Goal: Task Accomplishment & Management: Manage account settings

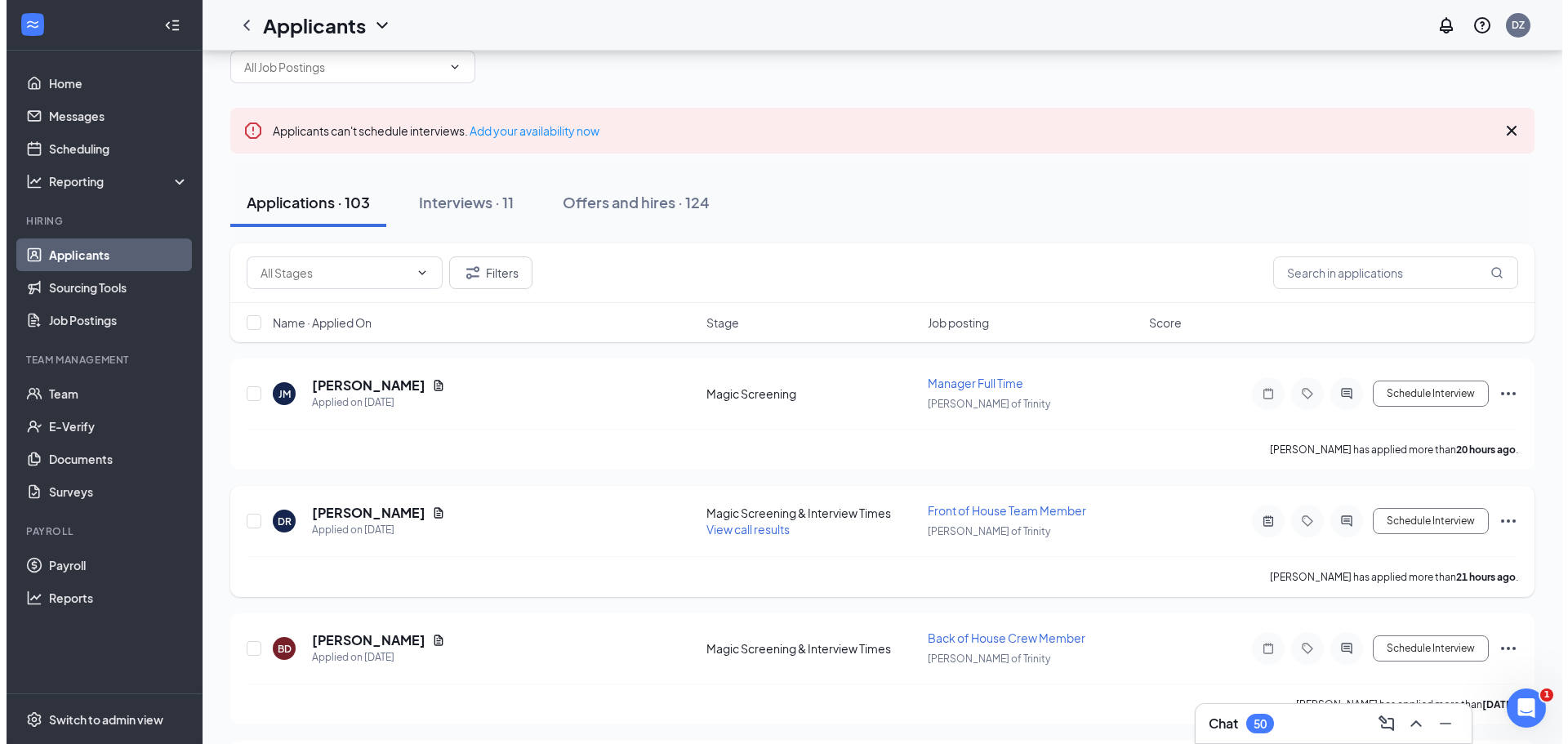
scroll to position [81, 0]
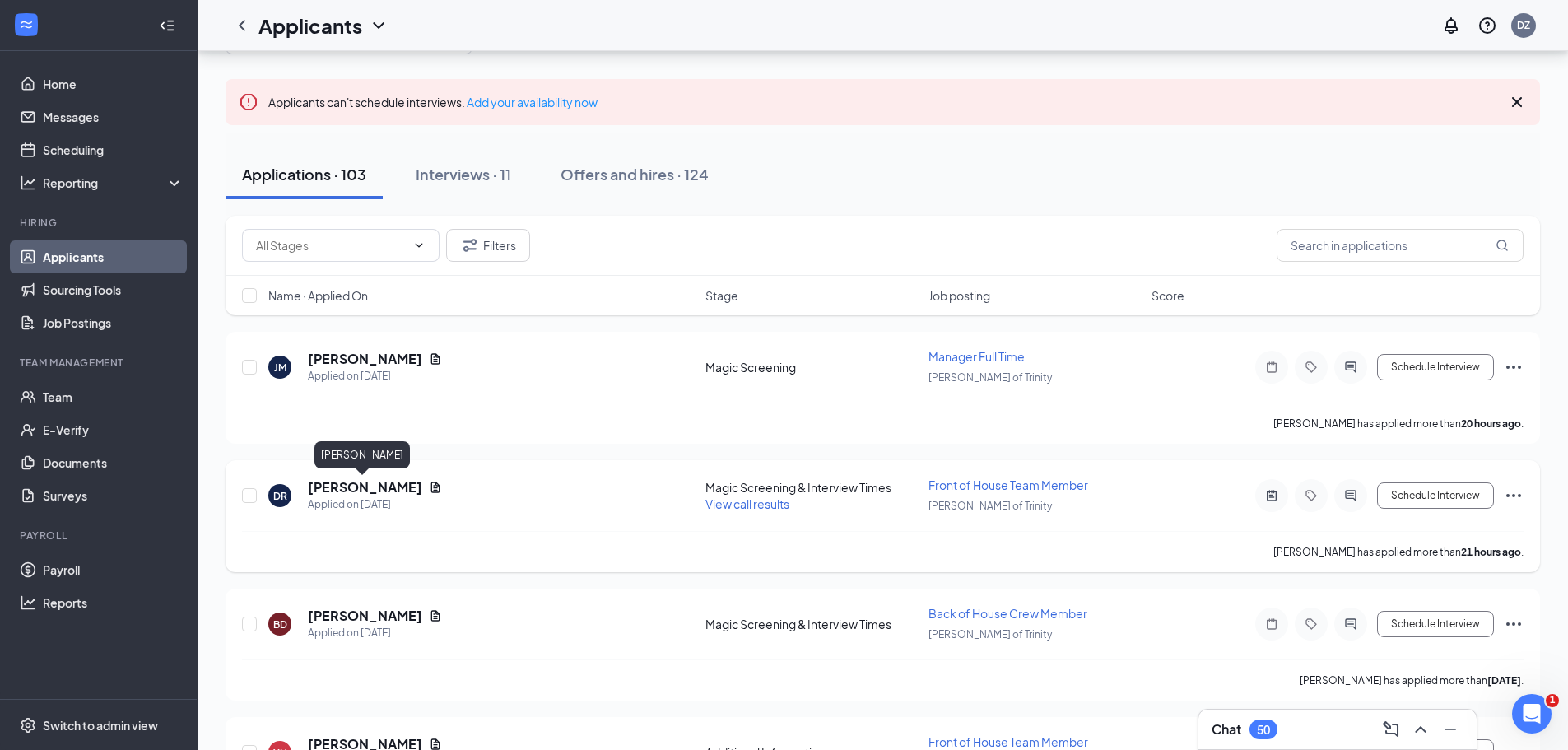
click at [339, 484] on h5 "[PERSON_NAME]" at bounding box center [365, 487] width 115 height 18
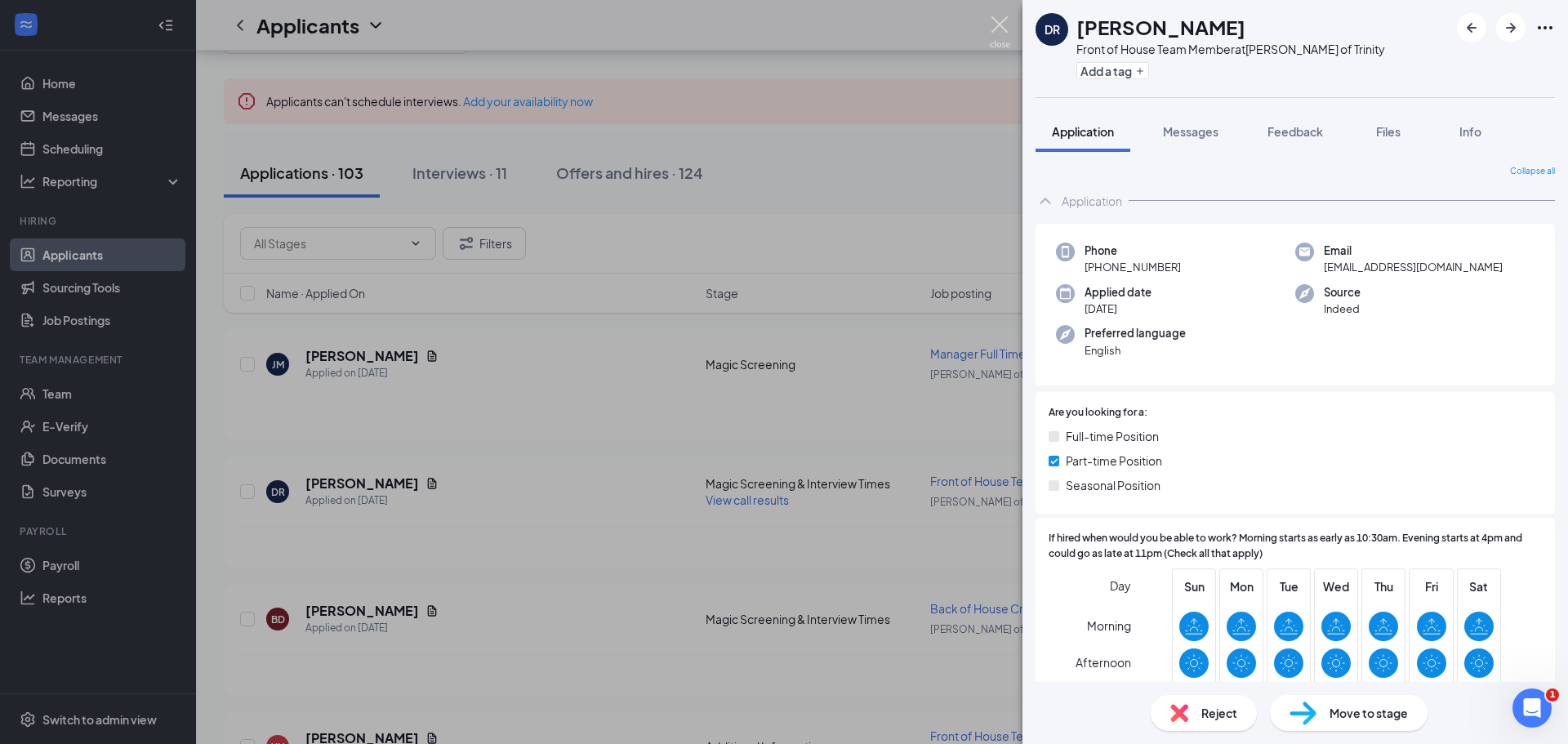
click at [1001, 25] on img at bounding box center [1000, 32] width 21 height 32
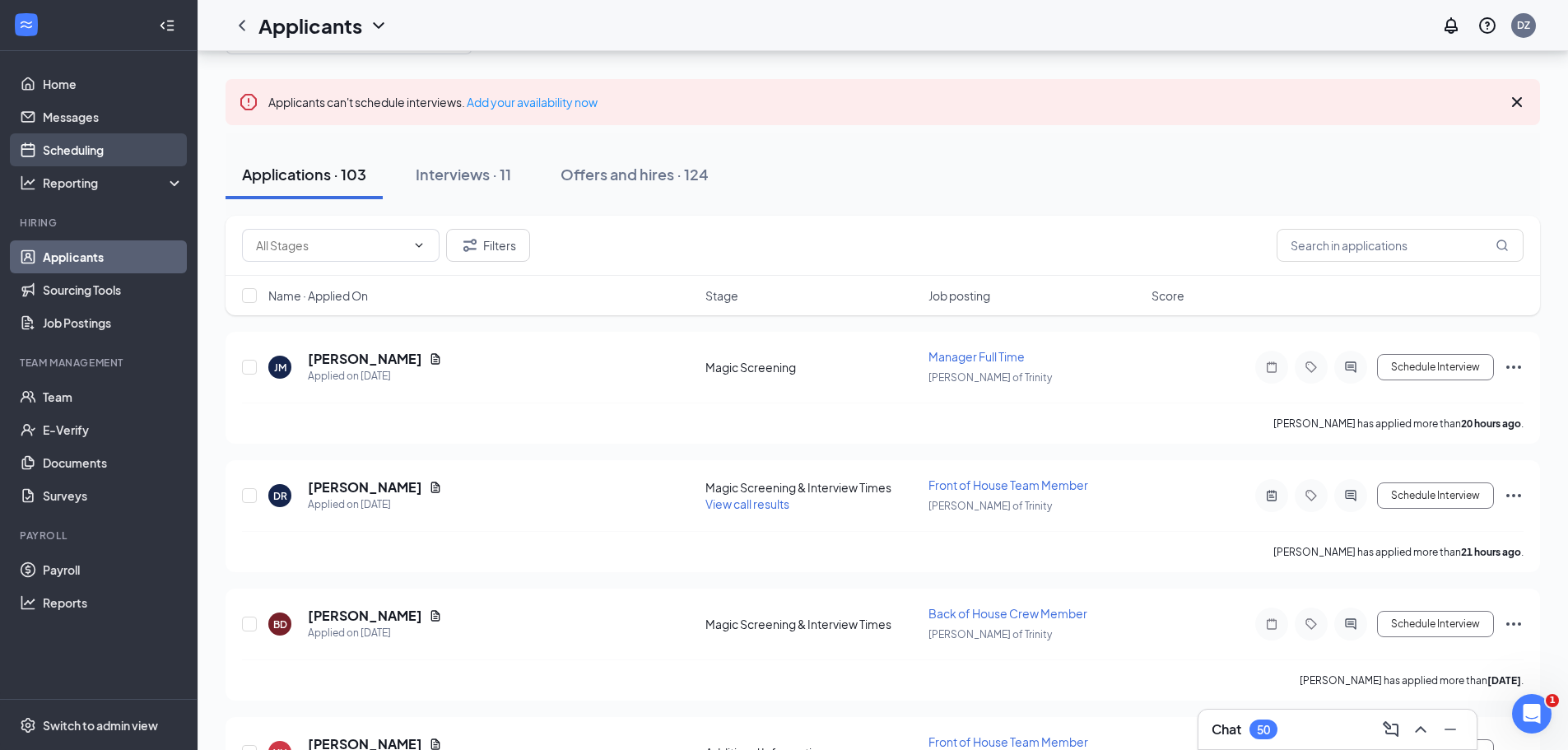
click at [90, 148] on link "Scheduling" at bounding box center [113, 149] width 141 height 33
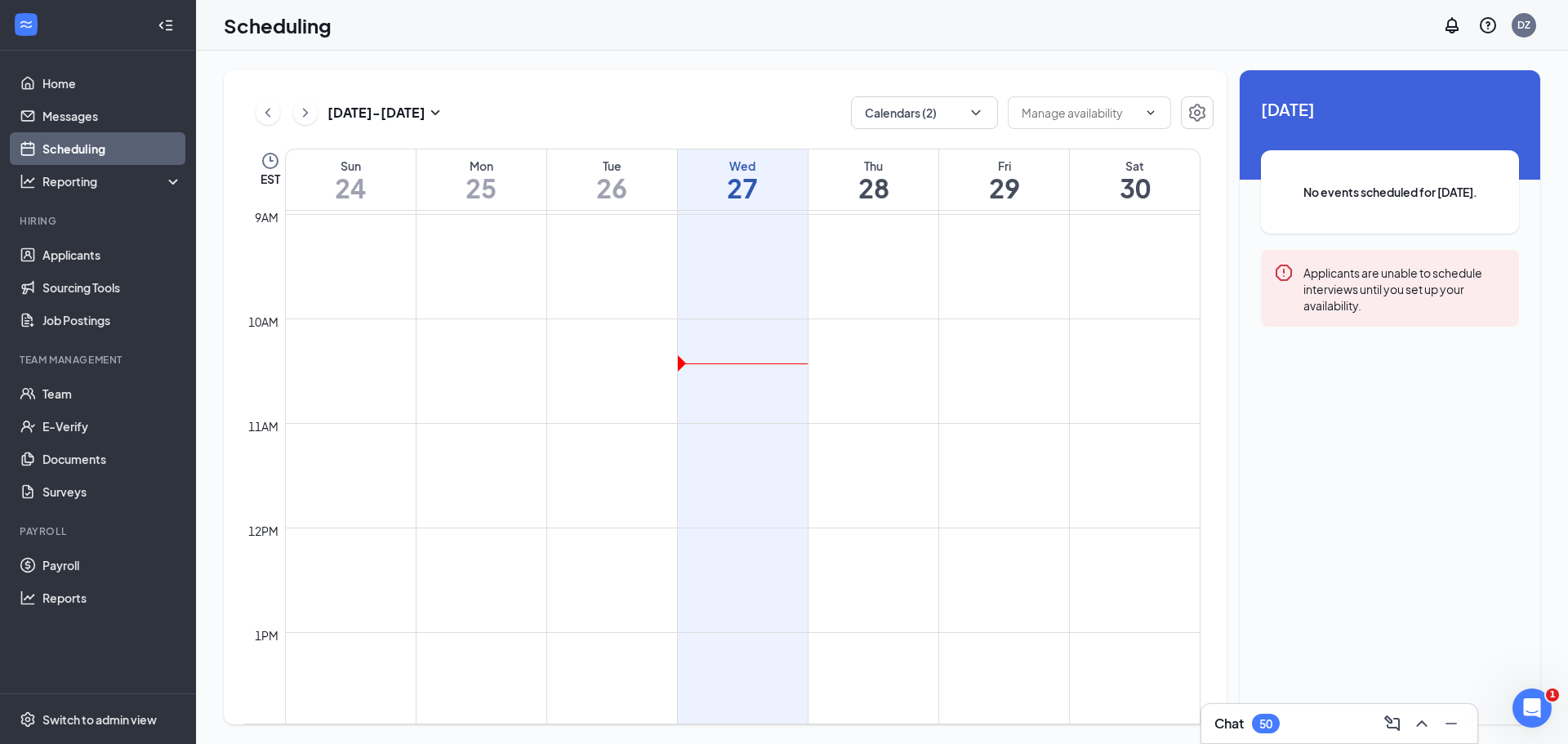
scroll to position [967, 0]
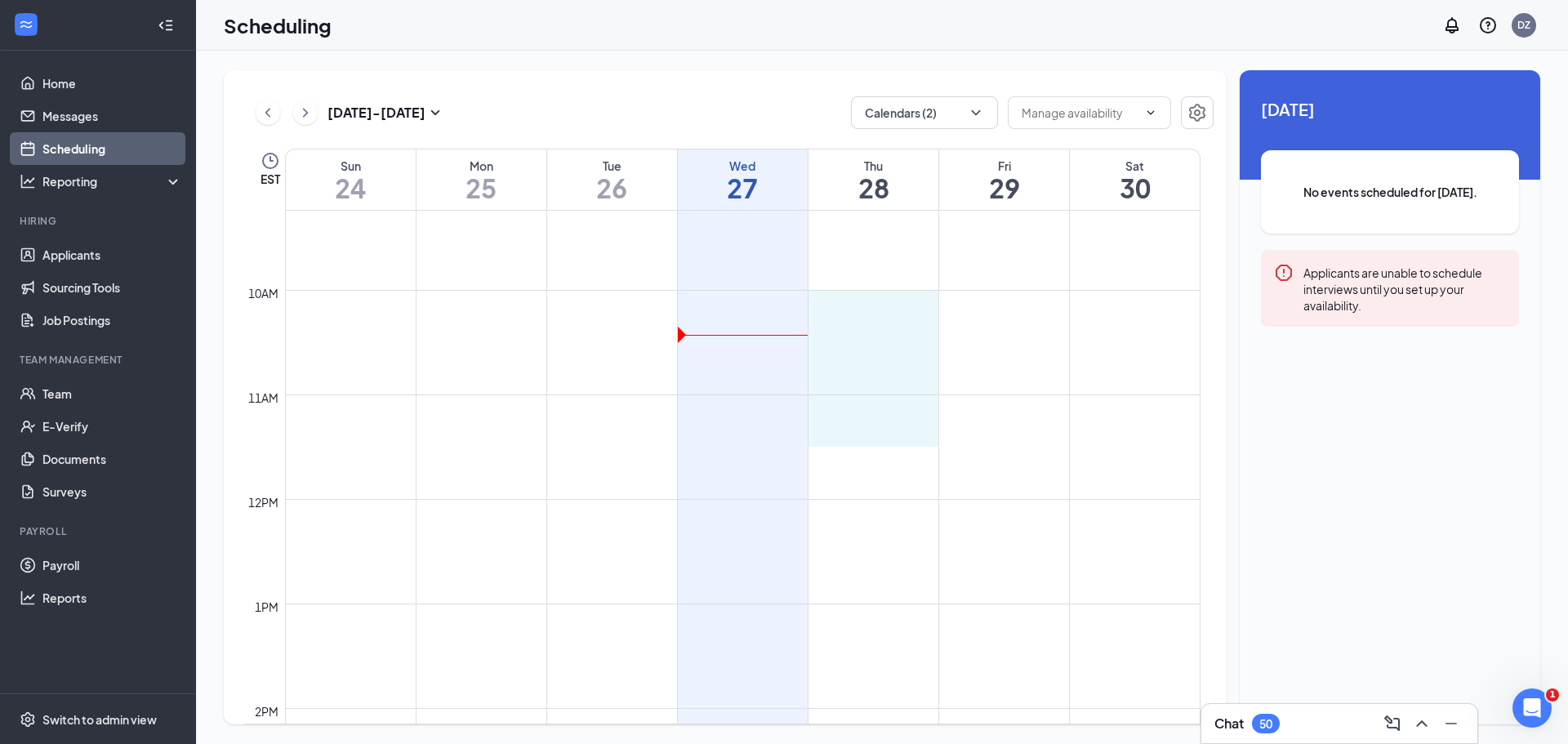
drag, startPoint x: 875, startPoint y: 294, endPoint x: 877, endPoint y: 421, distance: 127.0
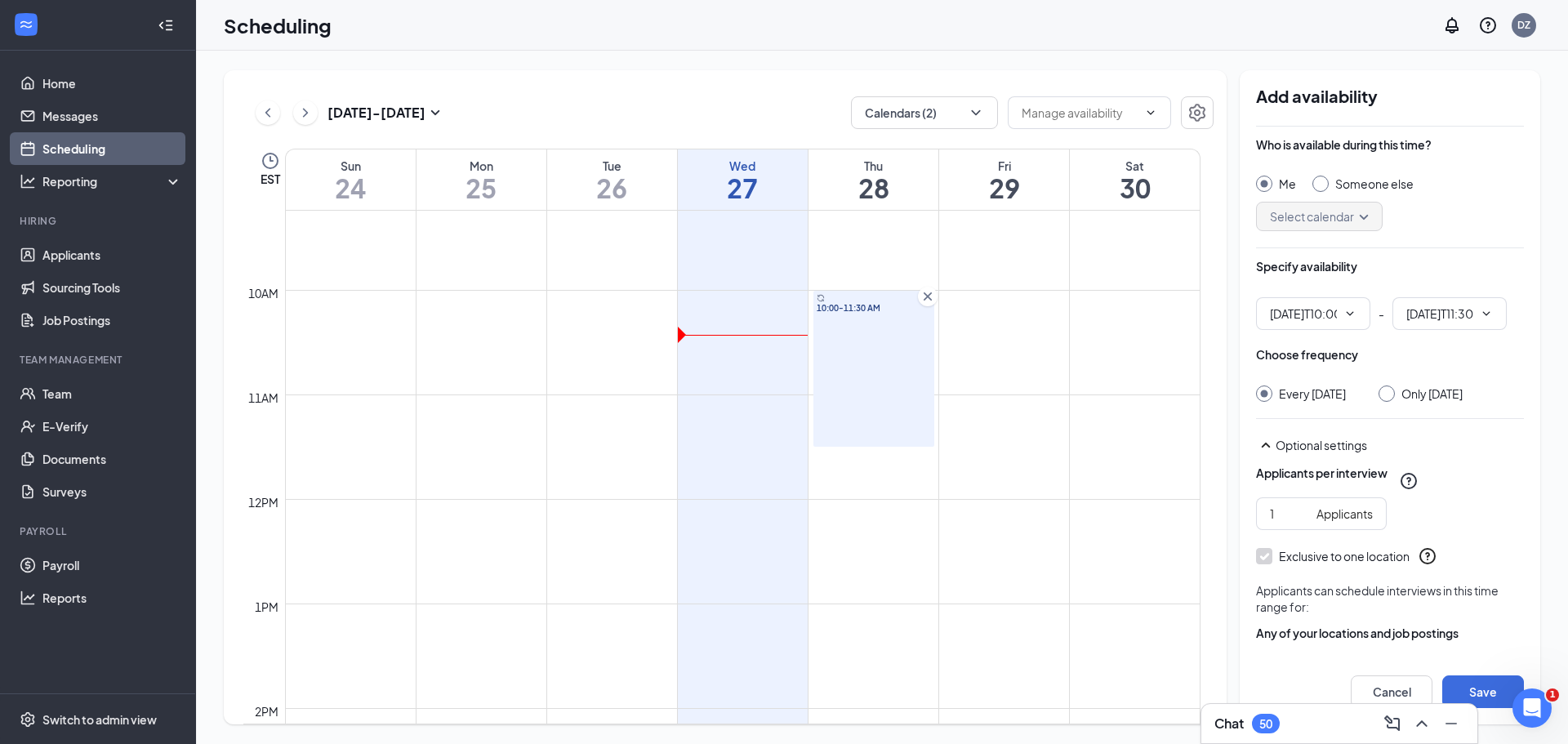
type input "10:00 AM"
type input "11:30 AM"
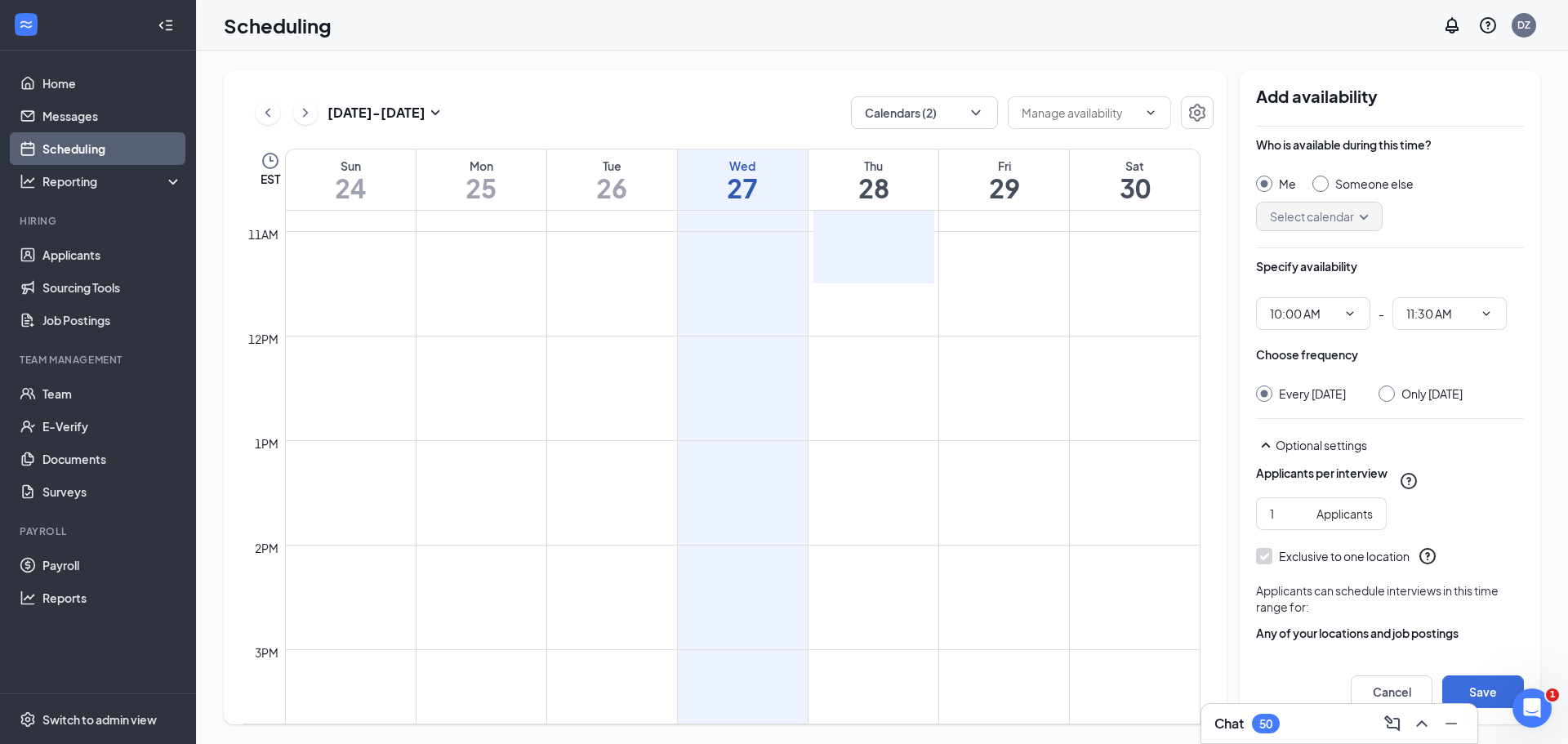
scroll to position [1211, 0]
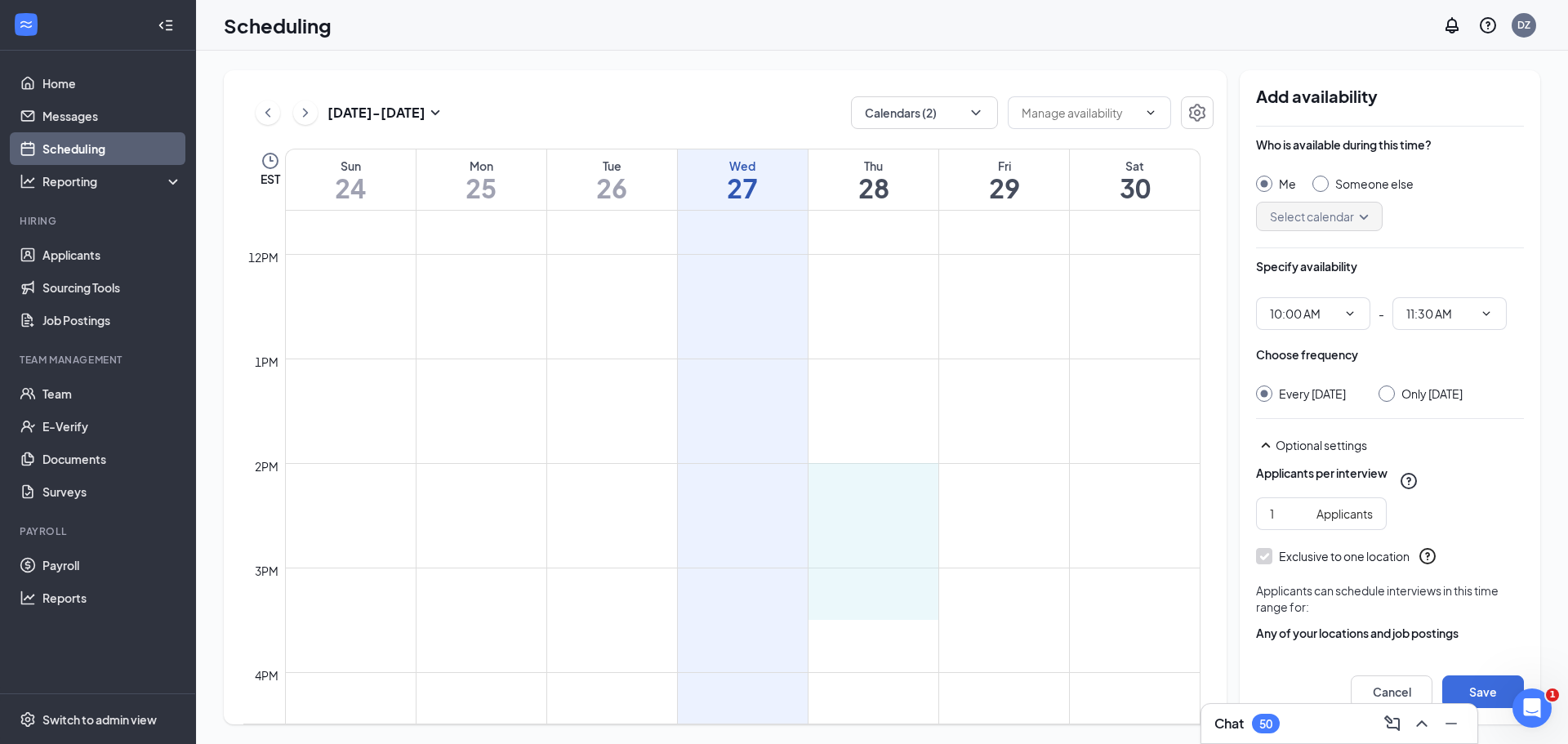
drag, startPoint x: 894, startPoint y: 465, endPoint x: 894, endPoint y: 606, distance: 141.0
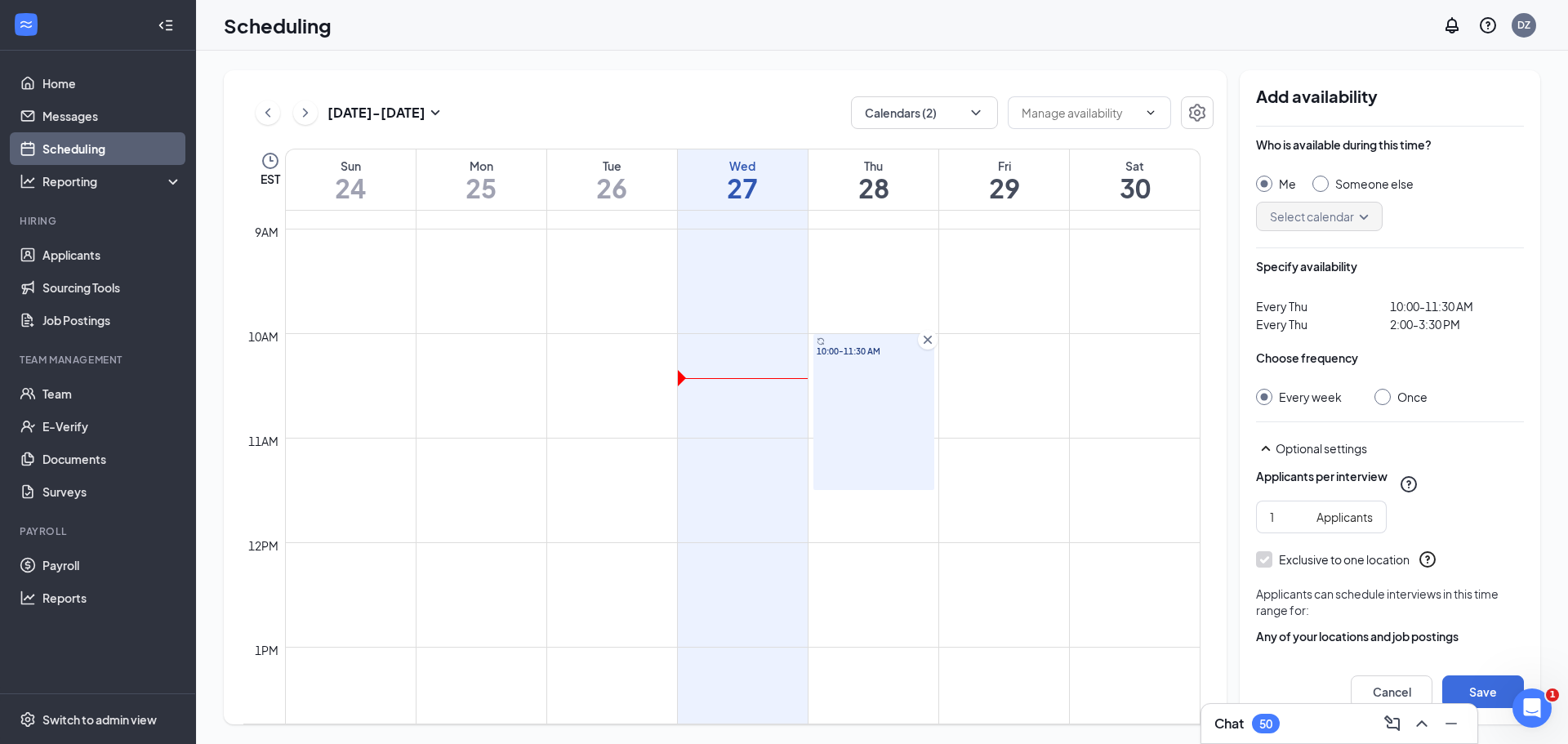
scroll to position [884, 0]
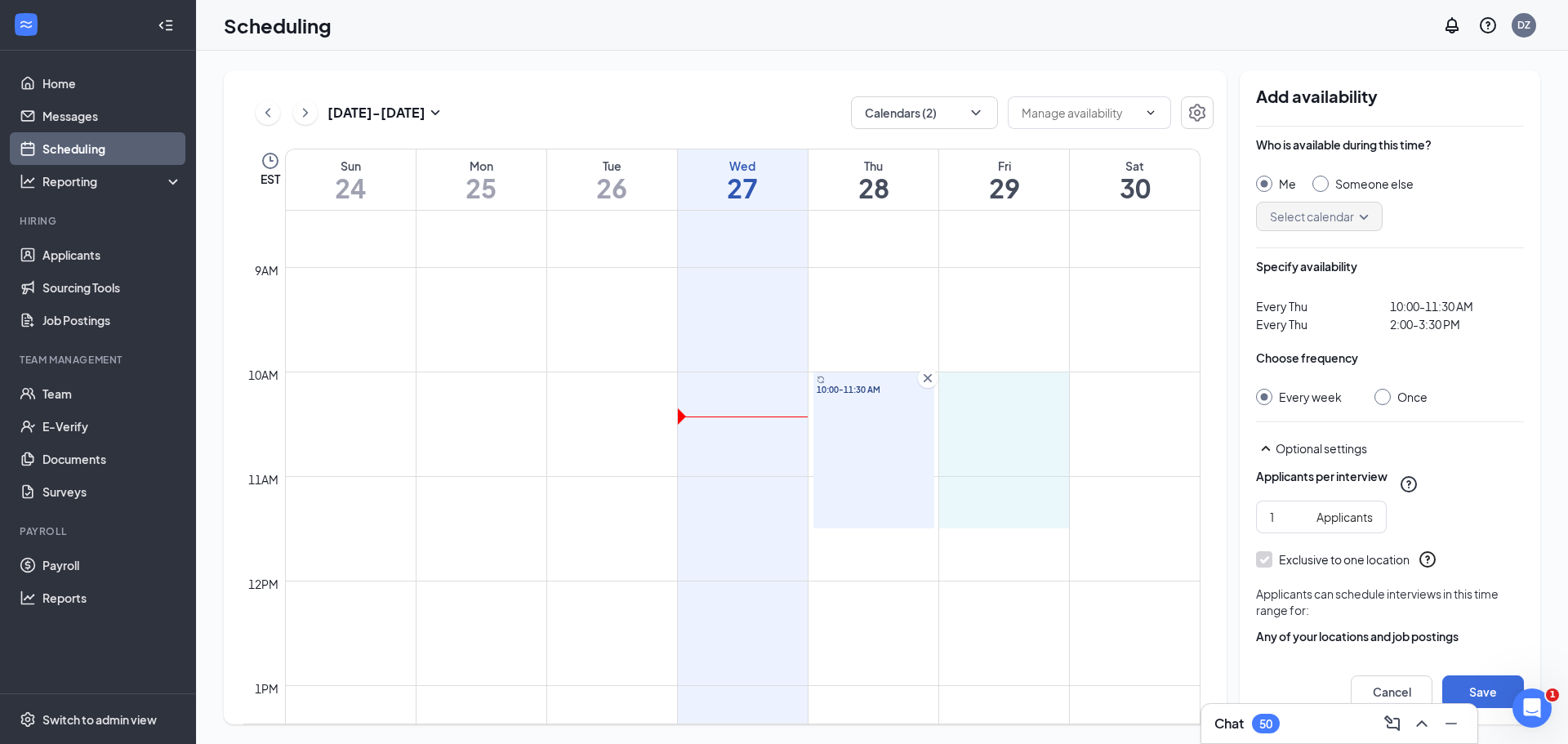
drag, startPoint x: 1001, startPoint y: 374, endPoint x: 994, endPoint y: 511, distance: 137.2
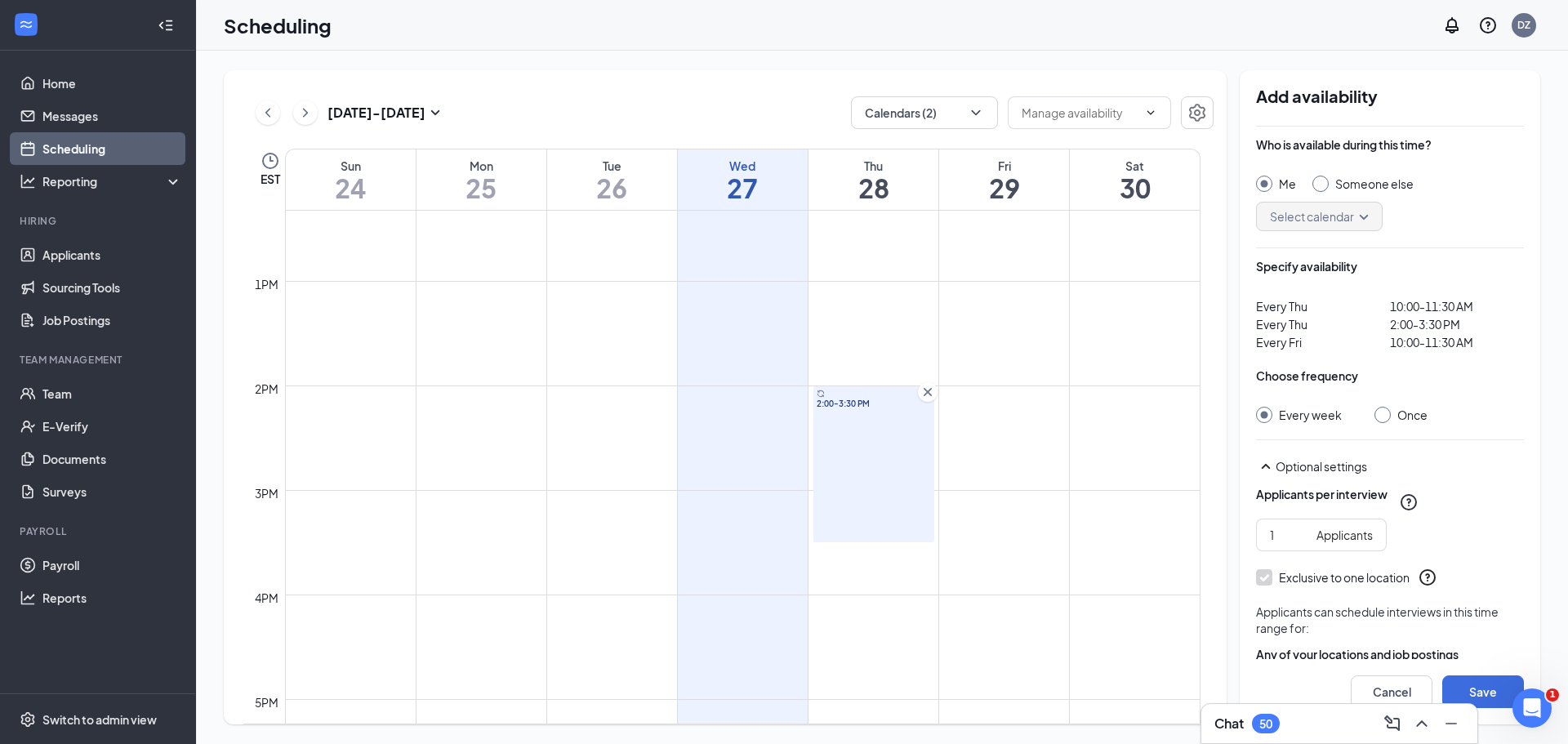
scroll to position [1293, 0]
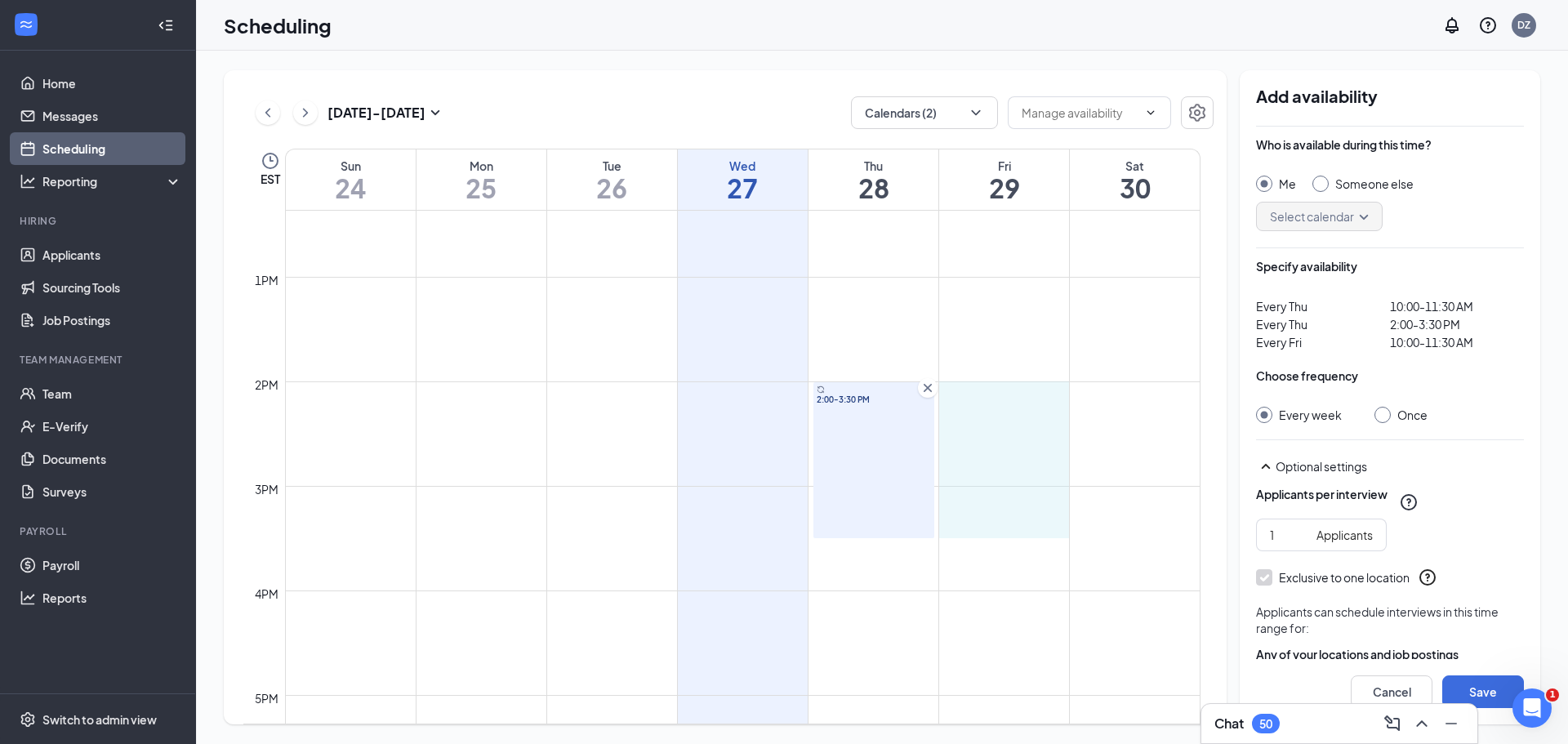
drag, startPoint x: 994, startPoint y: 389, endPoint x: 992, endPoint y: 521, distance: 132.0
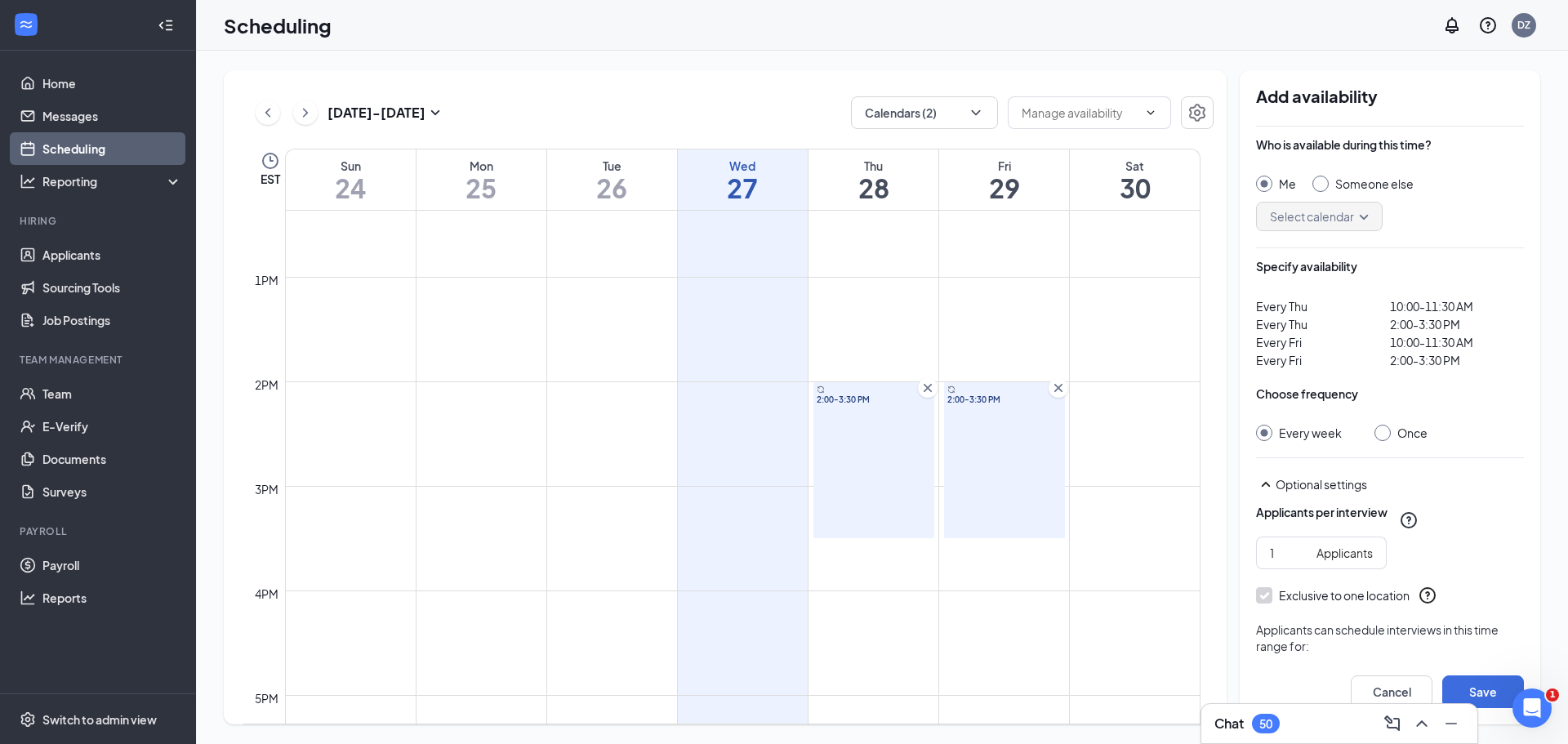
click at [1324, 188] on div at bounding box center [1321, 184] width 17 height 17
radio input "false"
radio input "true"
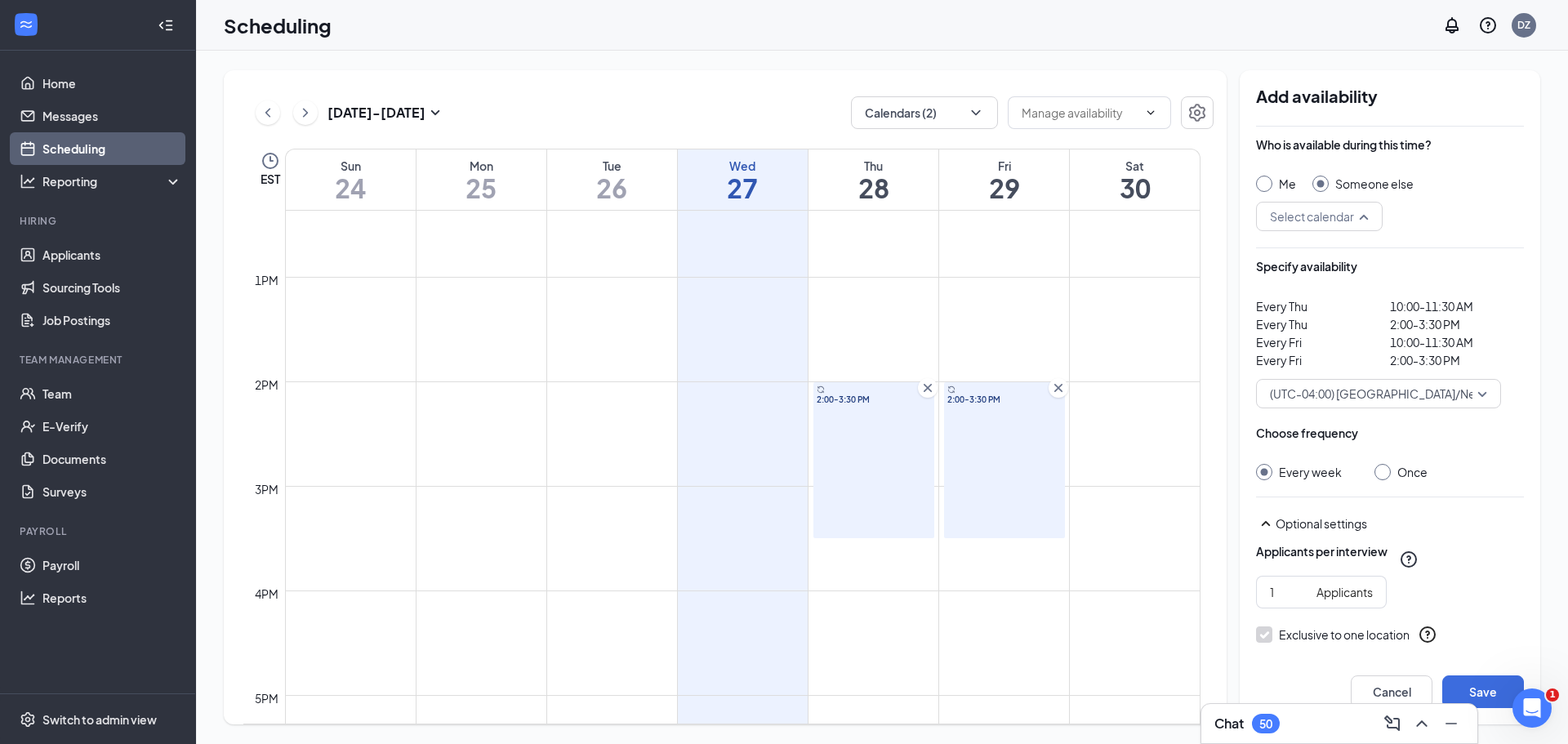
click at [1371, 218] on div "Select calendar" at bounding box center [1320, 216] width 126 height 29
click at [1312, 380] on span "[PERSON_NAME] Calendar" at bounding box center [1341, 382] width 145 height 18
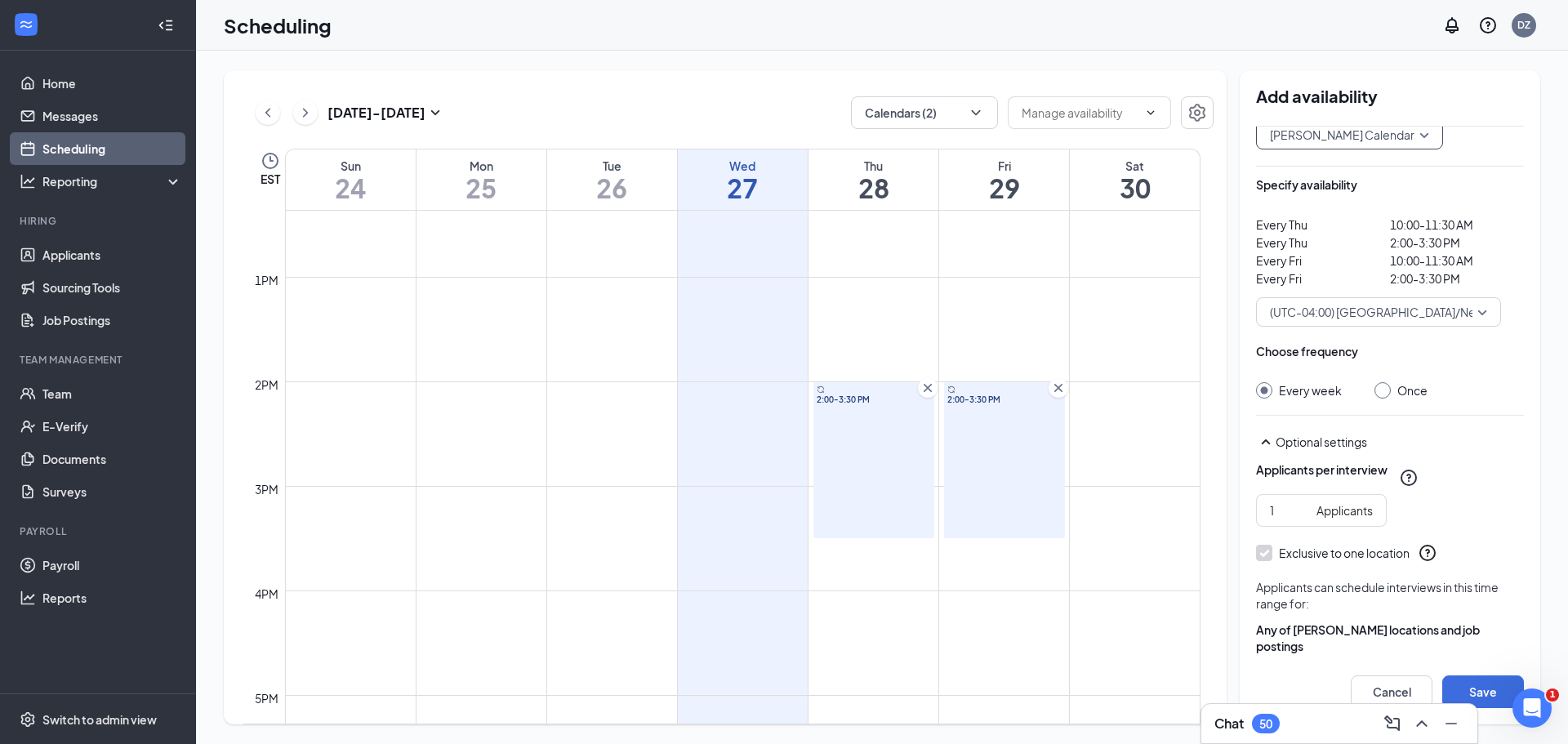
click at [1378, 398] on div at bounding box center [1383, 390] width 17 height 17
click at [1378, 394] on div at bounding box center [1383, 390] width 17 height 17
click at [1381, 388] on input "Once" at bounding box center [1380, 388] width 12 height 12
radio input "true"
radio input "false"
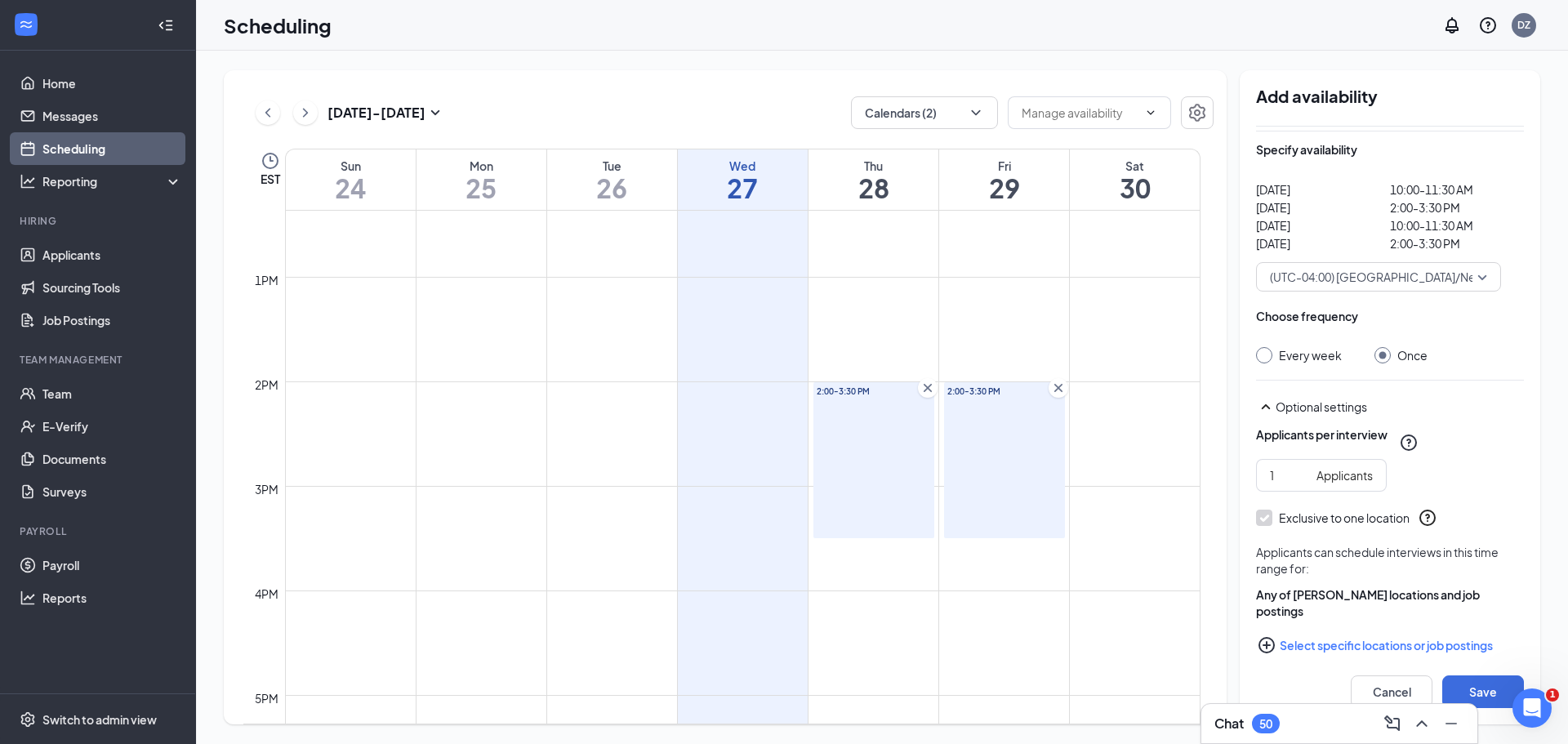
scroll to position [135, 0]
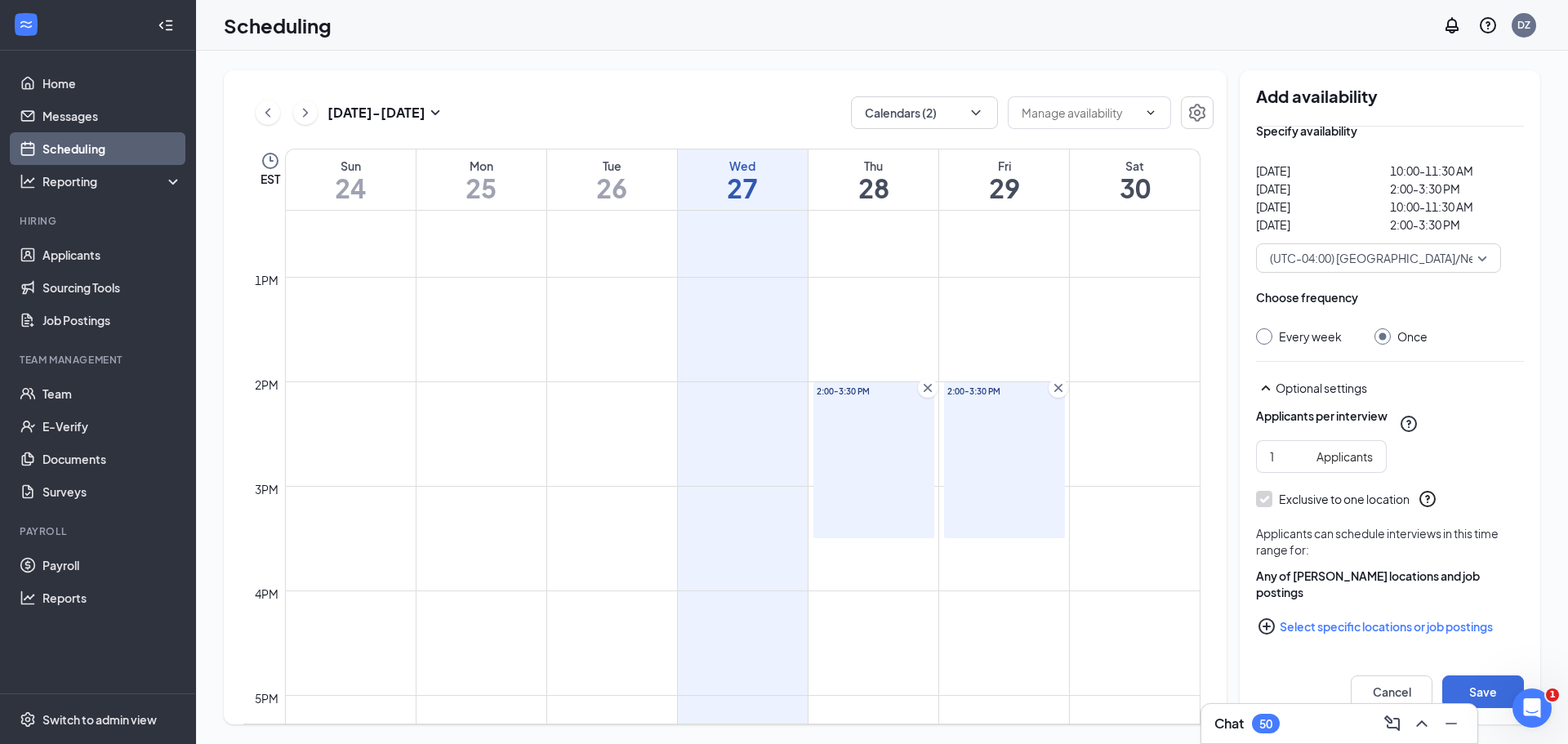
click at [1267, 628] on icon "PlusCircle" at bounding box center [1267, 627] width 17 height 17
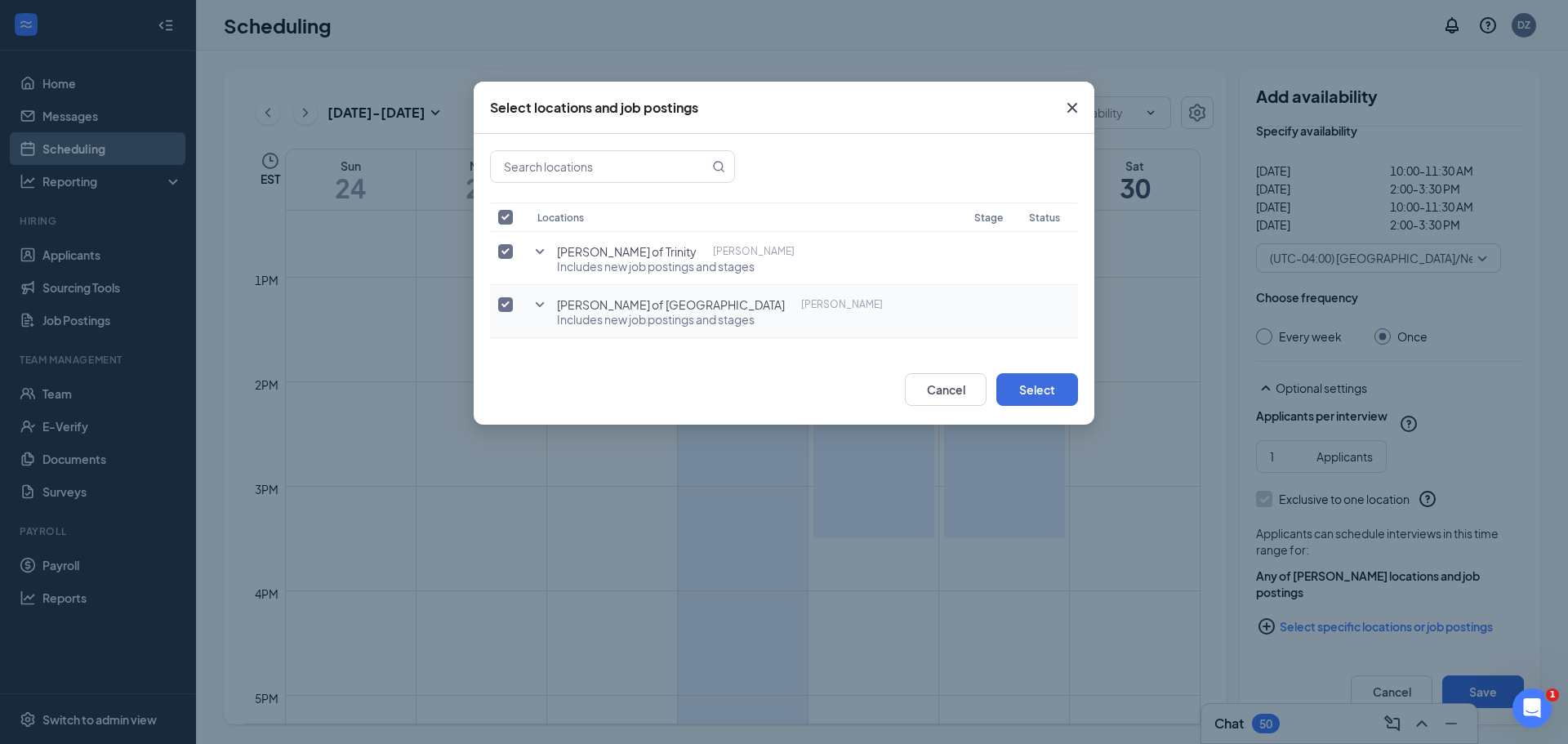
click at [502, 306] on input "checkbox" at bounding box center [506, 305] width 15 height 15
checkbox input "false"
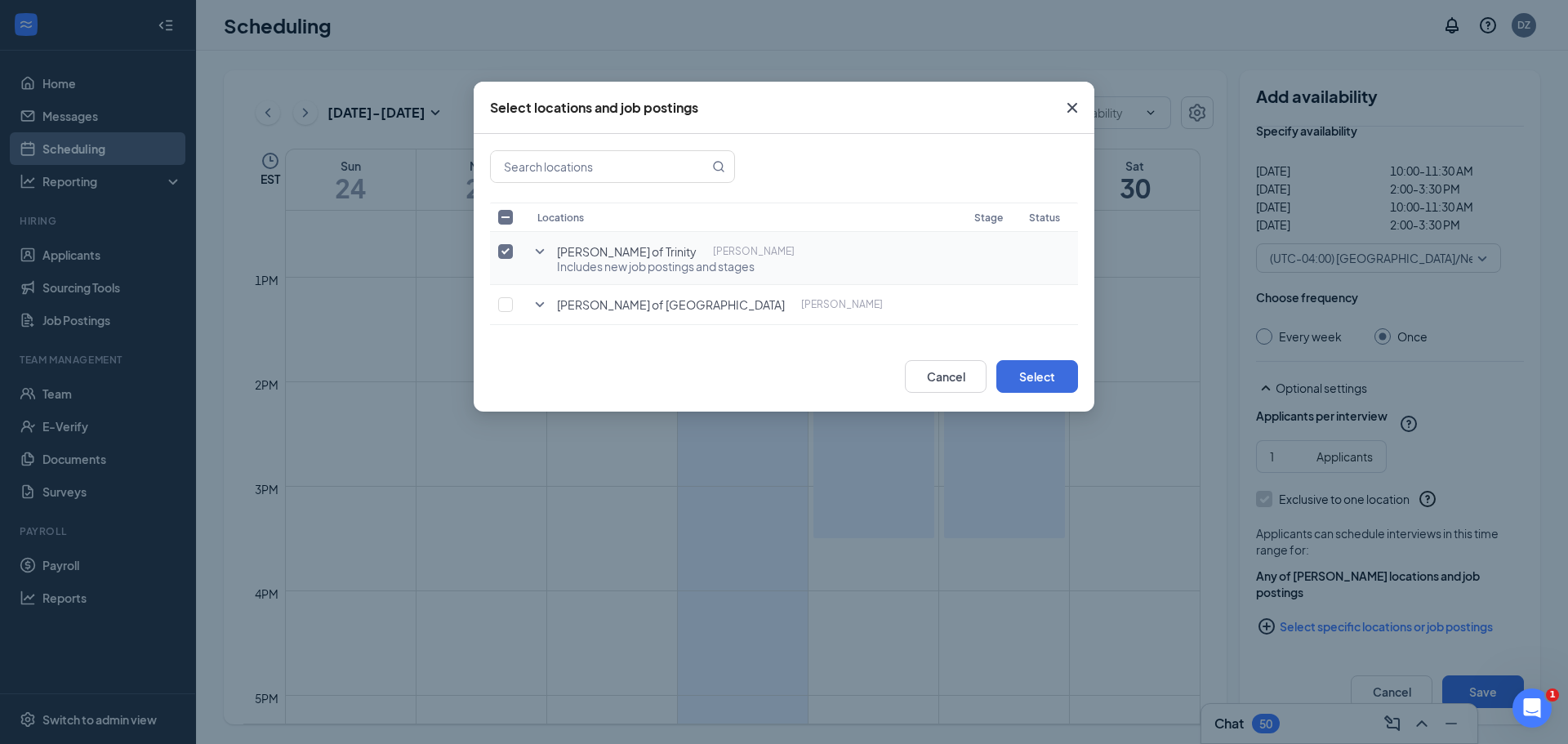
click at [538, 248] on icon "SmallChevronDown" at bounding box center [540, 252] width 20 height 20
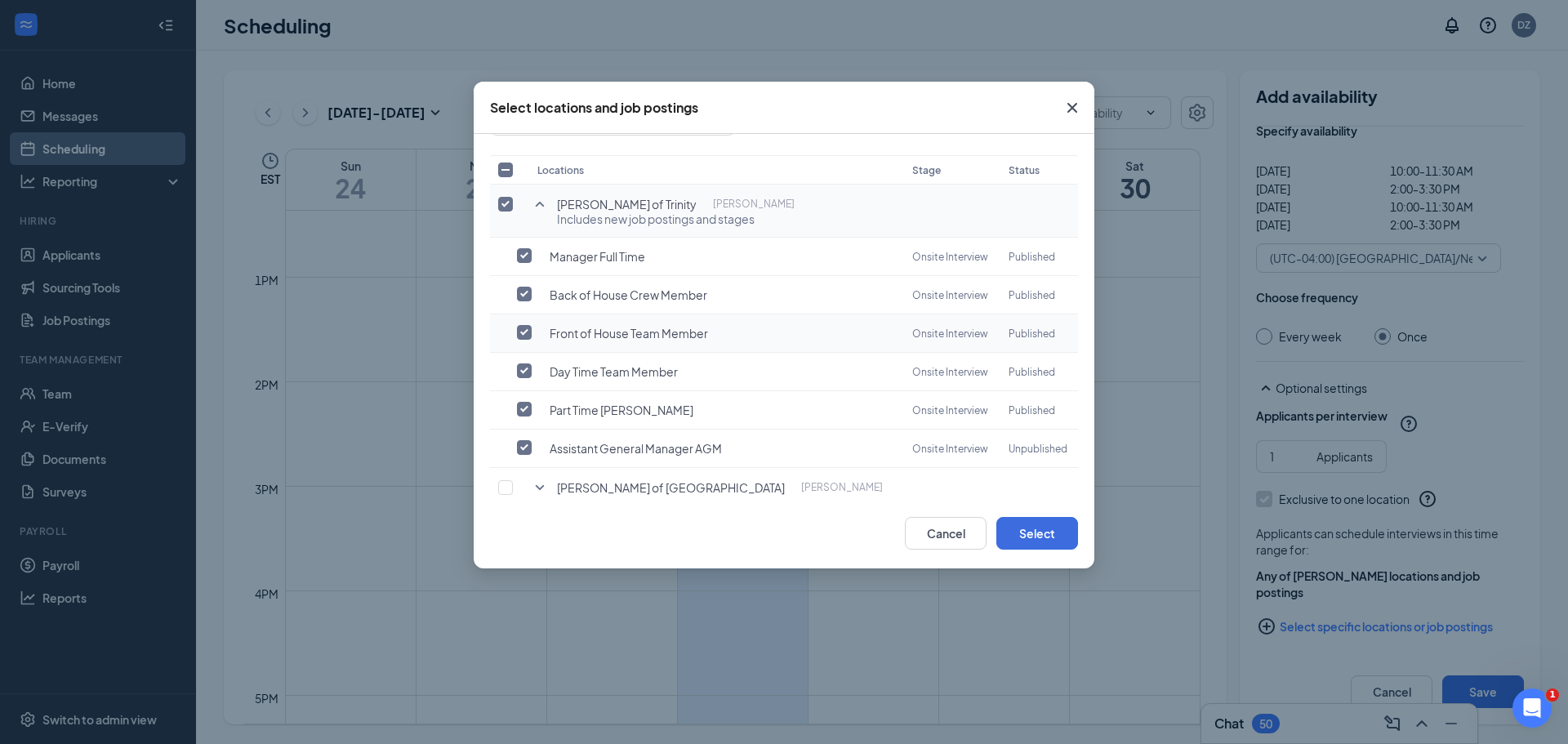
scroll to position [74, 0]
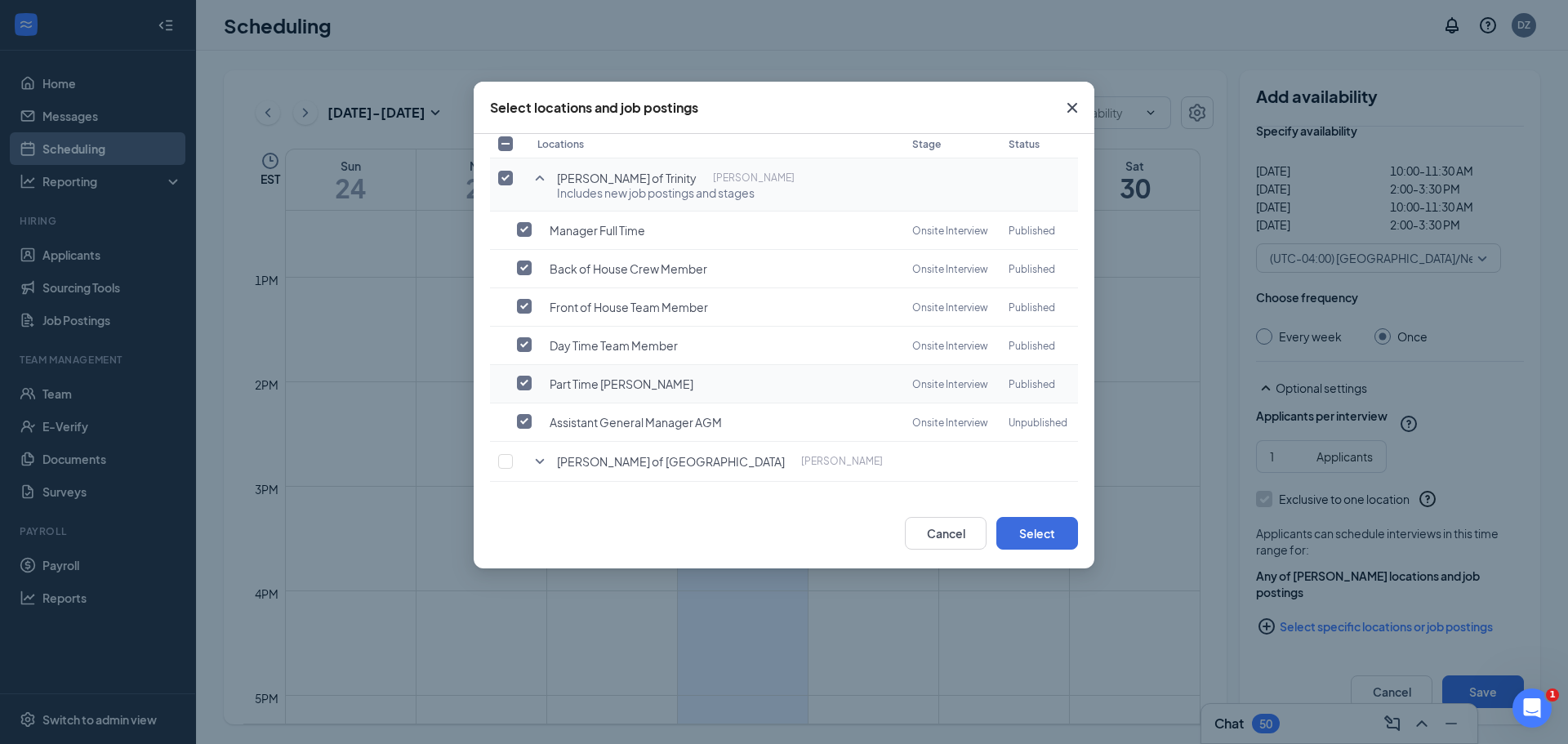
click at [525, 384] on input "checkbox" at bounding box center [525, 383] width 15 height 15
checkbox input "true"
checkbox input "false"
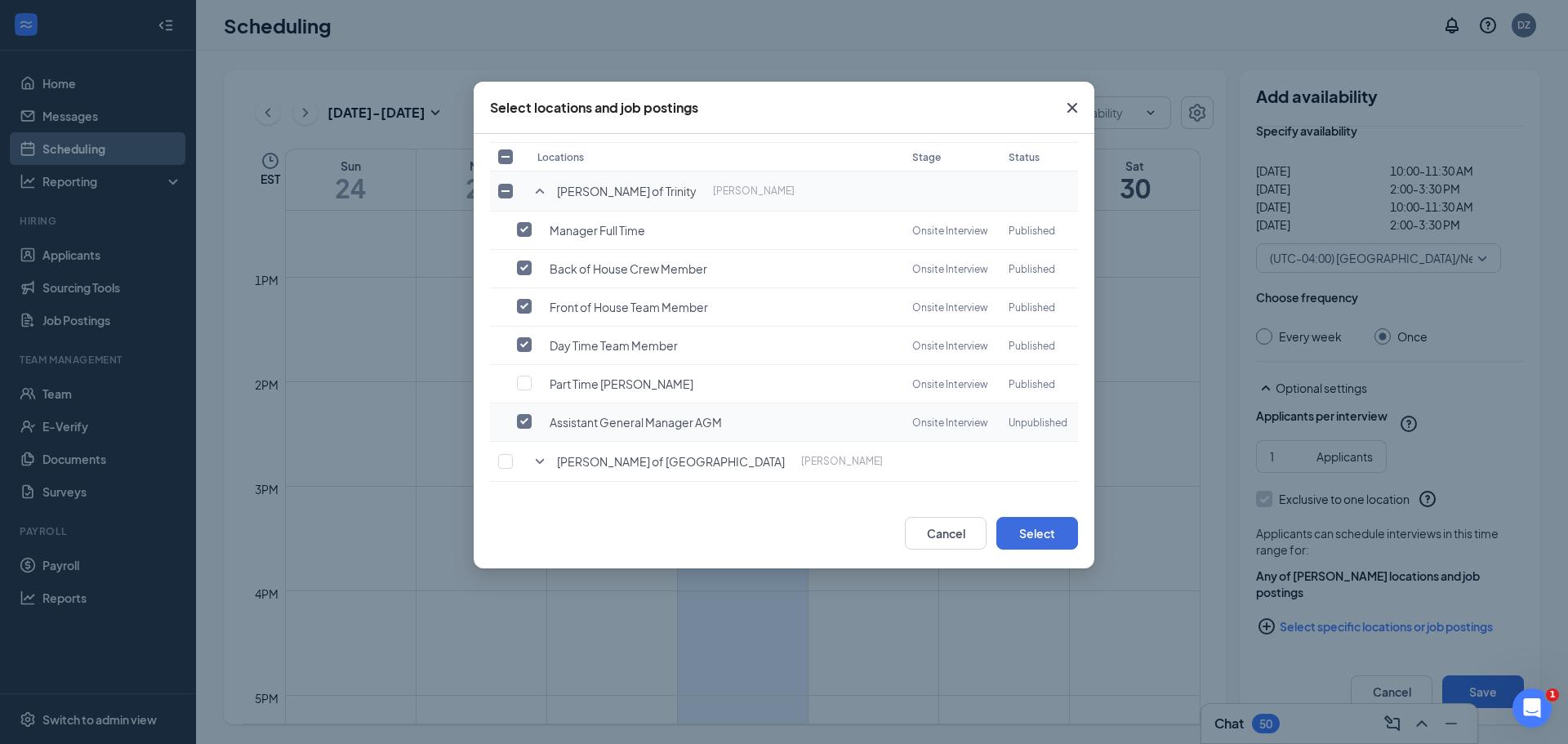
click at [521, 420] on input "checkbox" at bounding box center [525, 422] width 15 height 15
checkbox input "false"
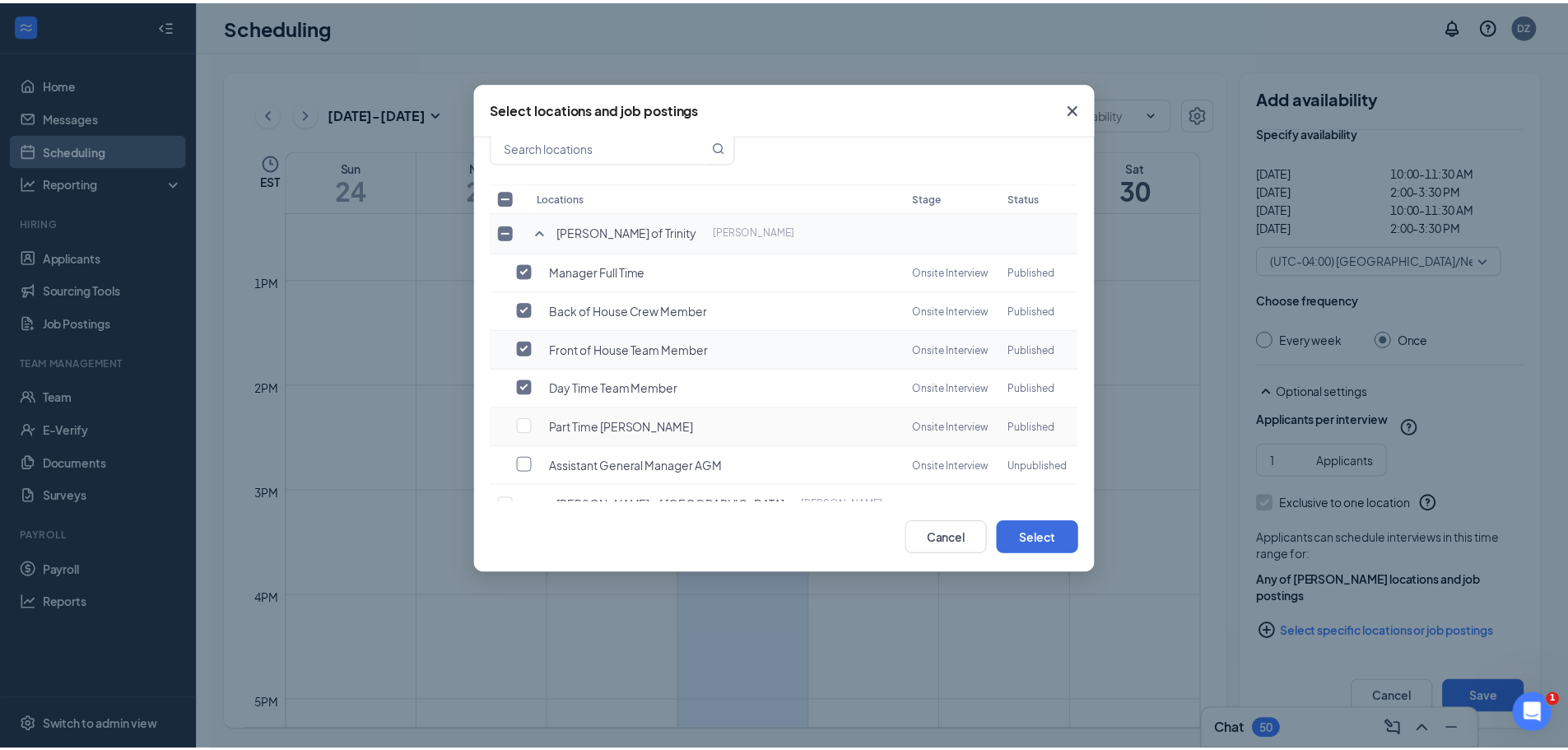
scroll to position [0, 0]
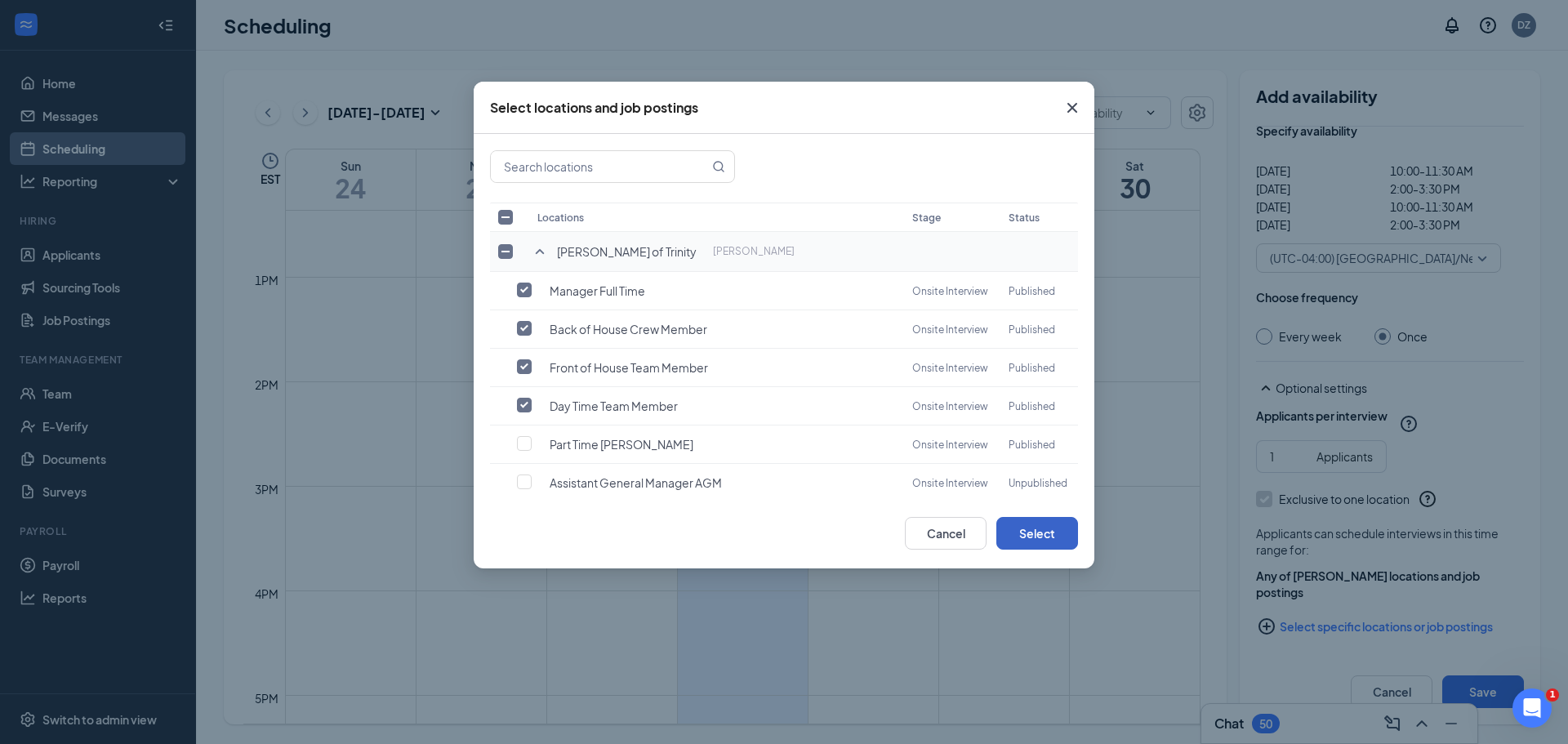
click at [1041, 533] on button "Select" at bounding box center [1037, 533] width 81 height 32
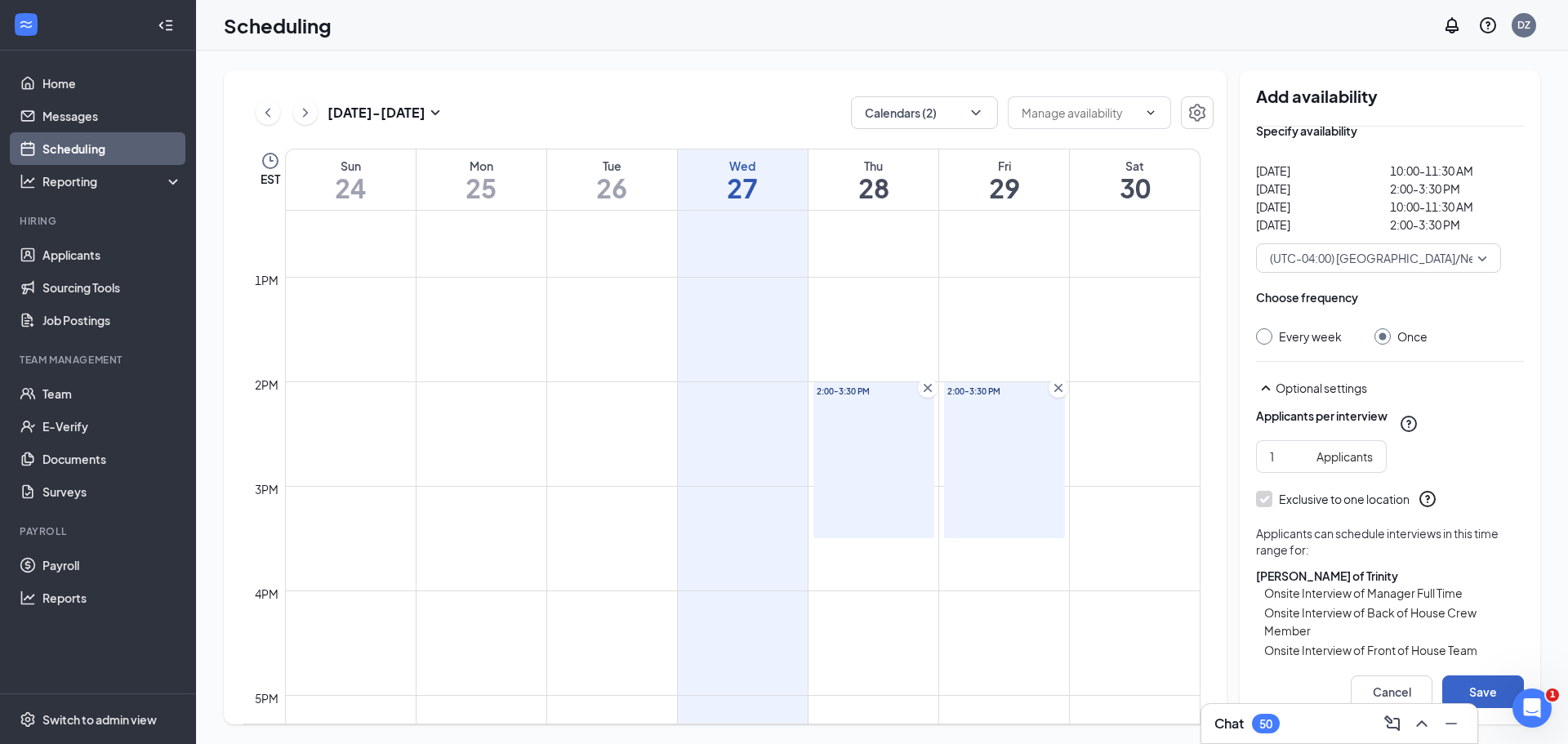
click at [1487, 690] on button "Save" at bounding box center [1483, 691] width 81 height 32
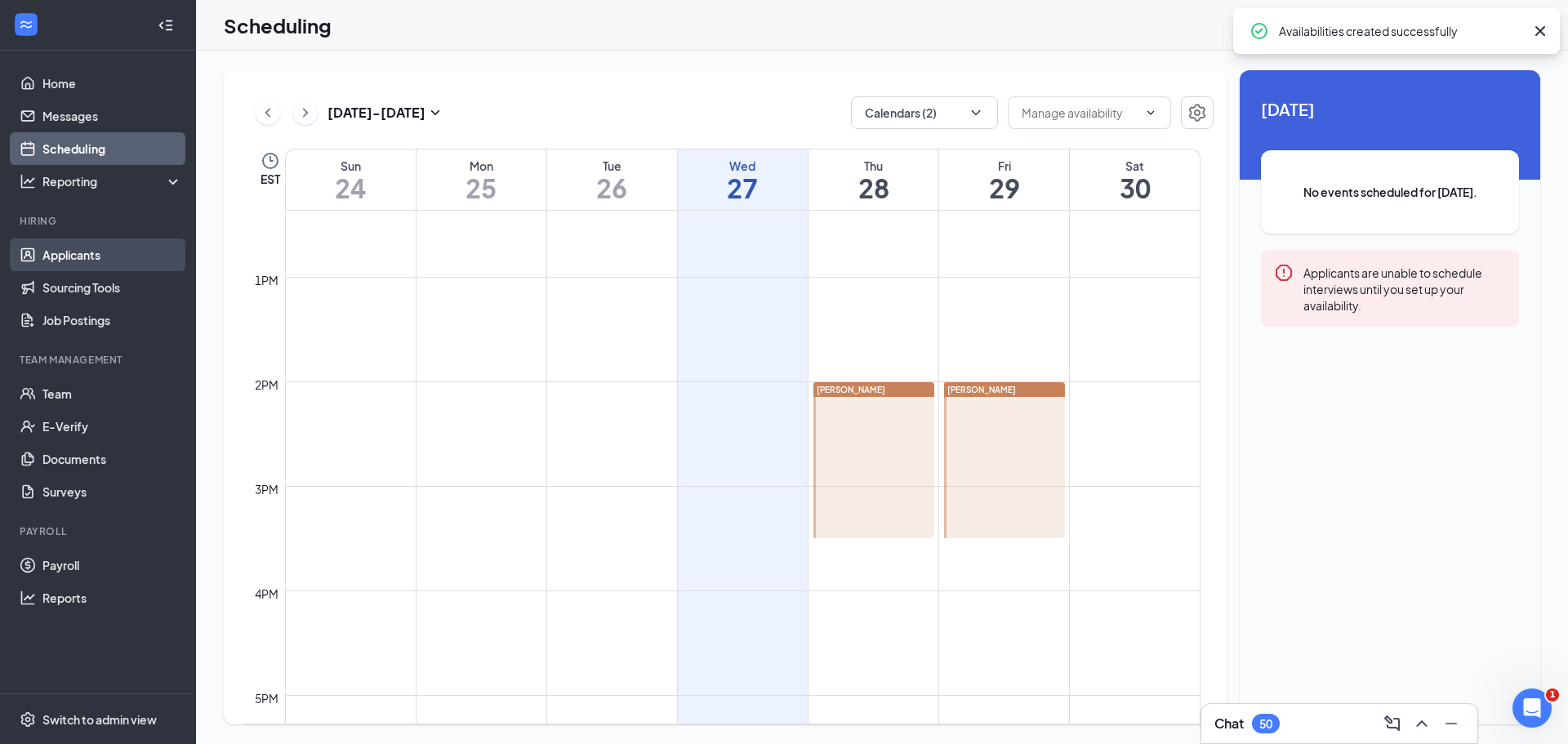
click at [90, 247] on link "Applicants" at bounding box center [112, 254] width 140 height 32
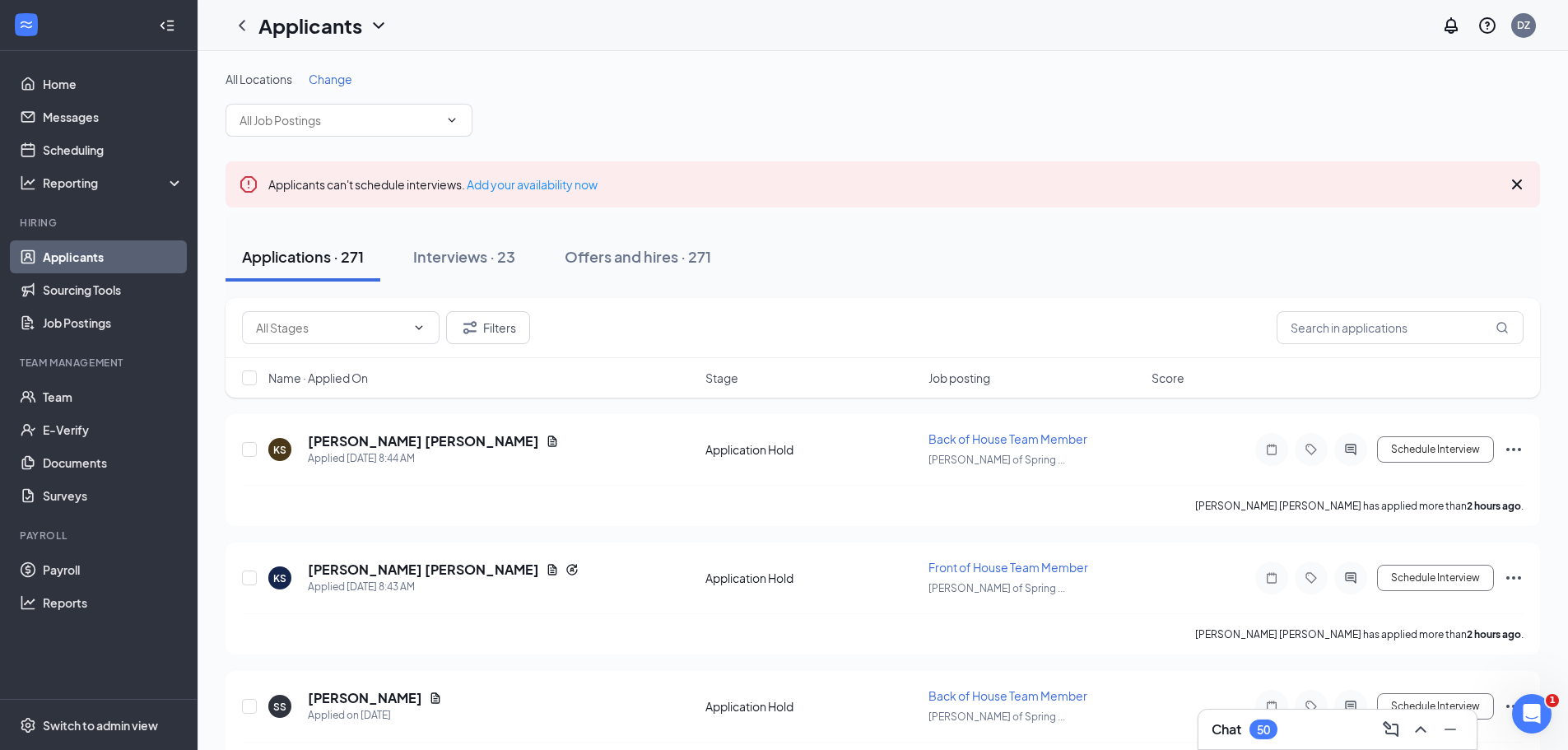
click at [332, 79] on span "Change" at bounding box center [331, 80] width 44 height 15
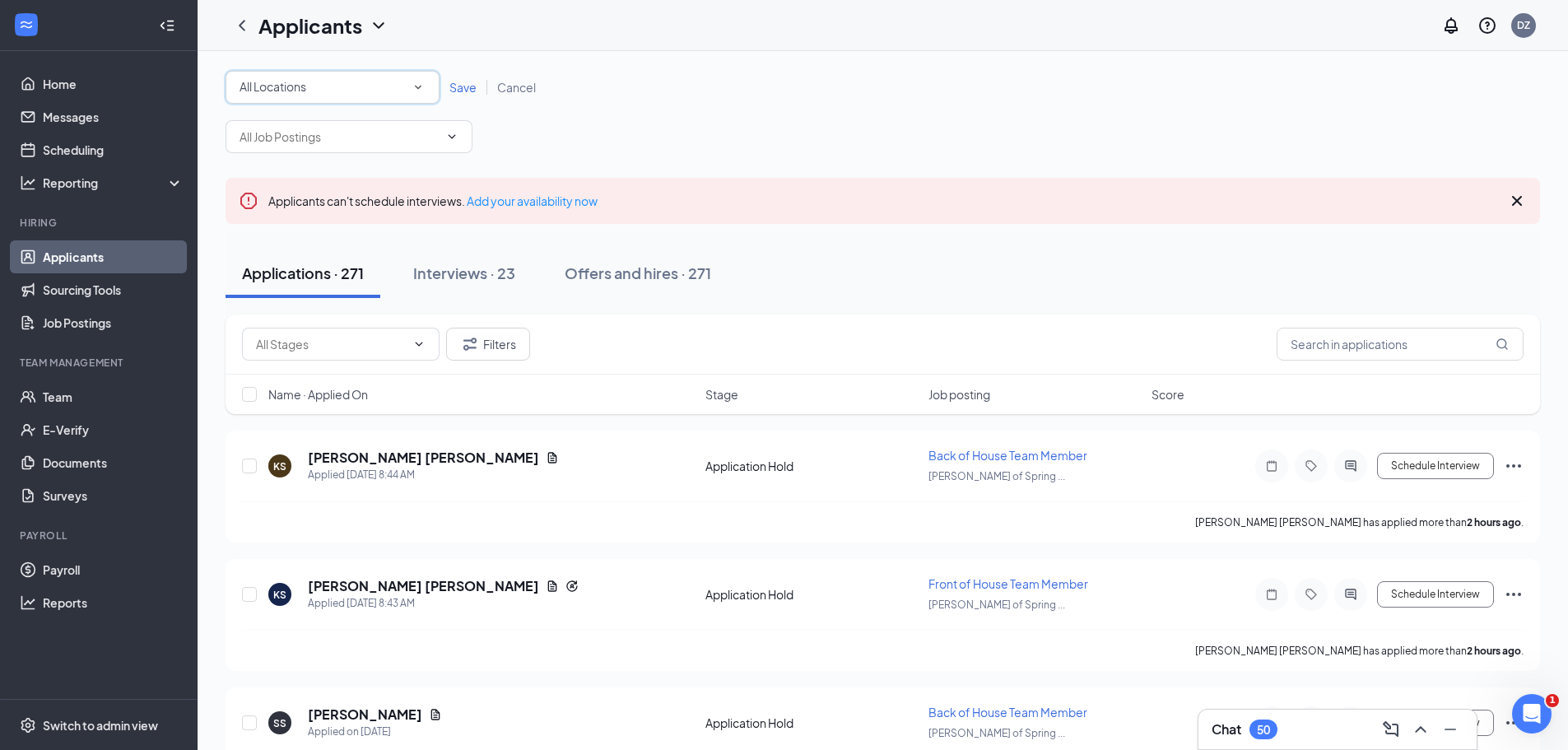
click at [421, 84] on icon "SmallChevronDown" at bounding box center [418, 87] width 15 height 15
click at [292, 209] on span "[PERSON_NAME] of Trinity" at bounding box center [309, 213] width 141 height 15
click at [457, 87] on span "Save" at bounding box center [463, 87] width 27 height 15
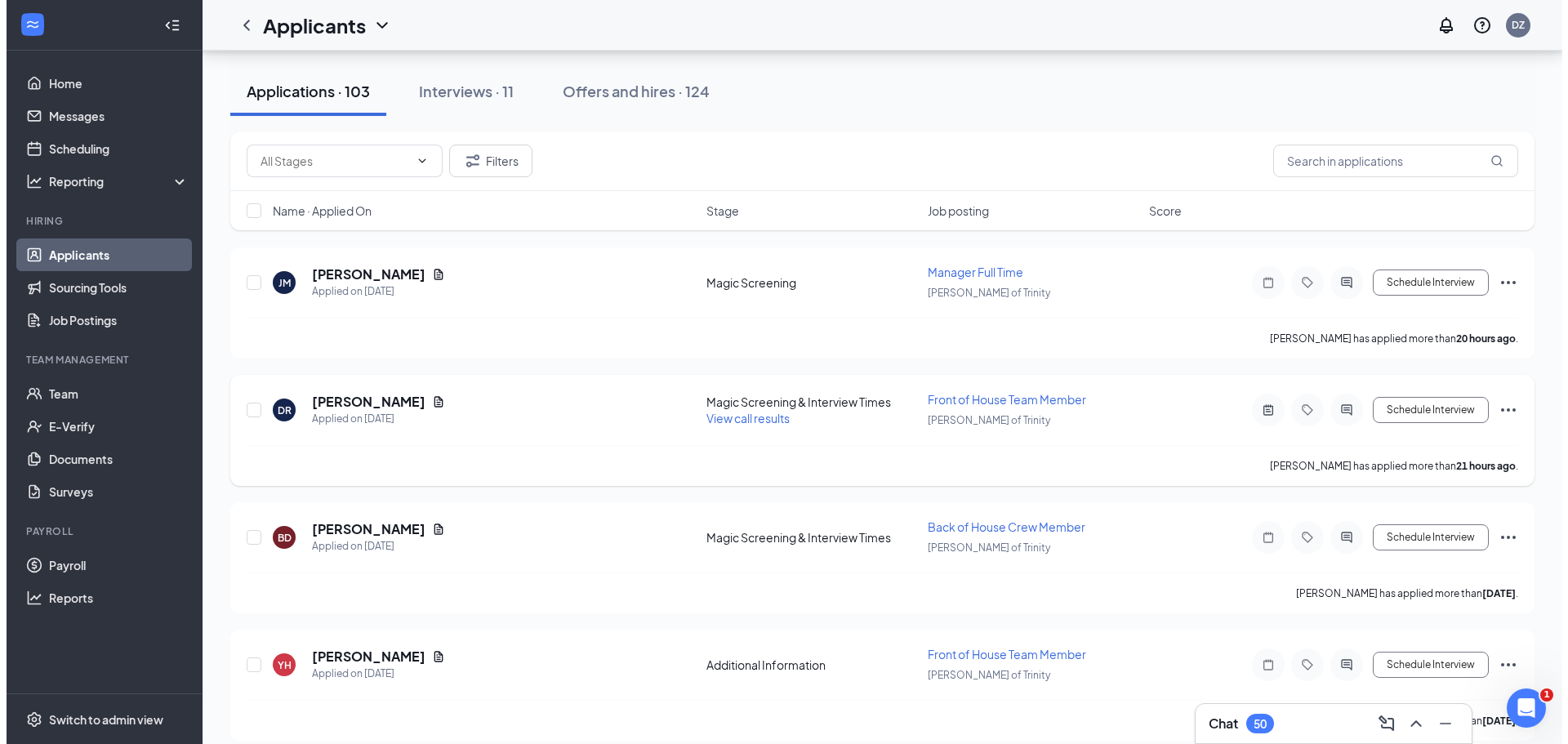
scroll to position [245, 0]
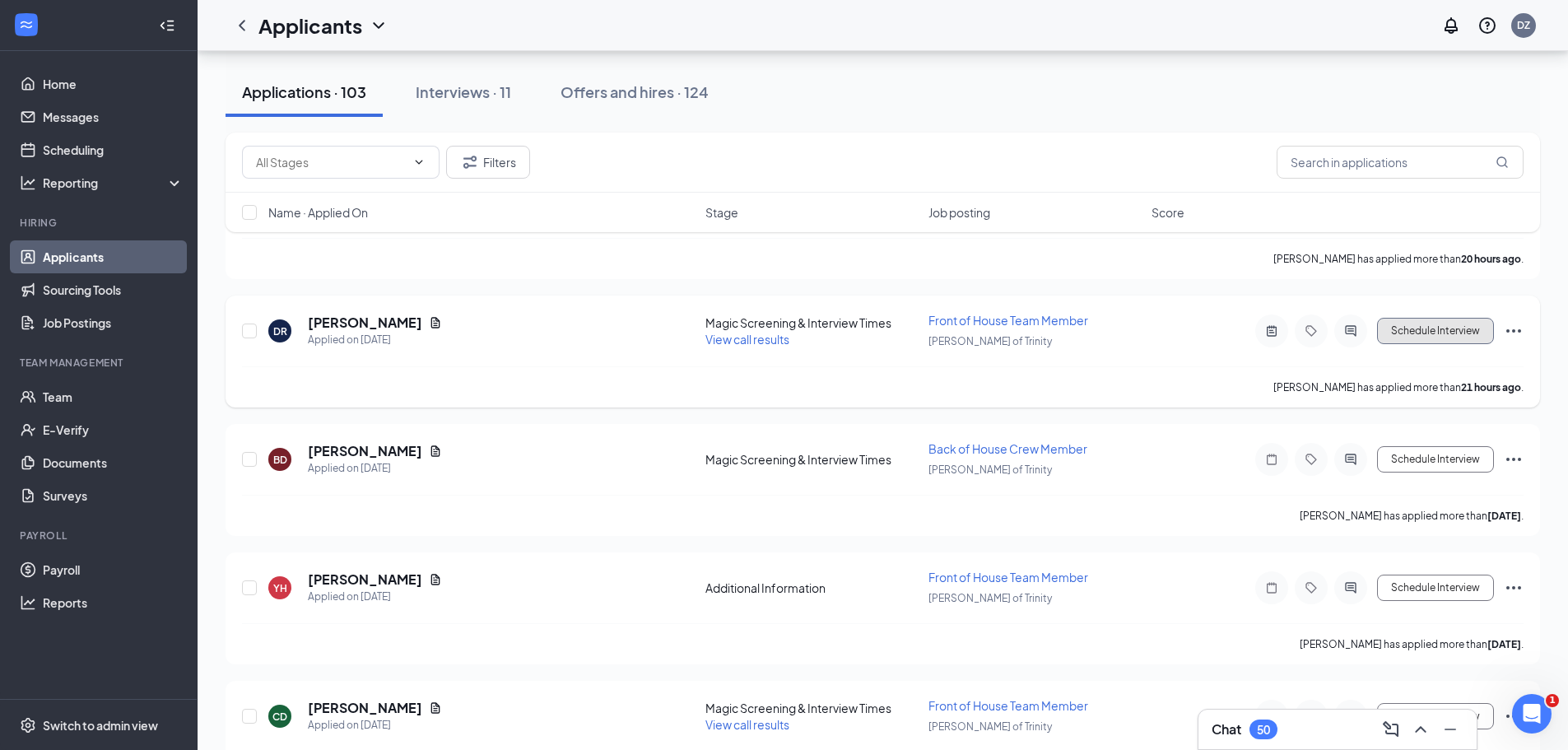
click at [1422, 330] on button "Schedule Interview" at bounding box center [1436, 331] width 117 height 26
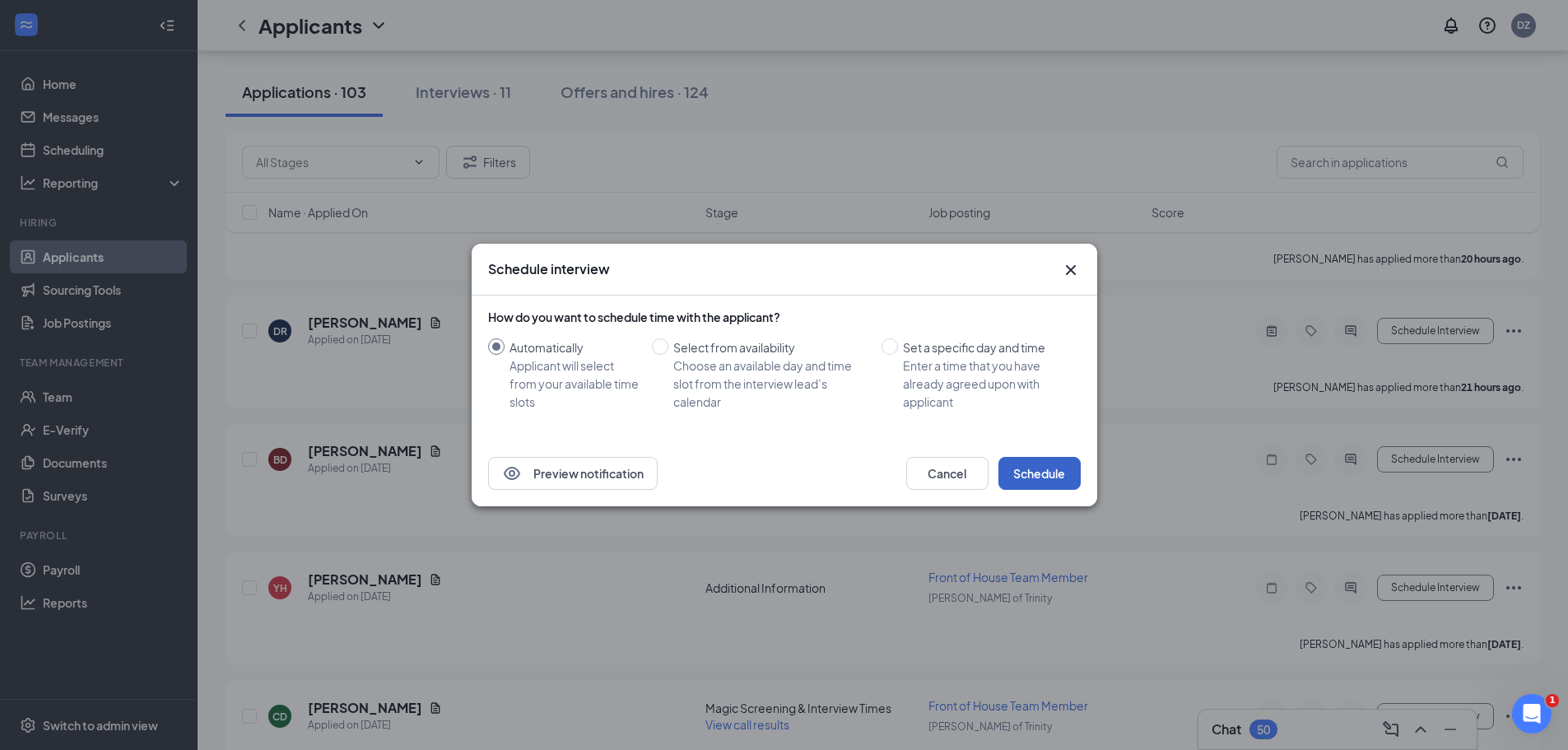
click at [1036, 463] on button "Schedule" at bounding box center [1039, 473] width 82 height 33
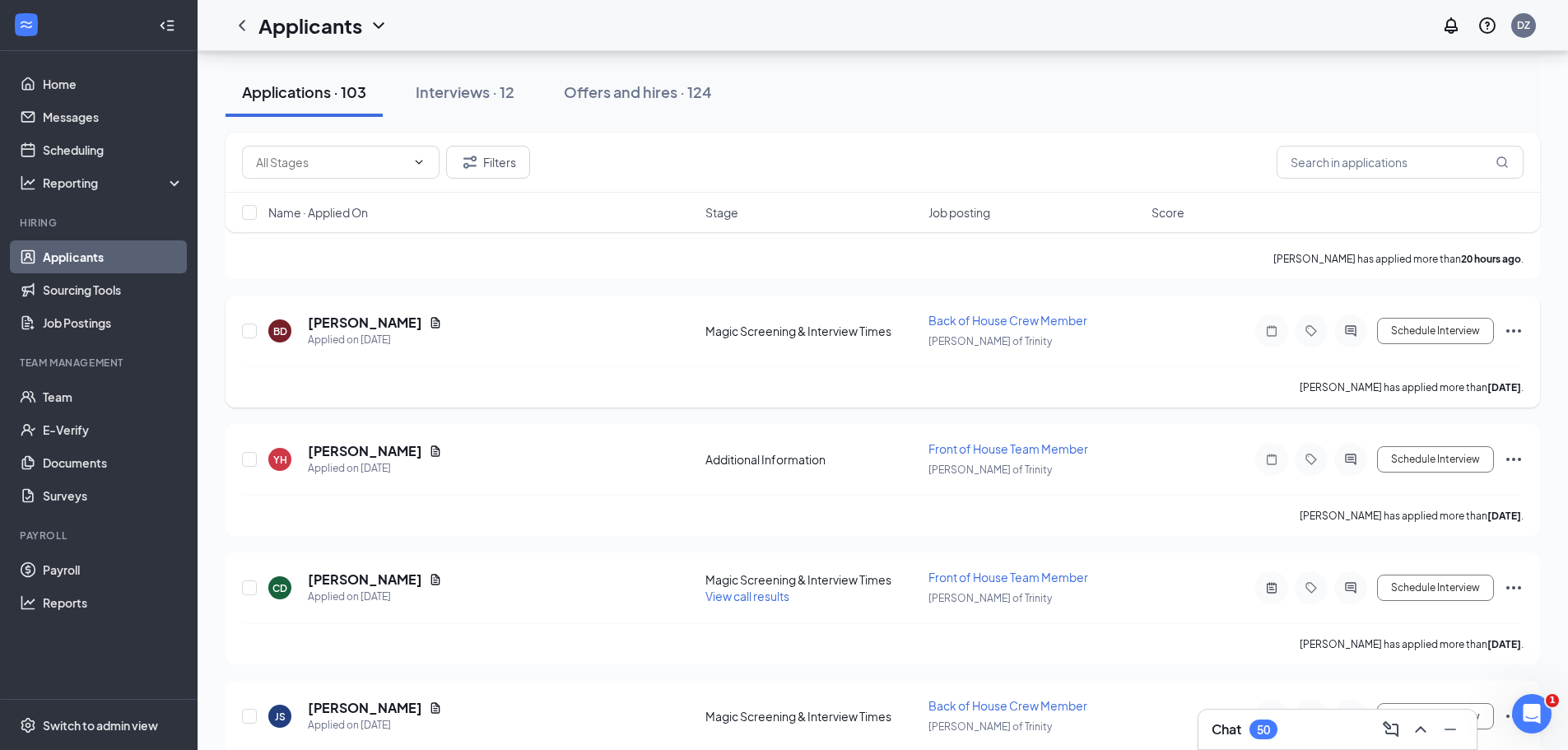
click at [546, 342] on div "BD [PERSON_NAME] Applied on [DATE]" at bounding box center [482, 331] width 427 height 34
click at [343, 321] on h5 "[PERSON_NAME]" at bounding box center [365, 323] width 115 height 18
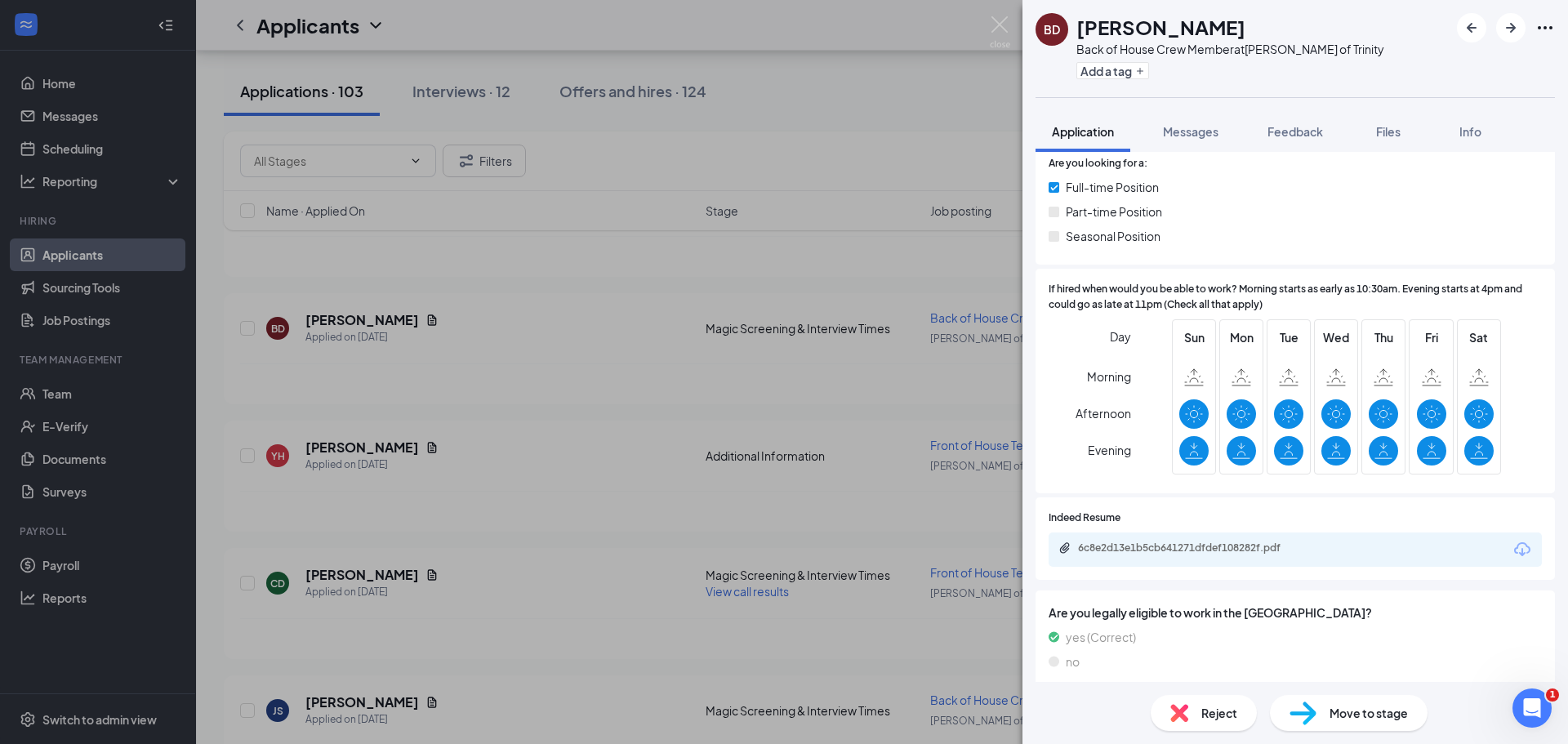
scroll to position [291, 0]
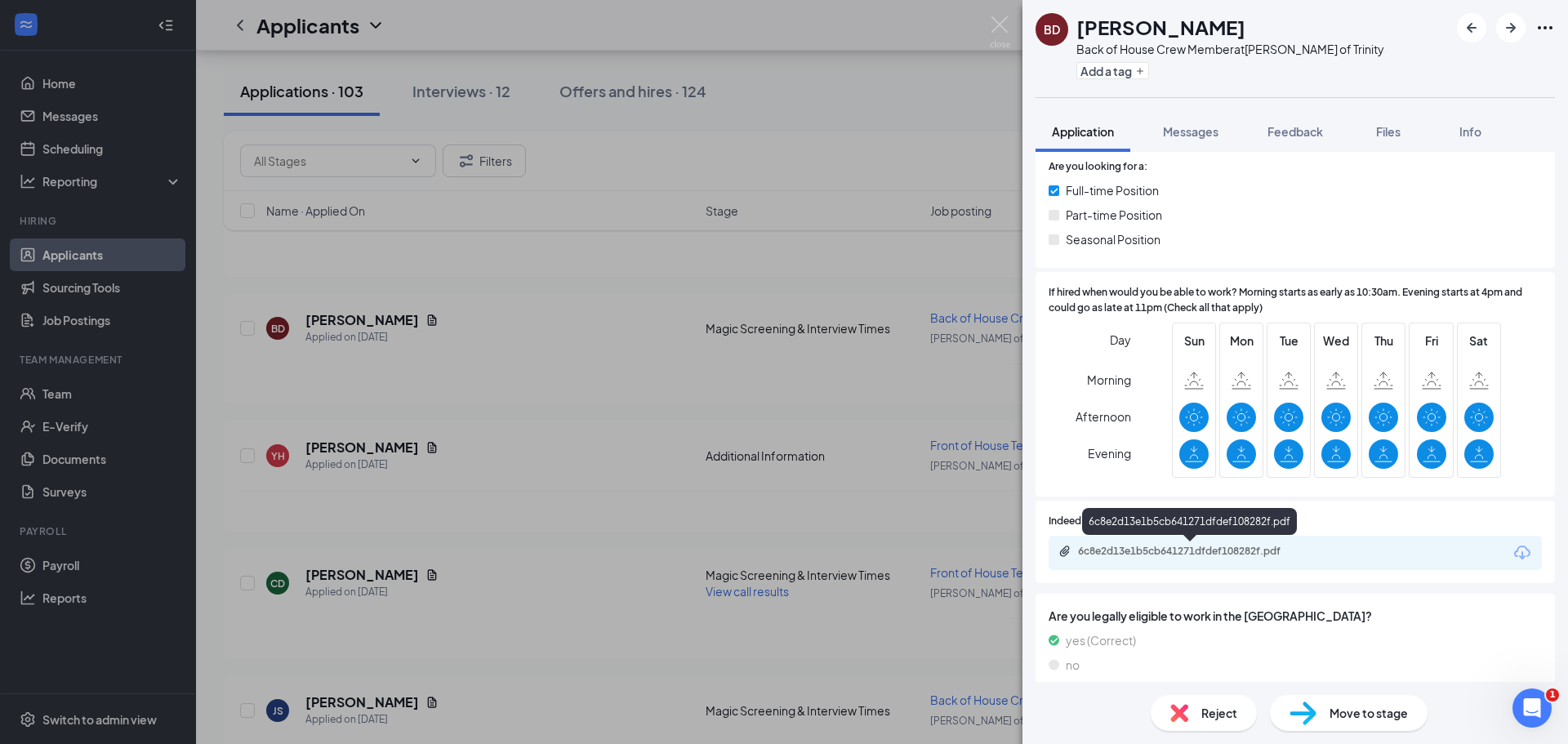
click at [1162, 551] on div "6c8e2d13e1b5cb641271dfdef108282f.pdf" at bounding box center [1192, 551] width 228 height 13
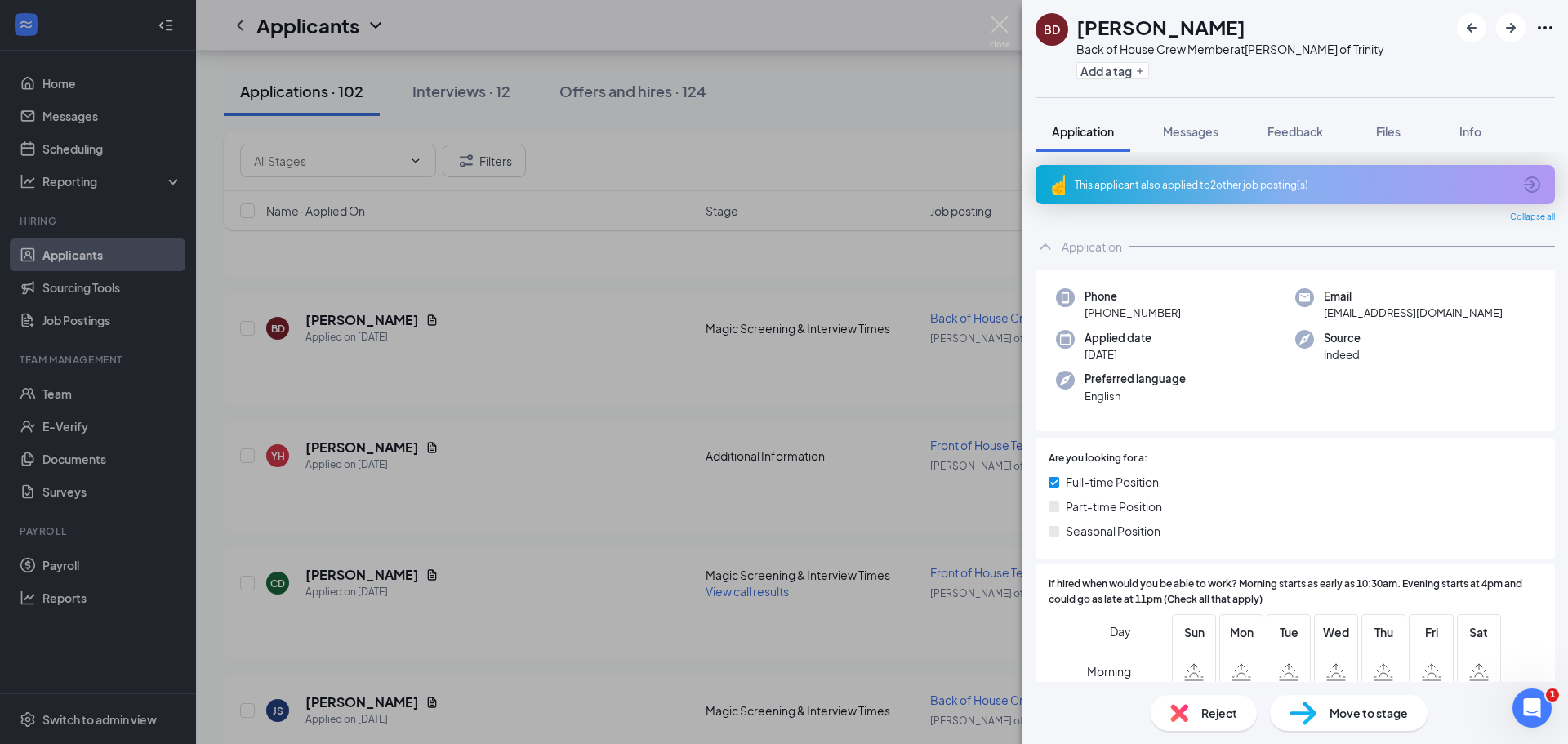
click at [1172, 185] on div "This applicant also applied to 2 other job posting(s)" at bounding box center [1293, 184] width 438 height 14
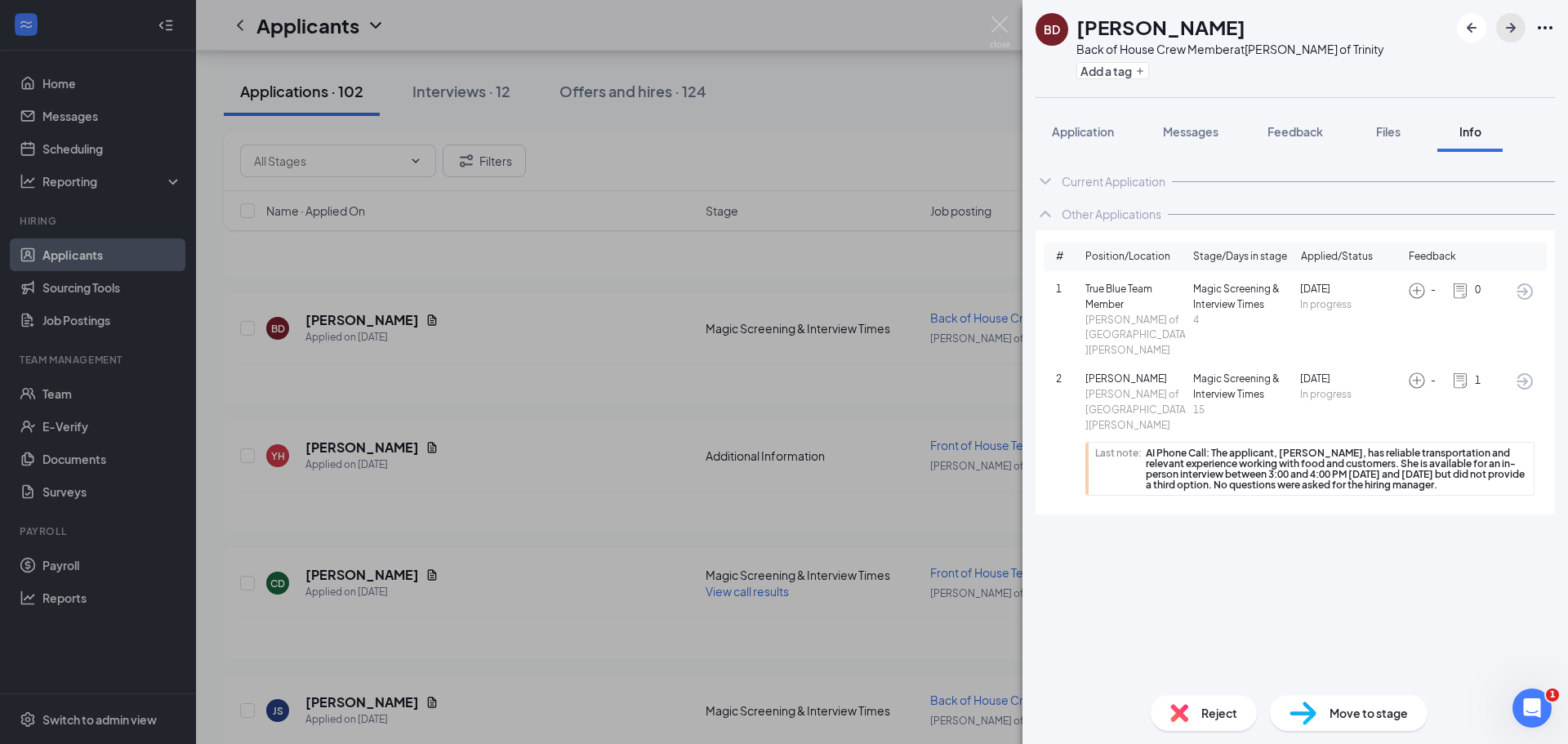
click at [1508, 27] on icon "ArrowRight" at bounding box center [1512, 28] width 10 height 10
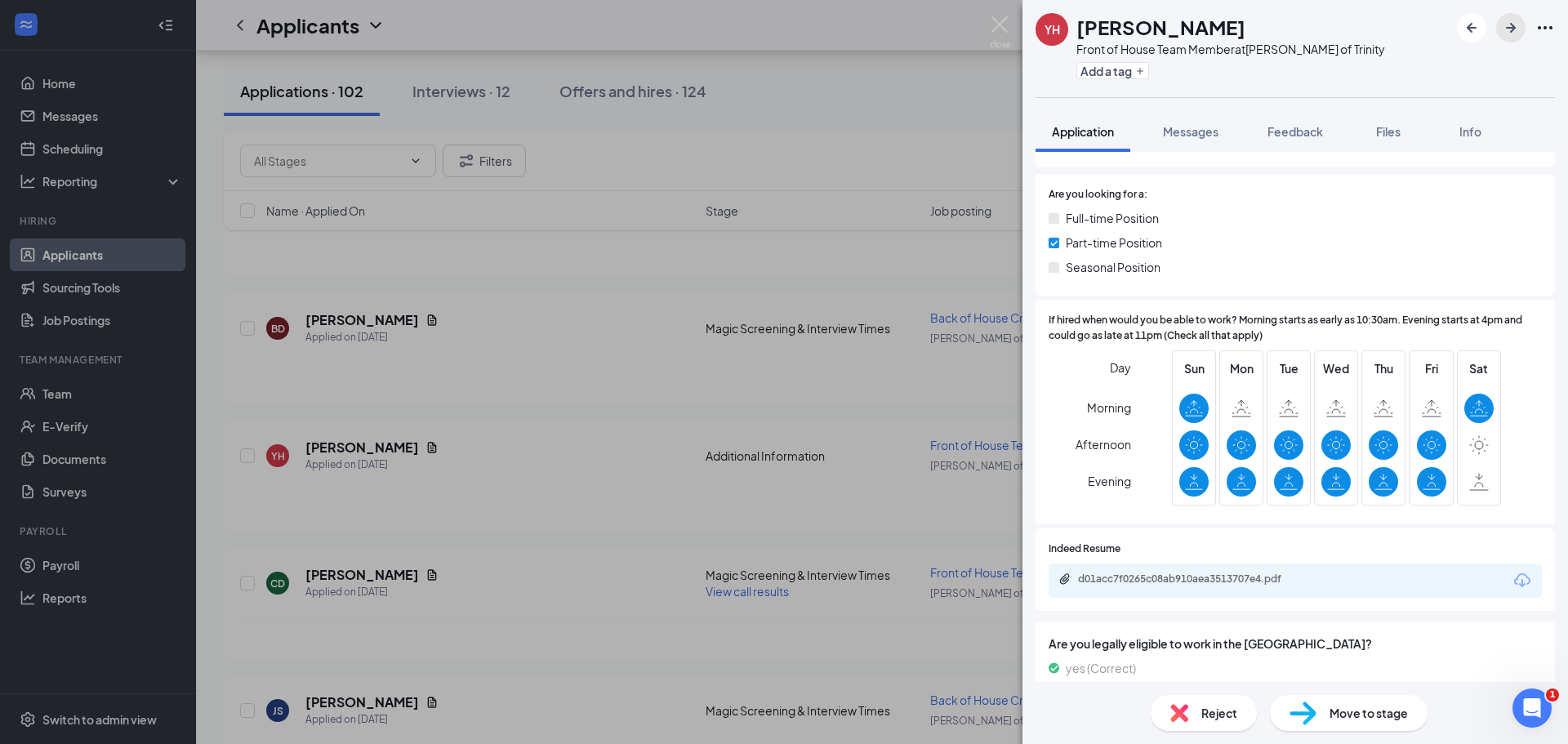
scroll to position [326, 0]
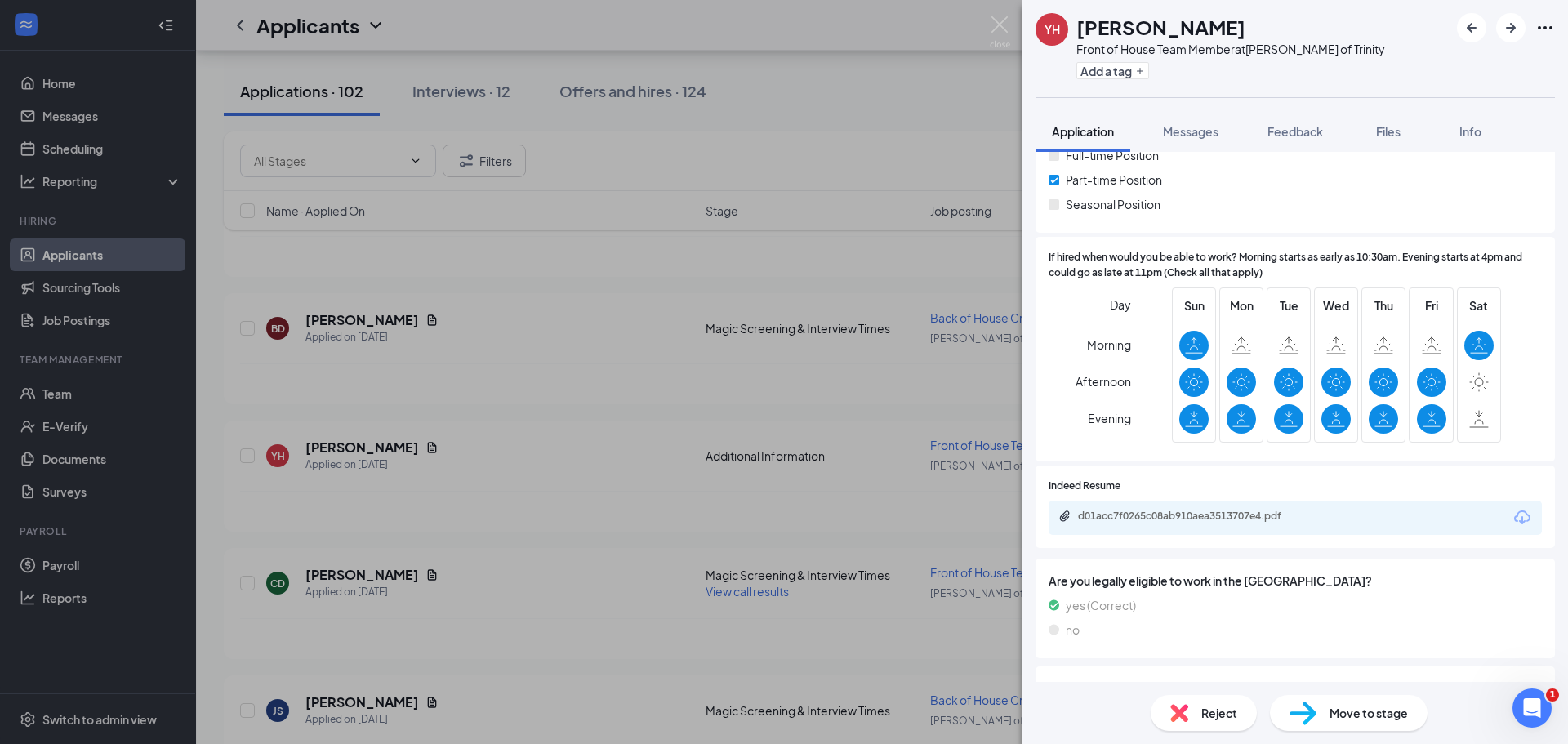
click at [1149, 520] on div "d01acc7f0265c08ab910aea3513707e4.pdf" at bounding box center [1192, 516] width 228 height 13
click at [1512, 30] on icon "ArrowRight" at bounding box center [1512, 28] width 10 height 10
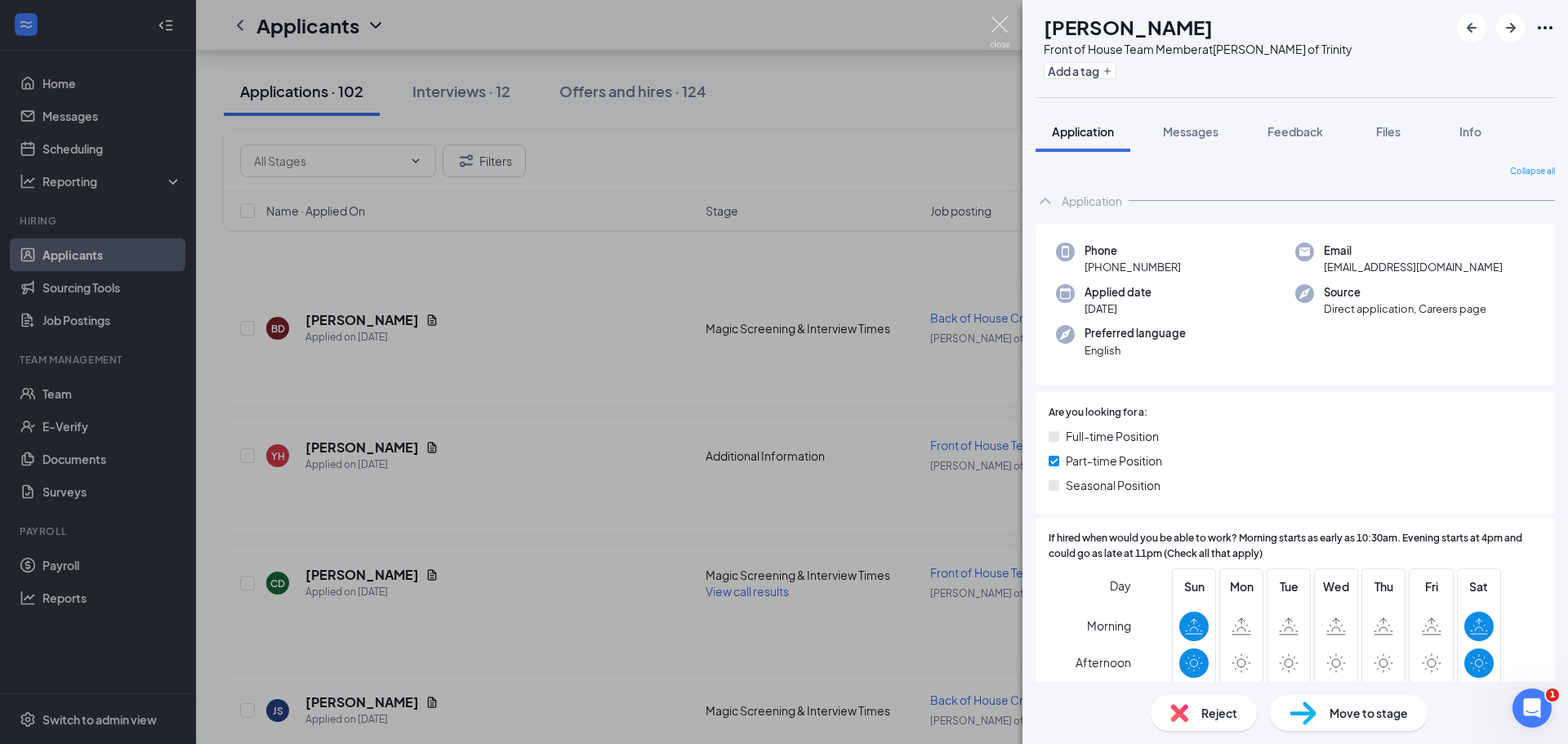
click at [995, 25] on img at bounding box center [1000, 32] width 21 height 32
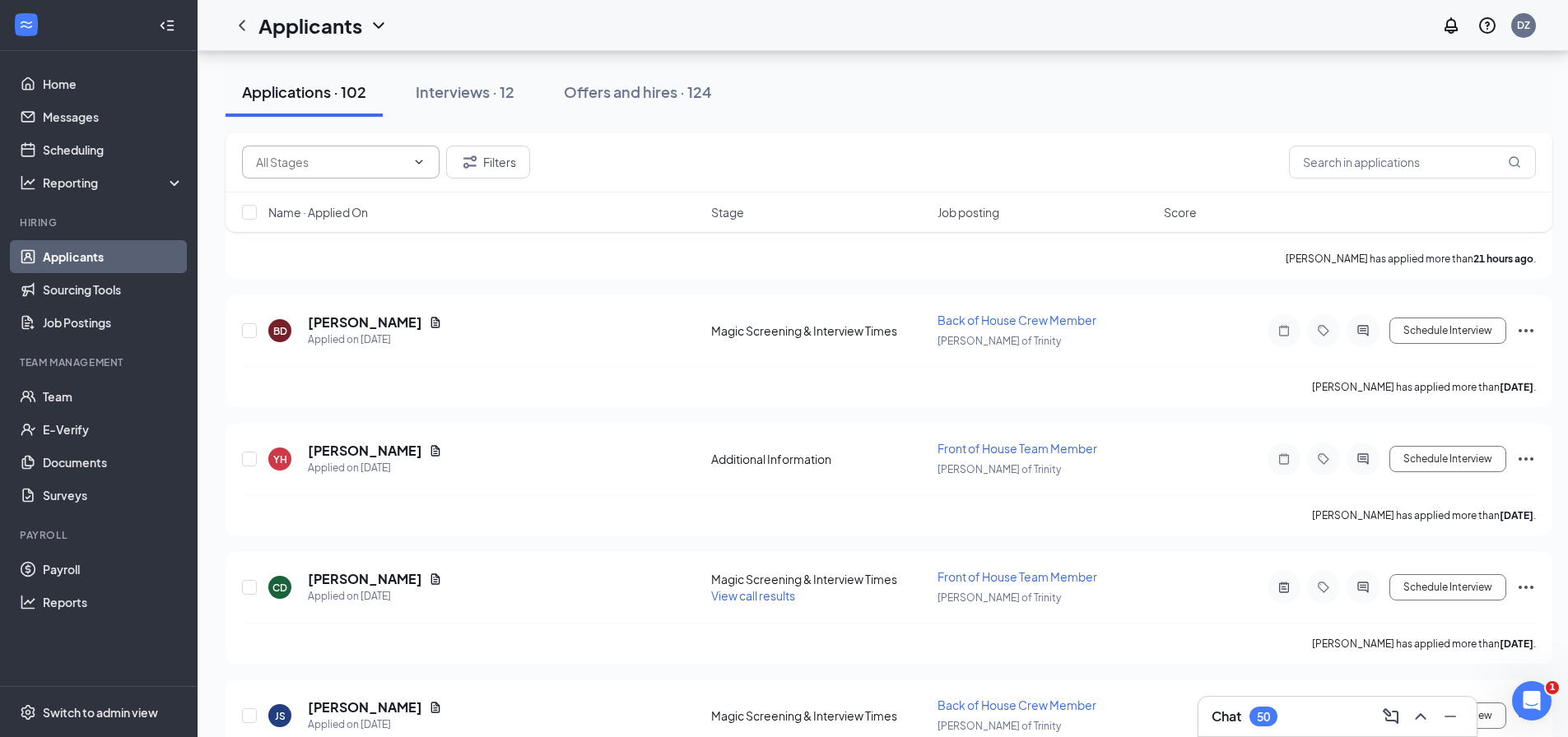
click at [410, 163] on span at bounding box center [418, 162] width 17 height 13
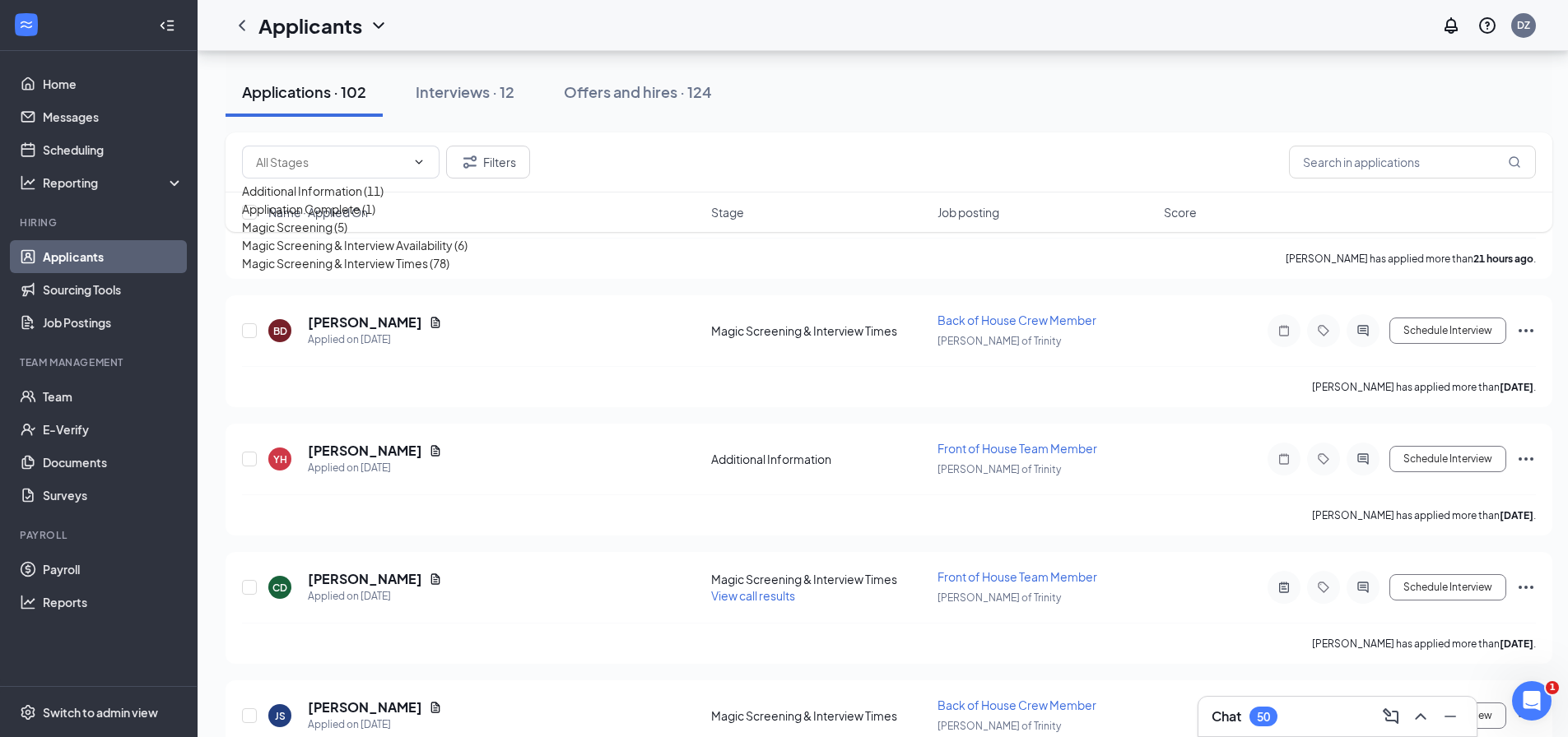
click at [682, 170] on div "Filters" at bounding box center [889, 161] width 1294 height 33
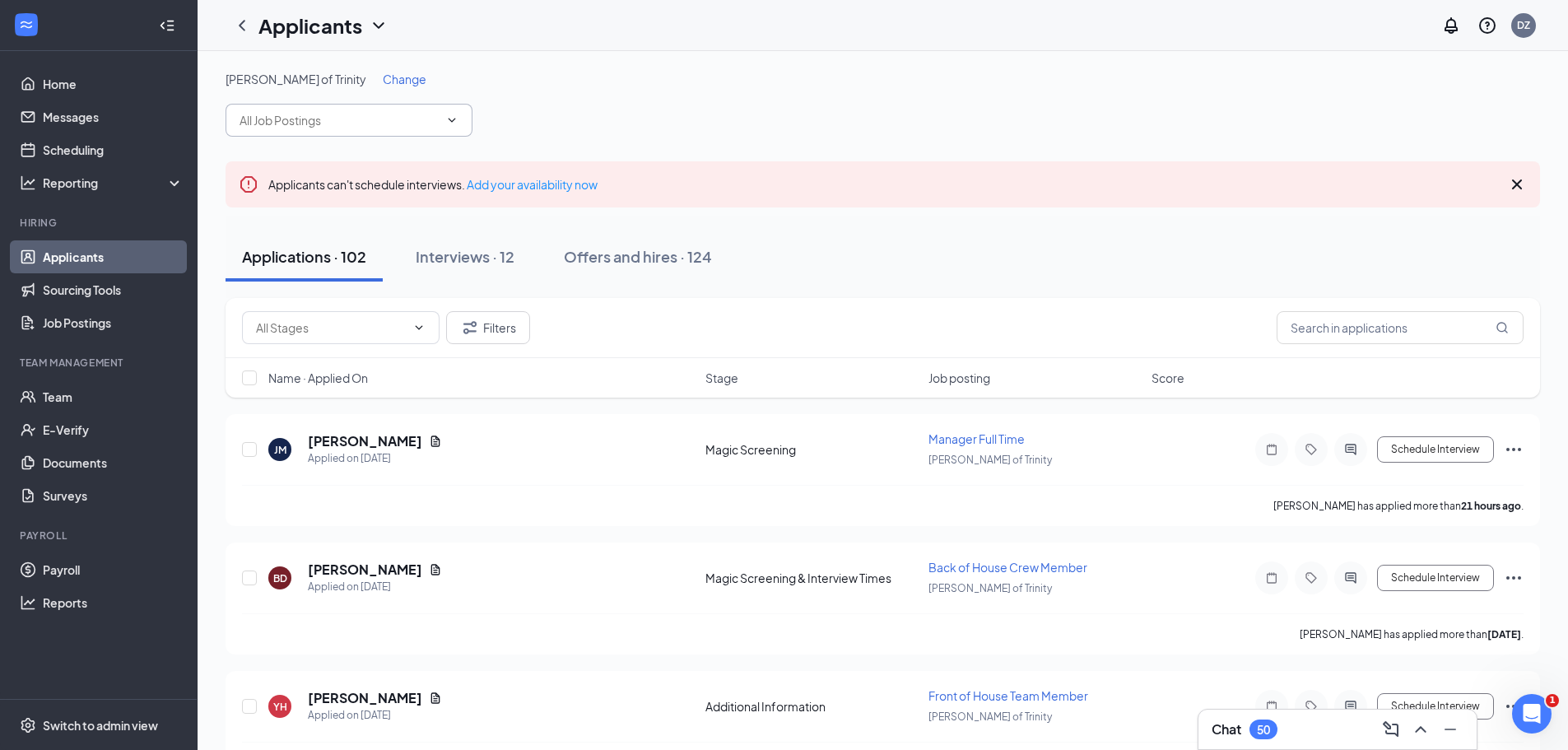
click at [445, 117] on icon "ChevronDown" at bounding box center [452, 121] width 13 height 13
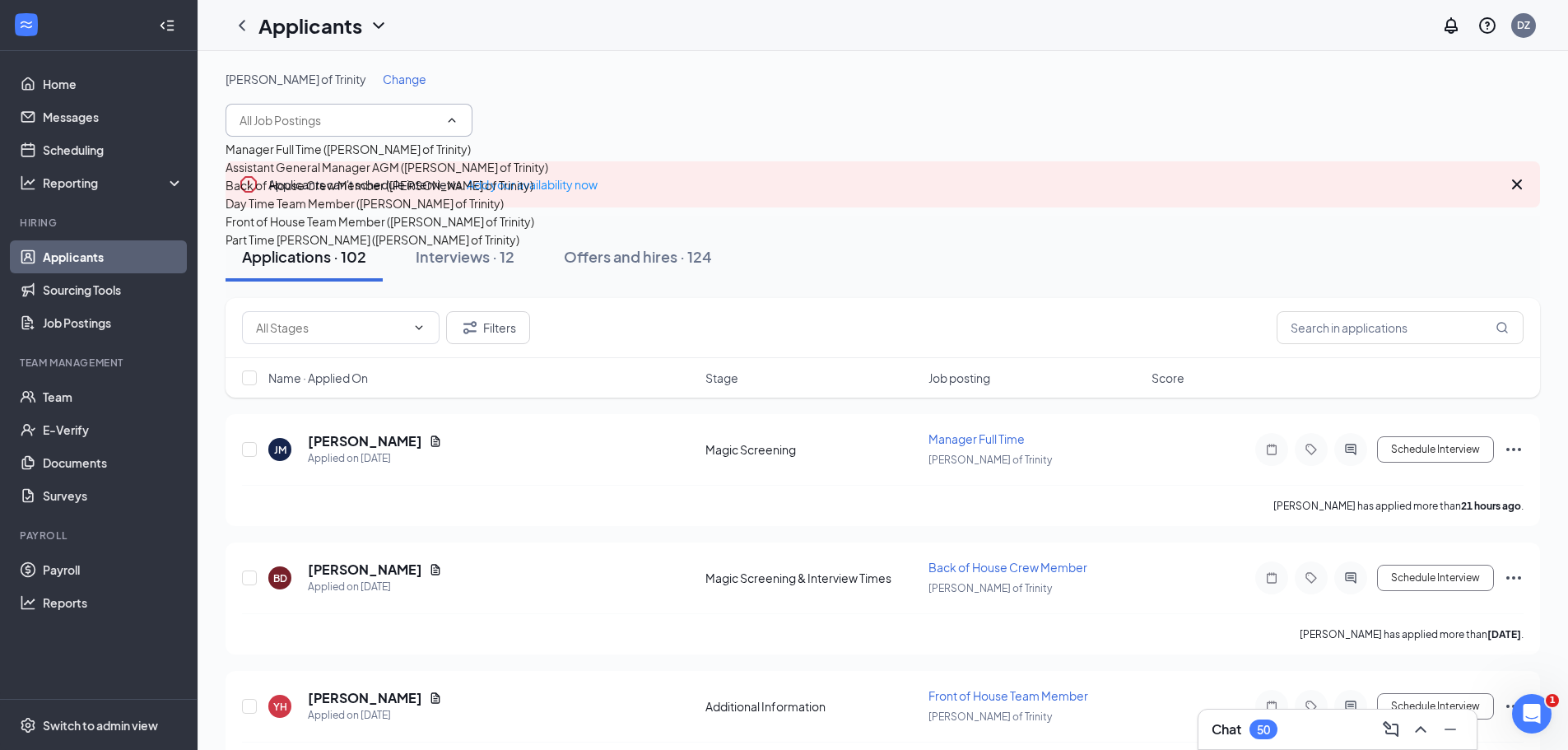
click at [339, 194] on div "Back of House Crew Member ([PERSON_NAME] of Trinity)" at bounding box center [379, 185] width 308 height 18
type input "Back of House Crew Member ([PERSON_NAME] of Trinity)"
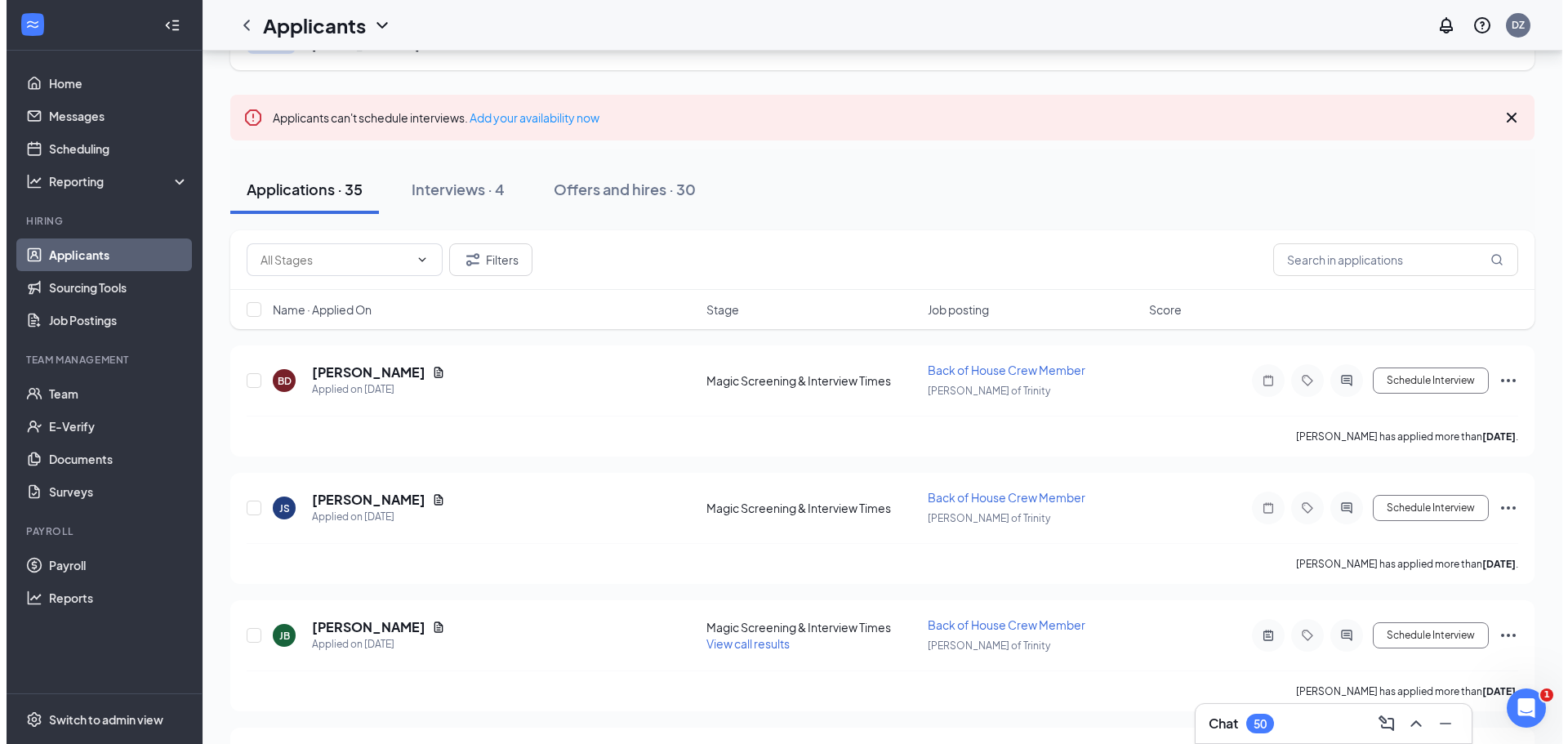
scroll to position [164, 0]
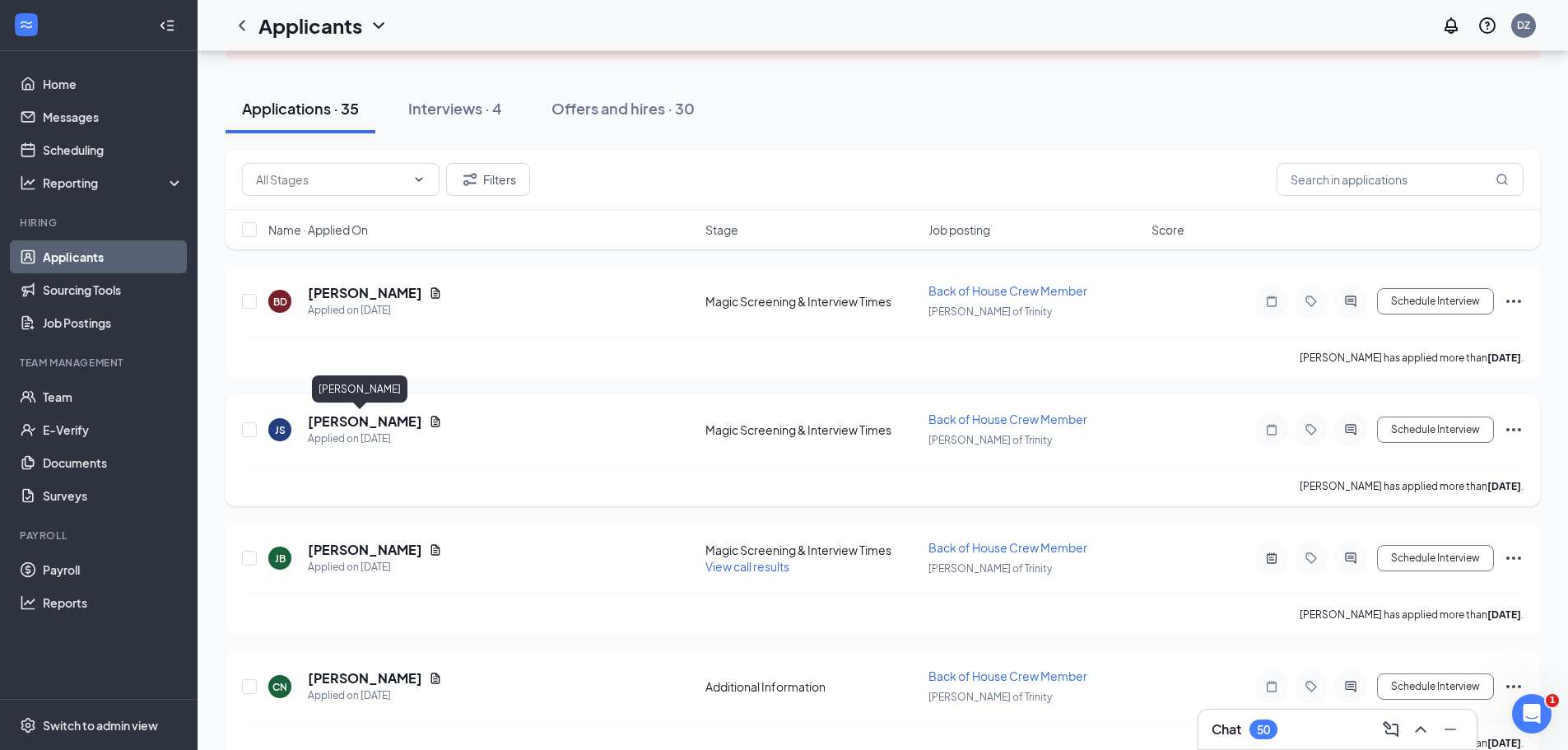
click at [335, 426] on h5 "[PERSON_NAME]" at bounding box center [365, 422] width 115 height 18
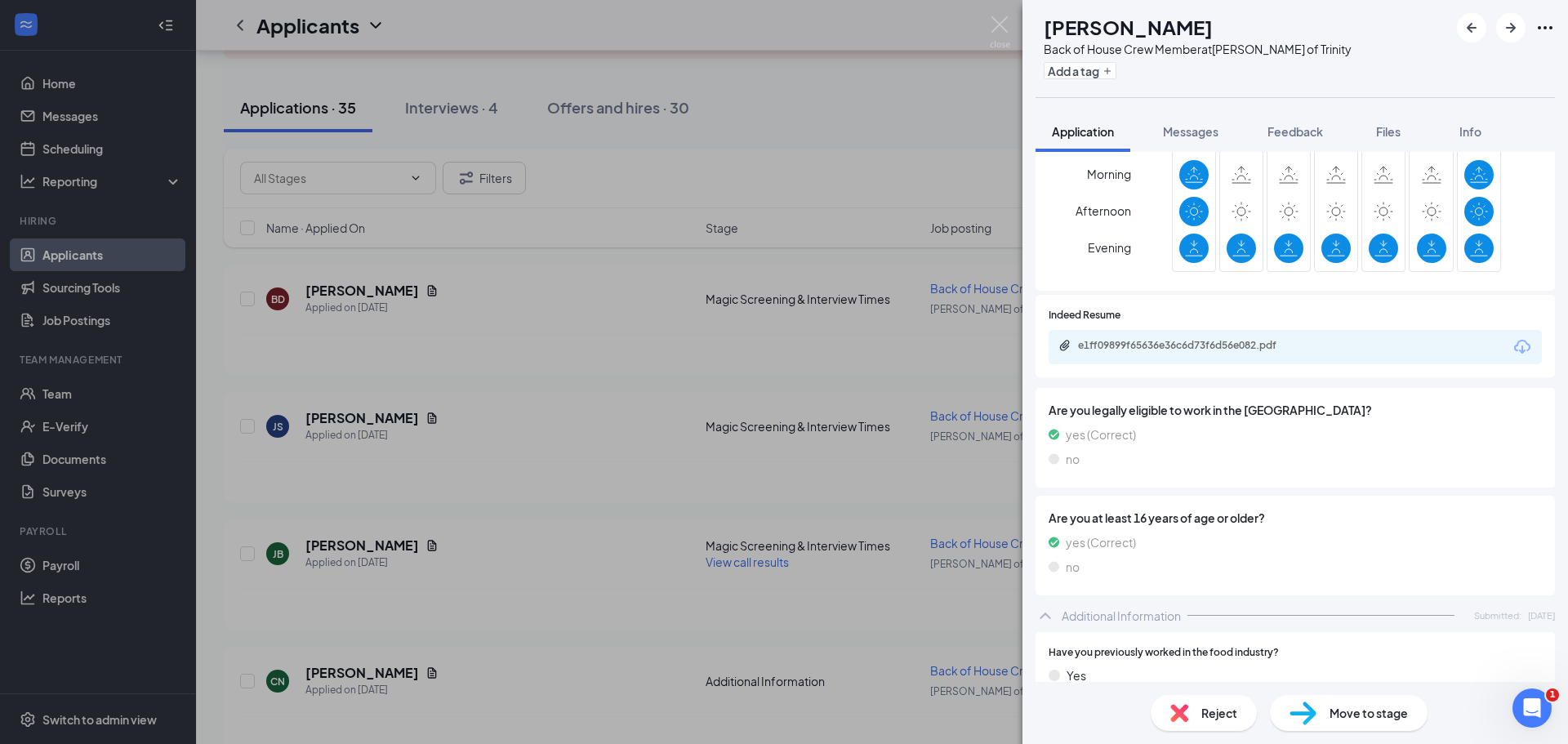
scroll to position [490, 0]
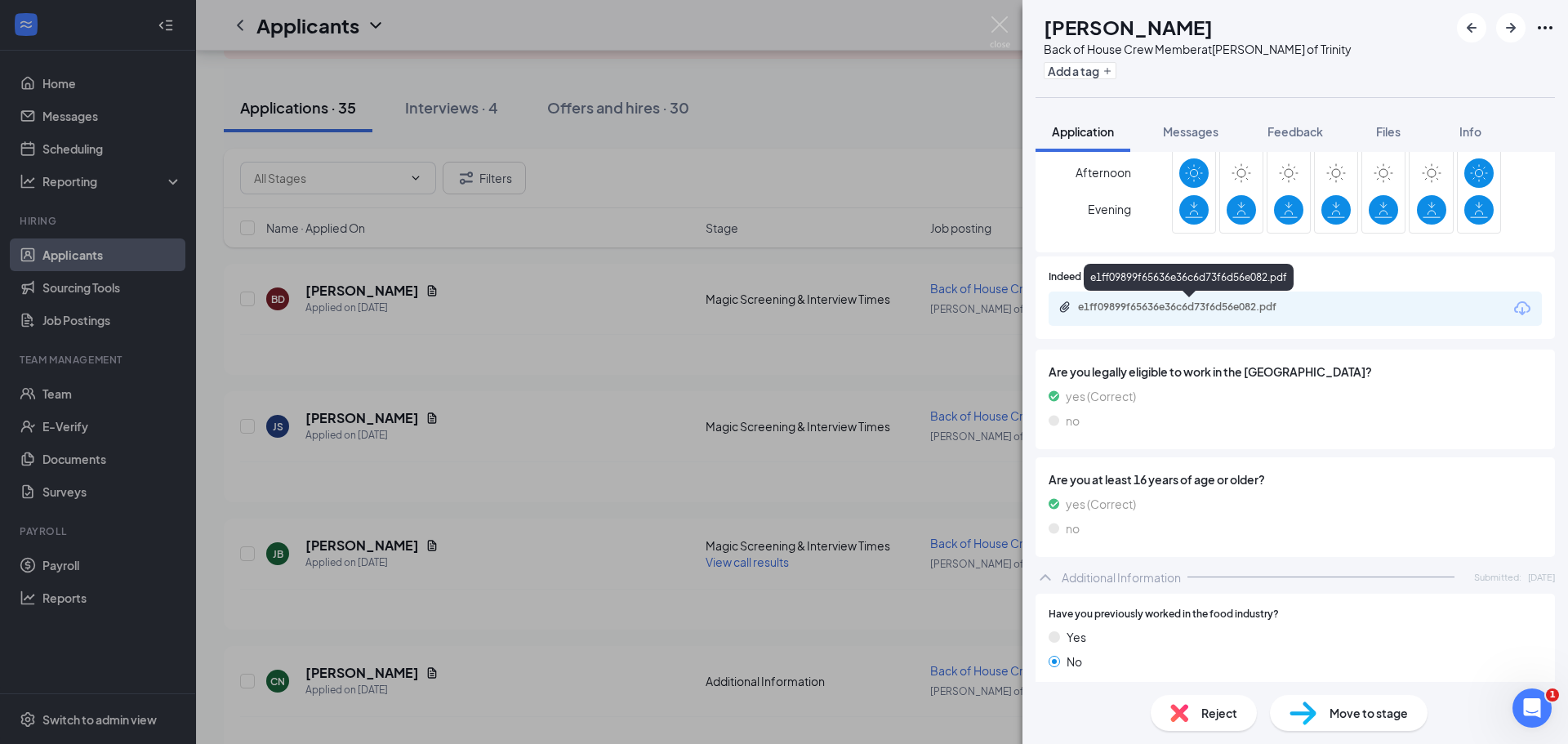
click at [1164, 313] on div "e1ff09899f65636e36c6d73f6d56e082.pdf" at bounding box center [1192, 307] width 228 height 13
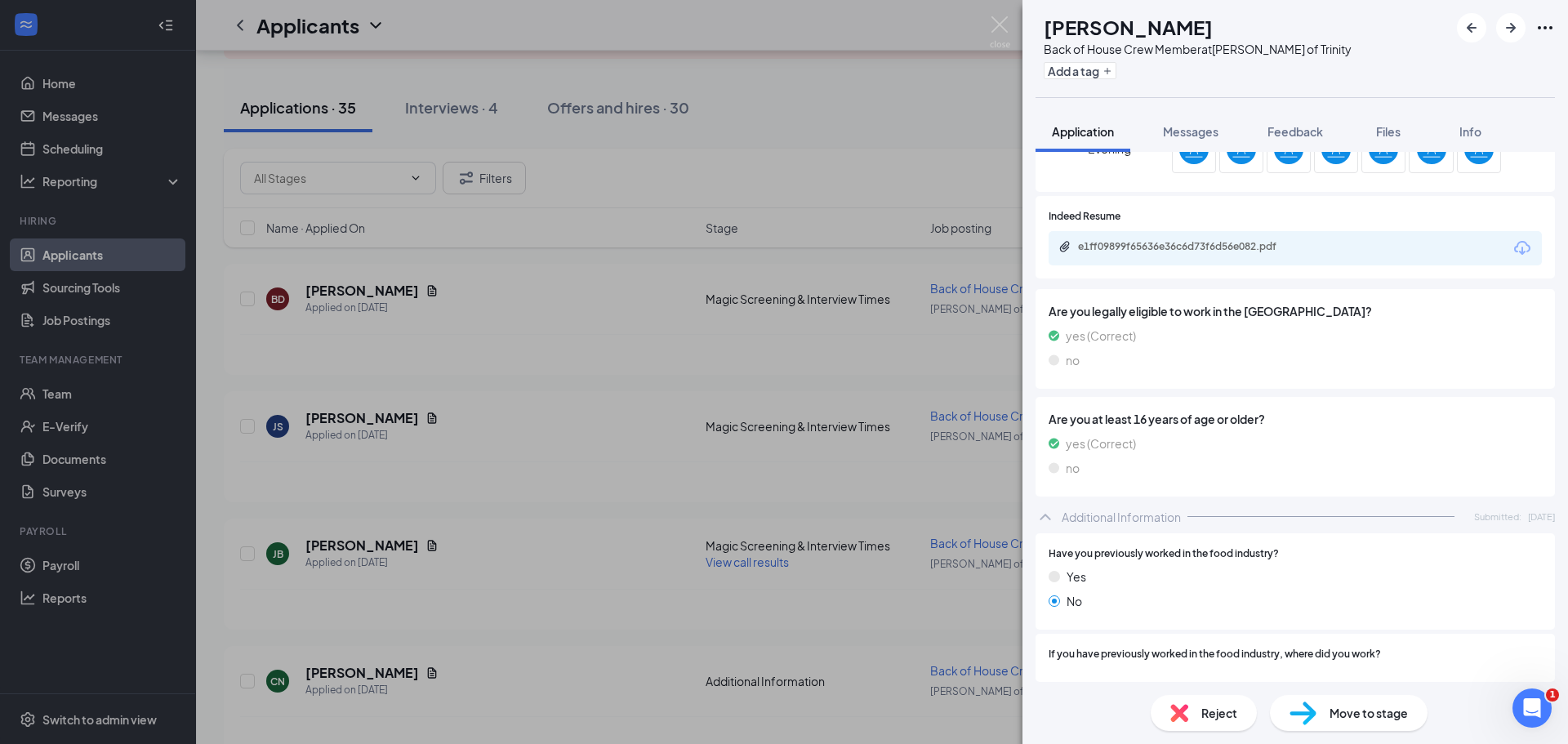
scroll to position [555, 0]
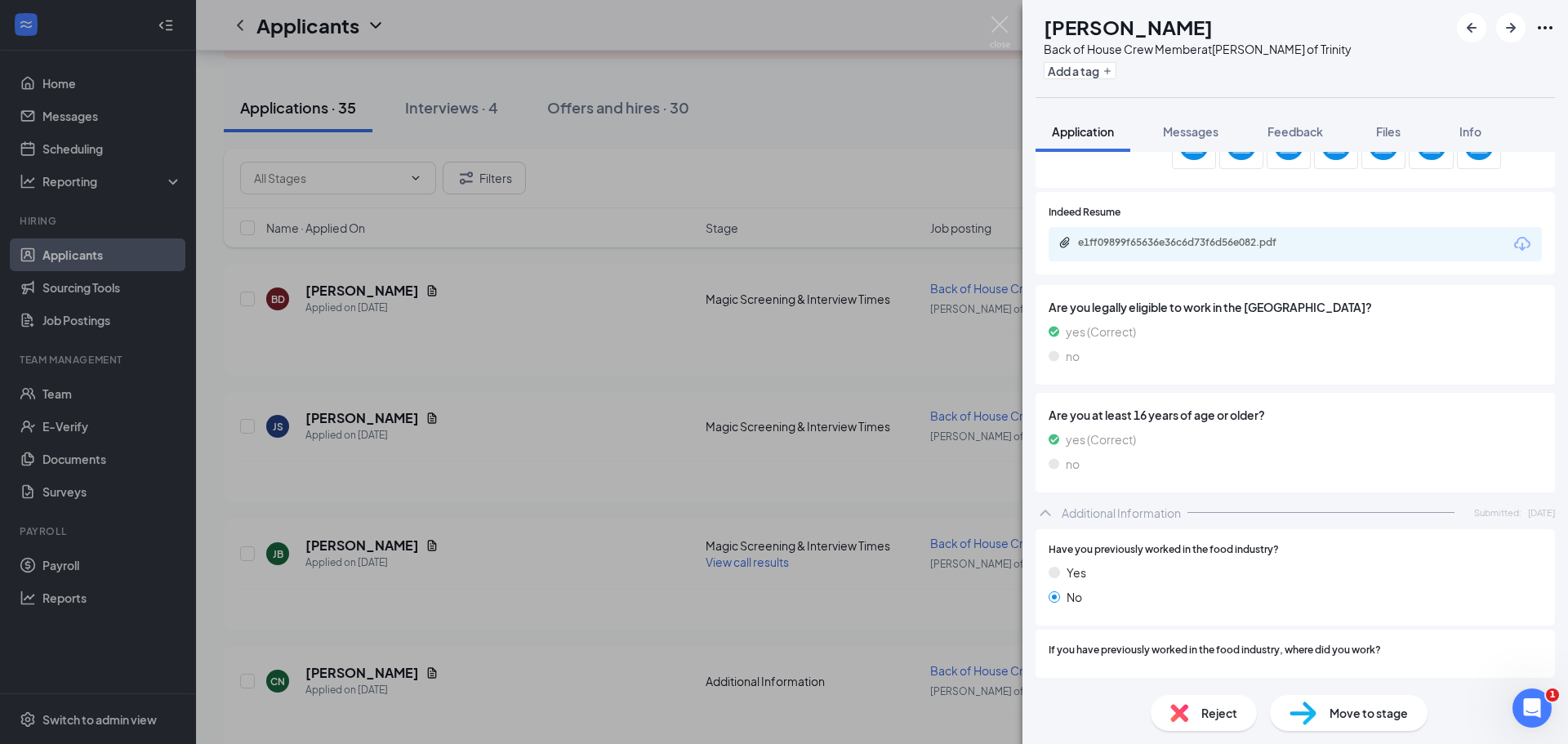
click at [1355, 714] on span "Move to stage" at bounding box center [1369, 713] width 78 height 18
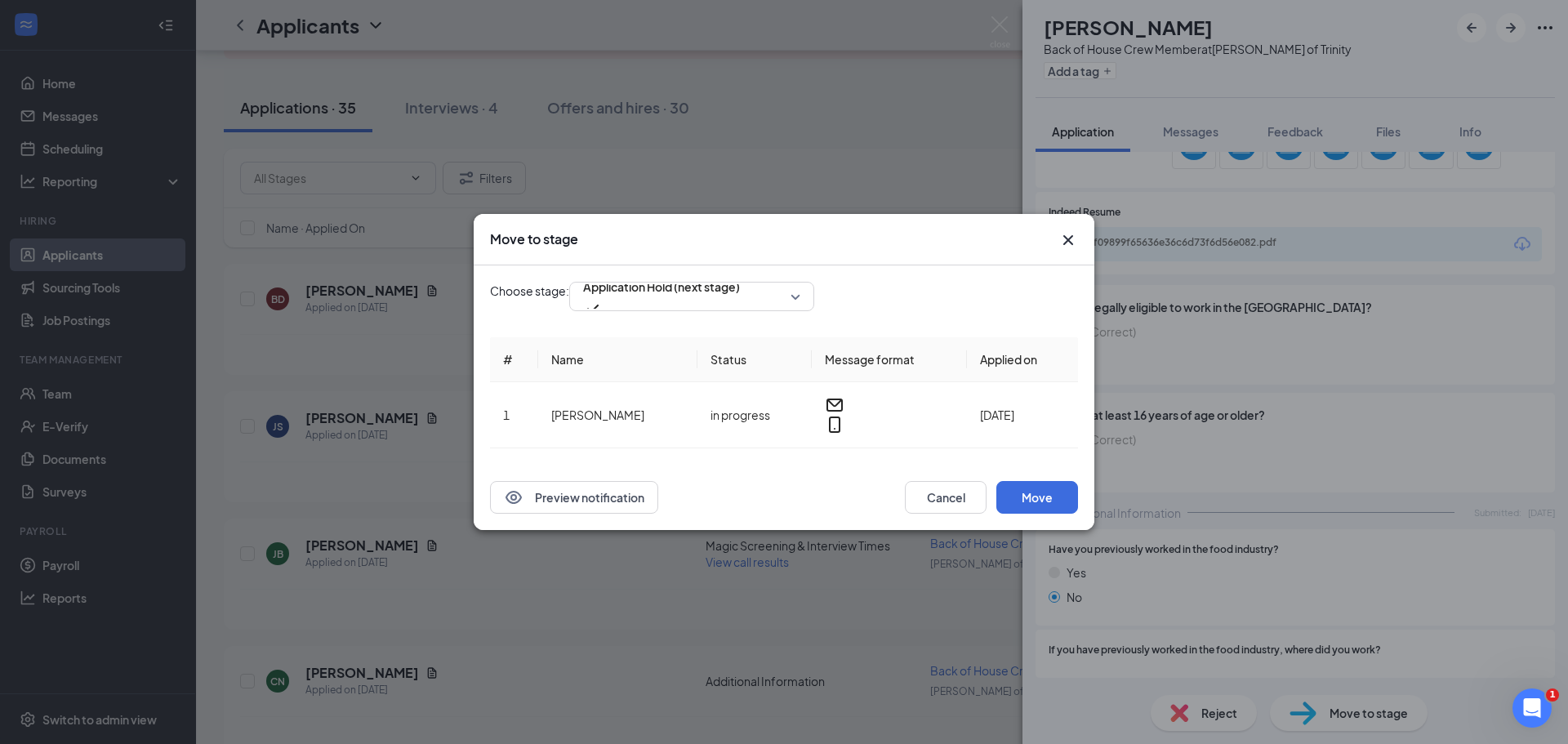
scroll to position [549, 0]
click at [801, 307] on span "Application Hold (next stage)" at bounding box center [692, 296] width 218 height 25
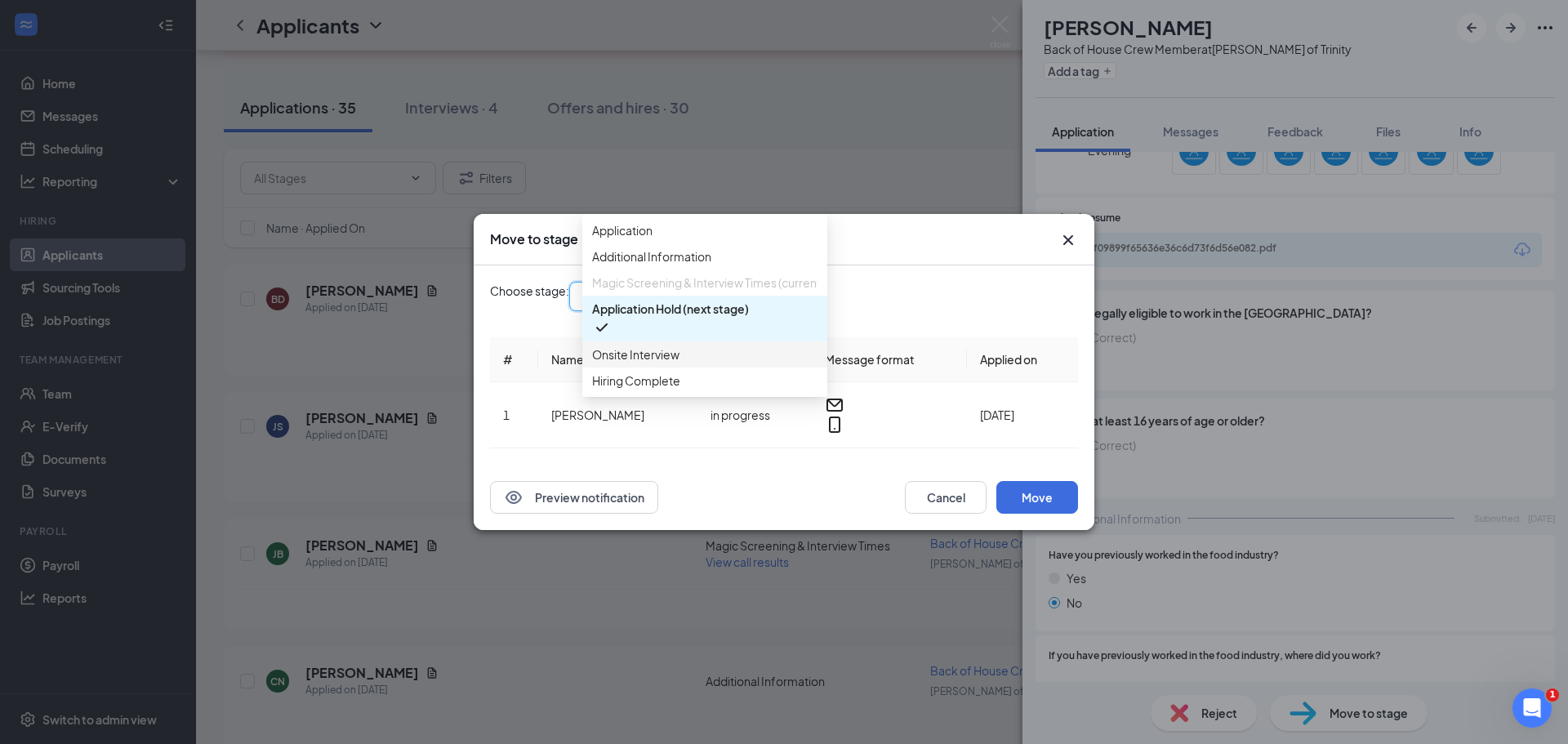
click at [645, 364] on span "Onsite Interview" at bounding box center [635, 355] width 87 height 18
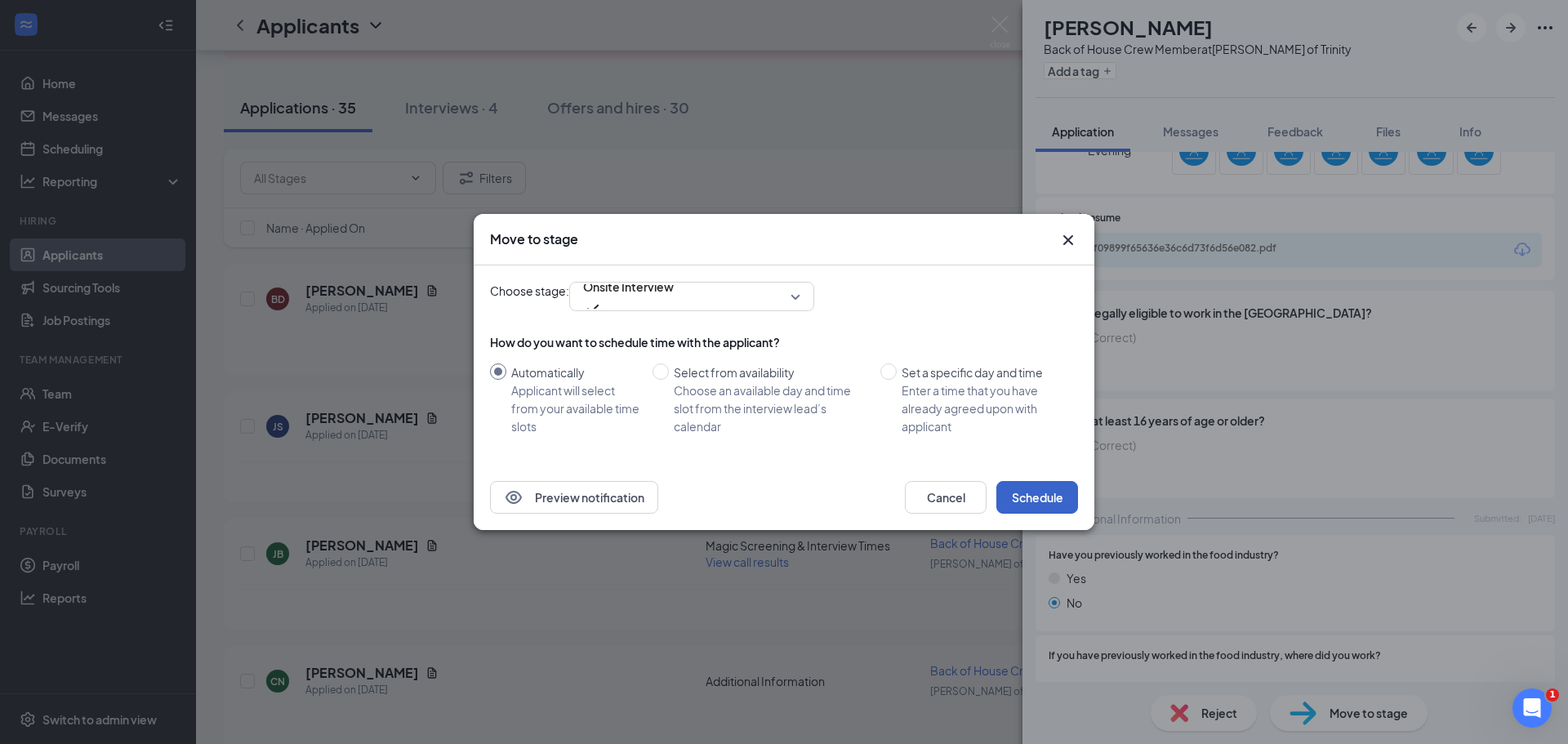
click at [1055, 495] on button "Schedule" at bounding box center [1037, 497] width 81 height 32
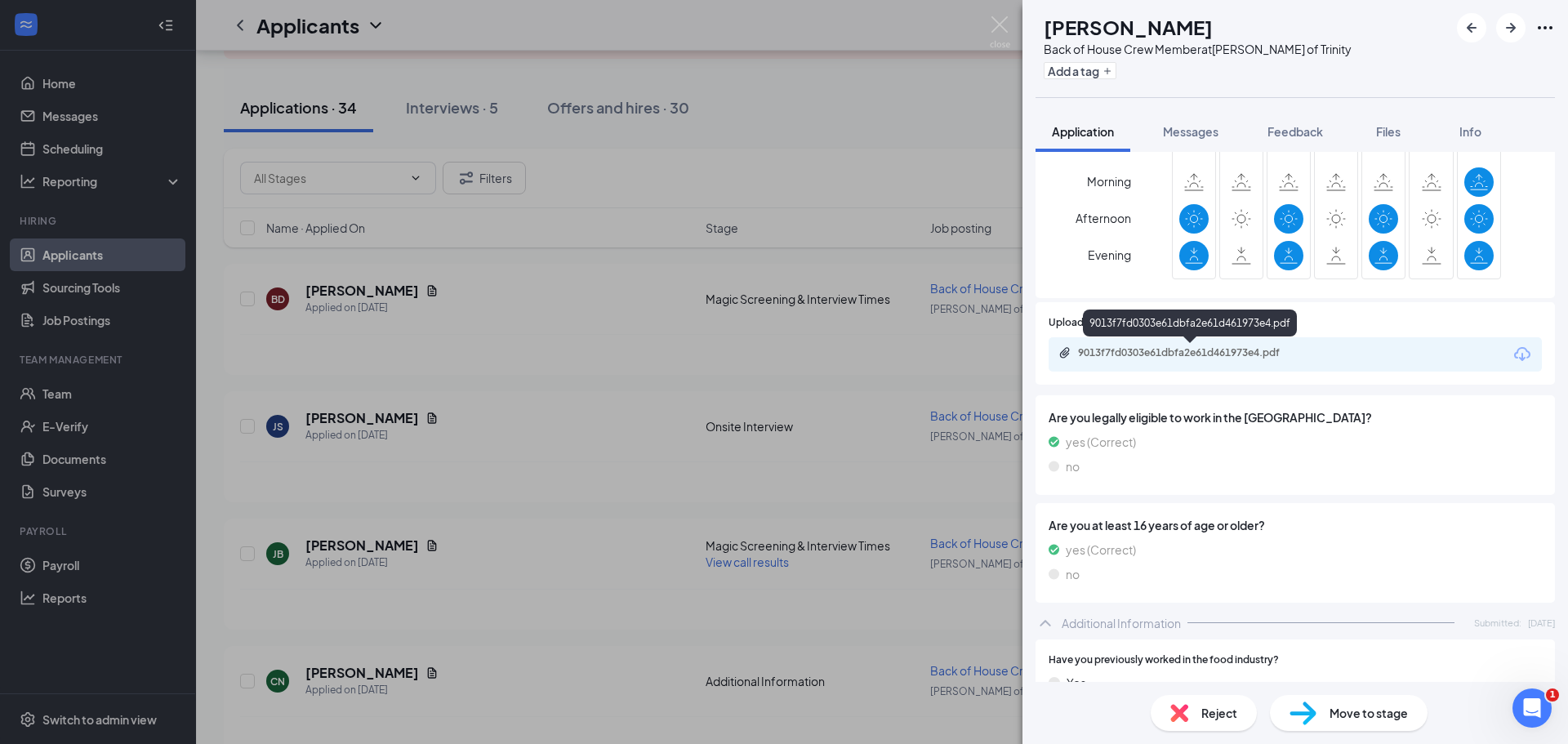
scroll to position [409, 0]
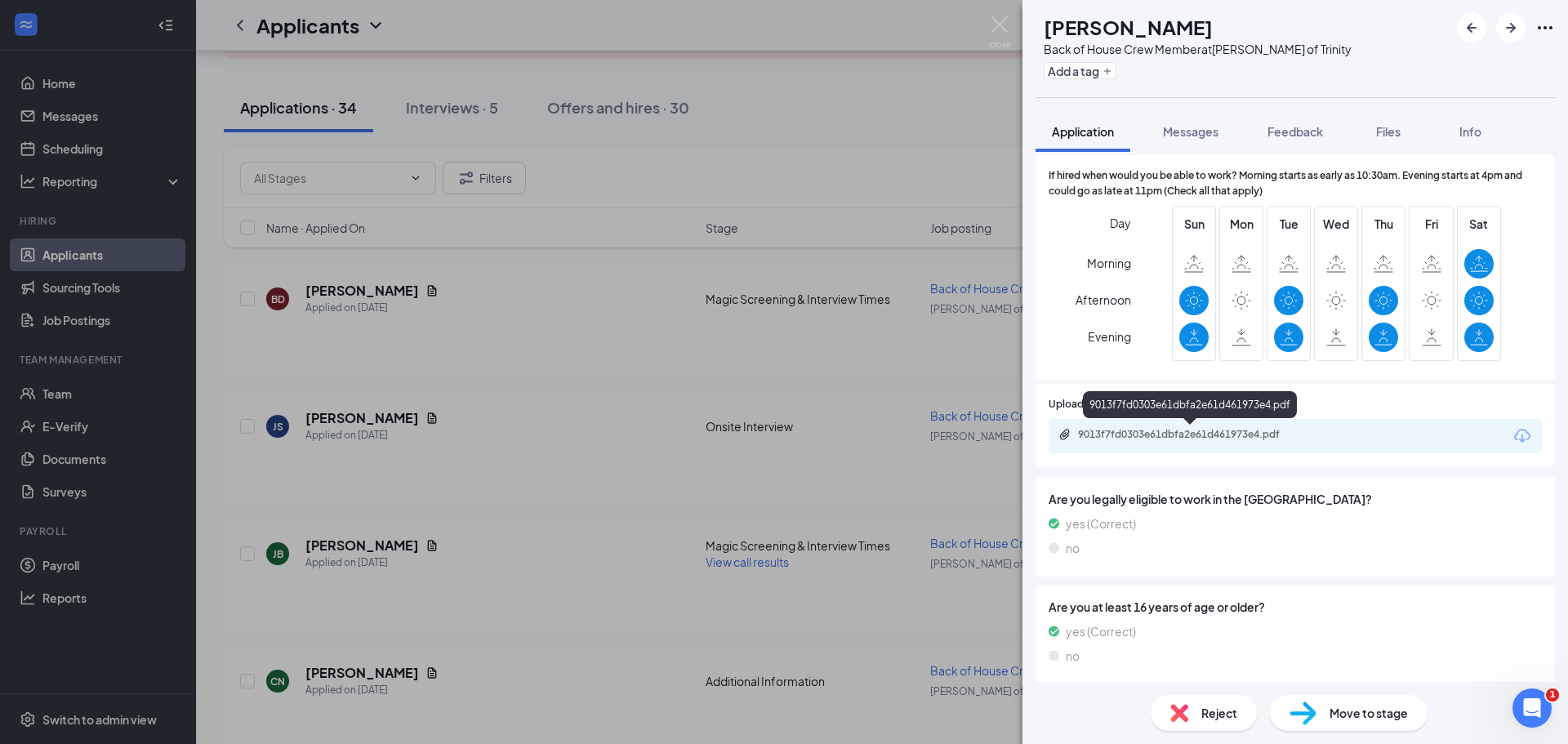
click at [1126, 437] on div "9013f7fd0303e61dbfa2e61d461973e4.pdf" at bounding box center [1192, 434] width 228 height 13
click at [1508, 25] on icon "ArrowRight" at bounding box center [1512, 28] width 20 height 20
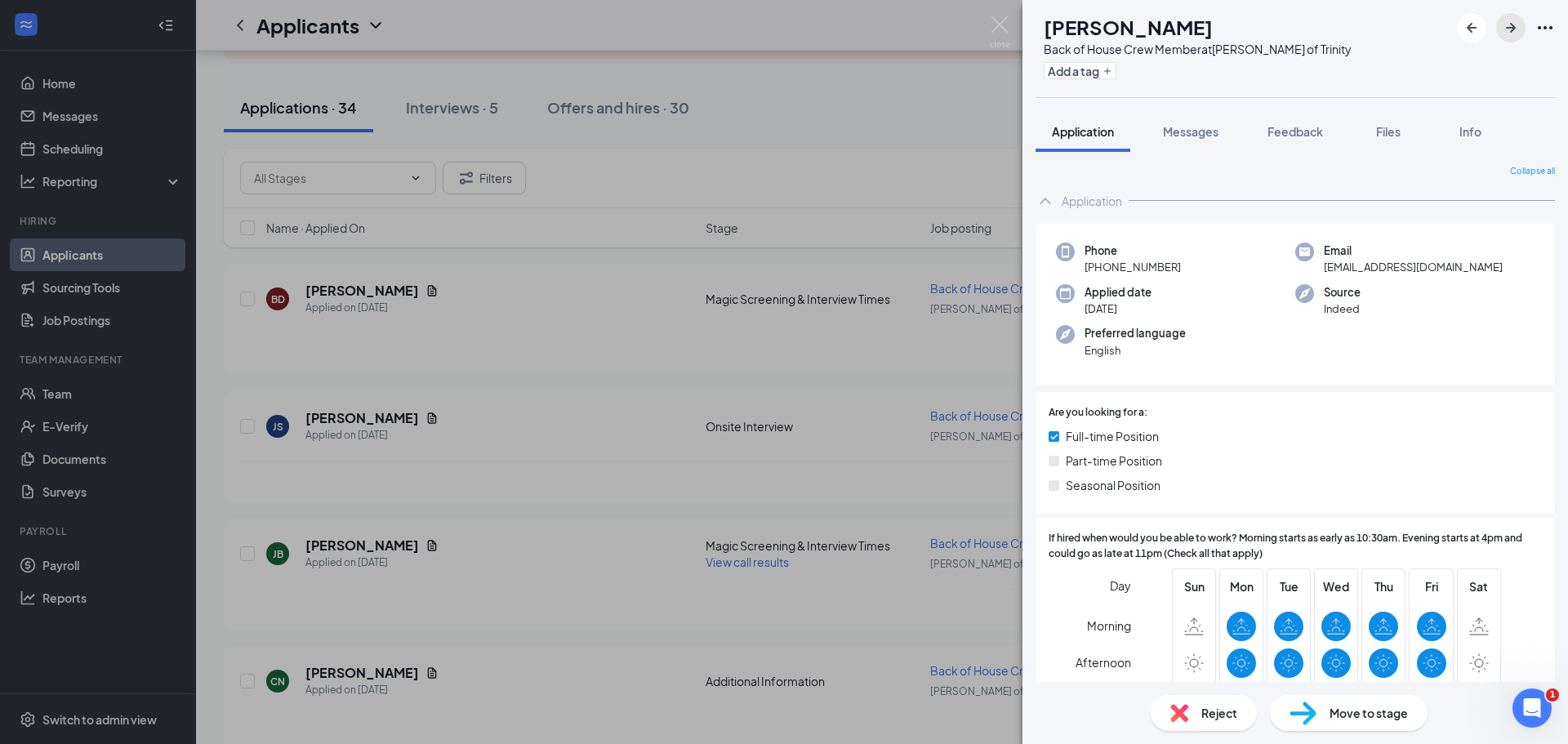
click at [1510, 27] on icon "ArrowRight" at bounding box center [1512, 28] width 10 height 10
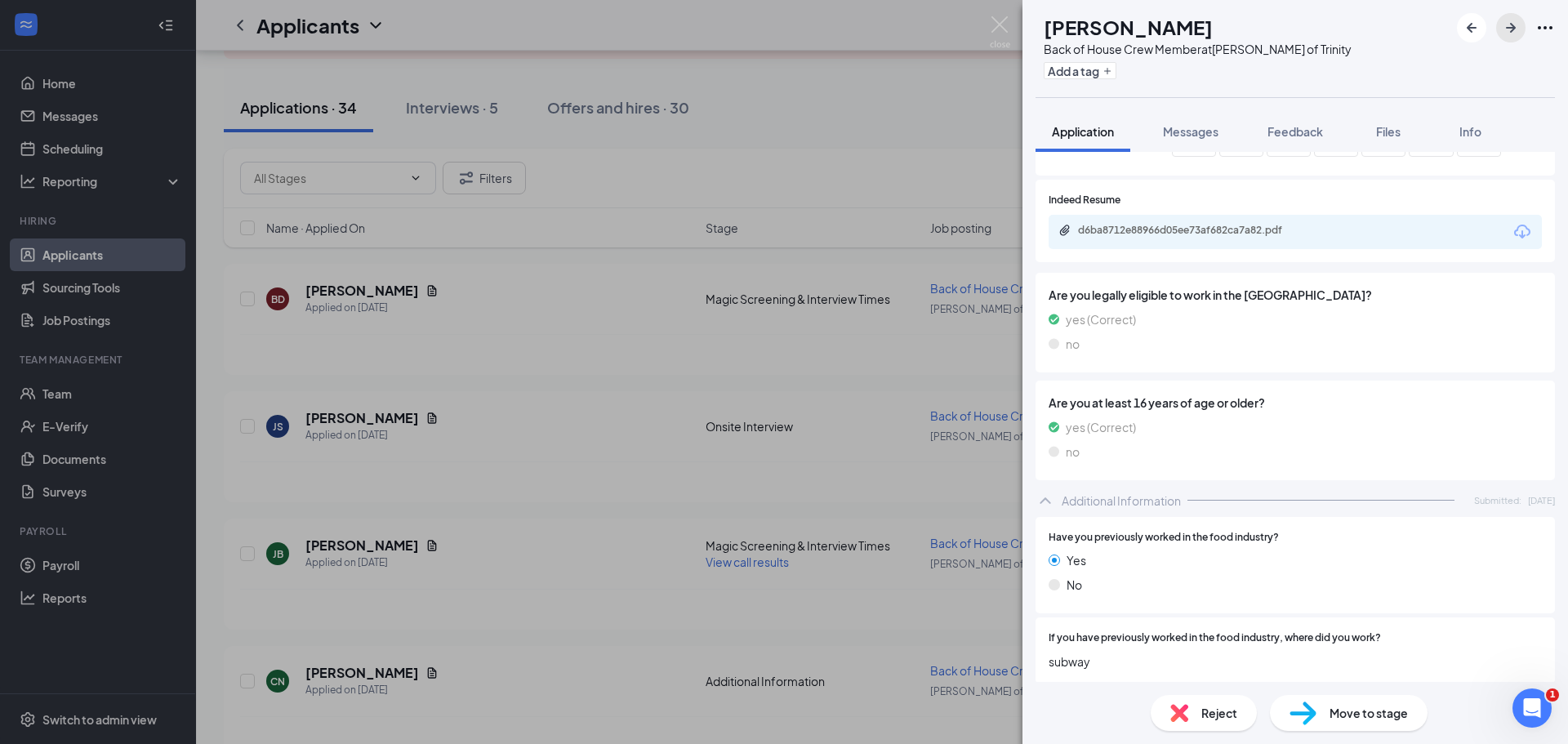
scroll to position [286, 0]
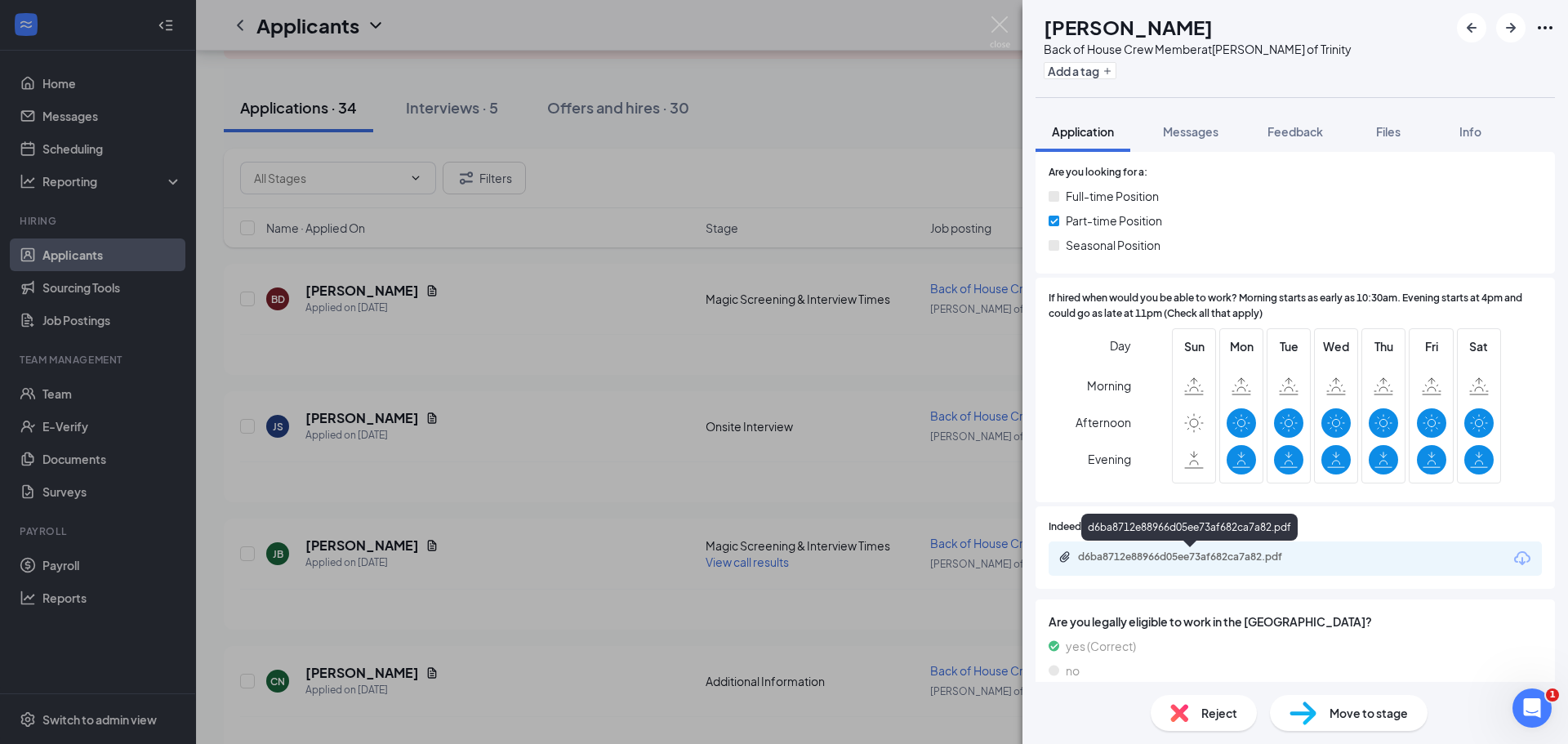
click at [1160, 554] on div "d6ba8712e88966d05ee73af682ca7a82.pdf" at bounding box center [1192, 557] width 228 height 13
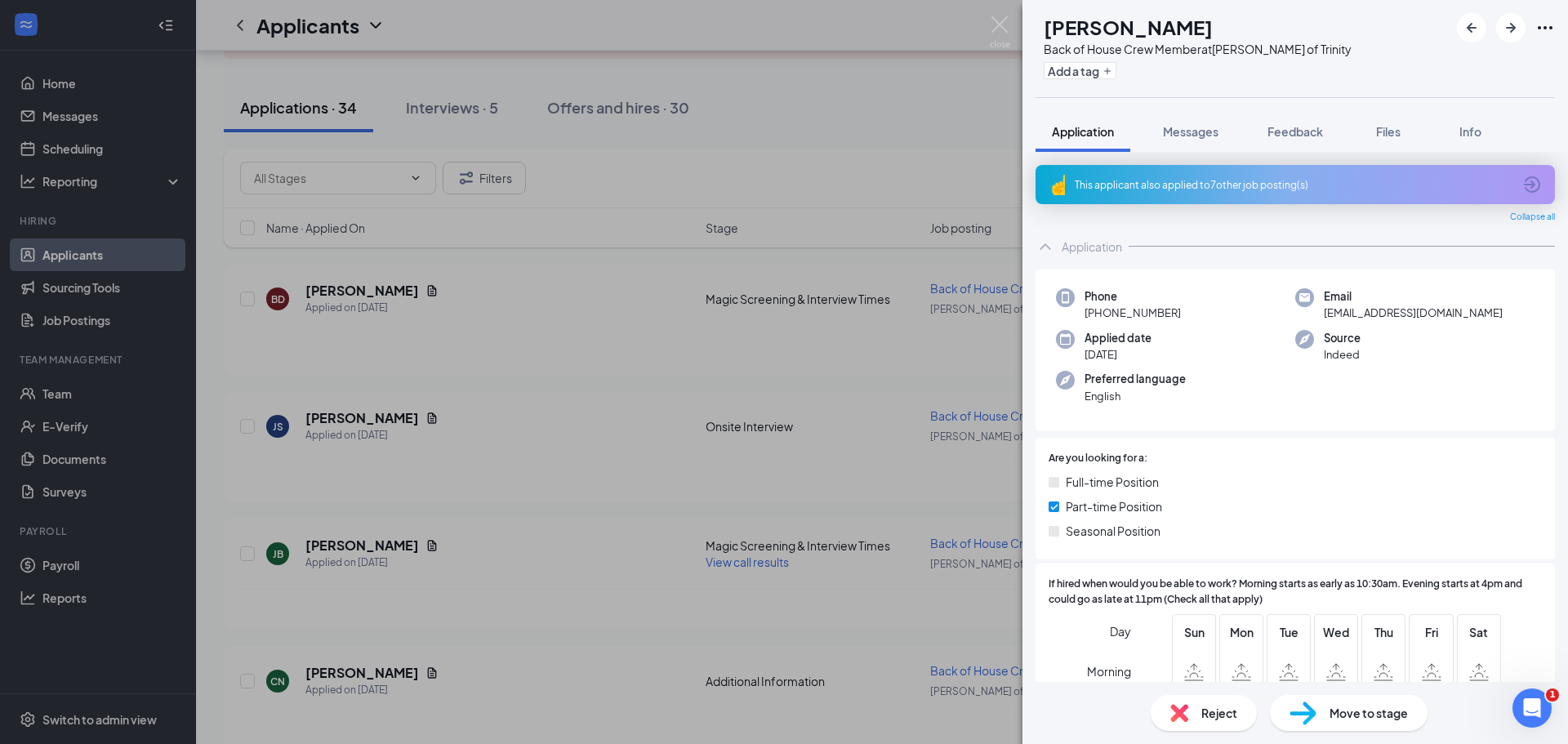
click at [1268, 181] on div "This applicant also applied to 7 other job posting(s)" at bounding box center [1293, 184] width 438 height 14
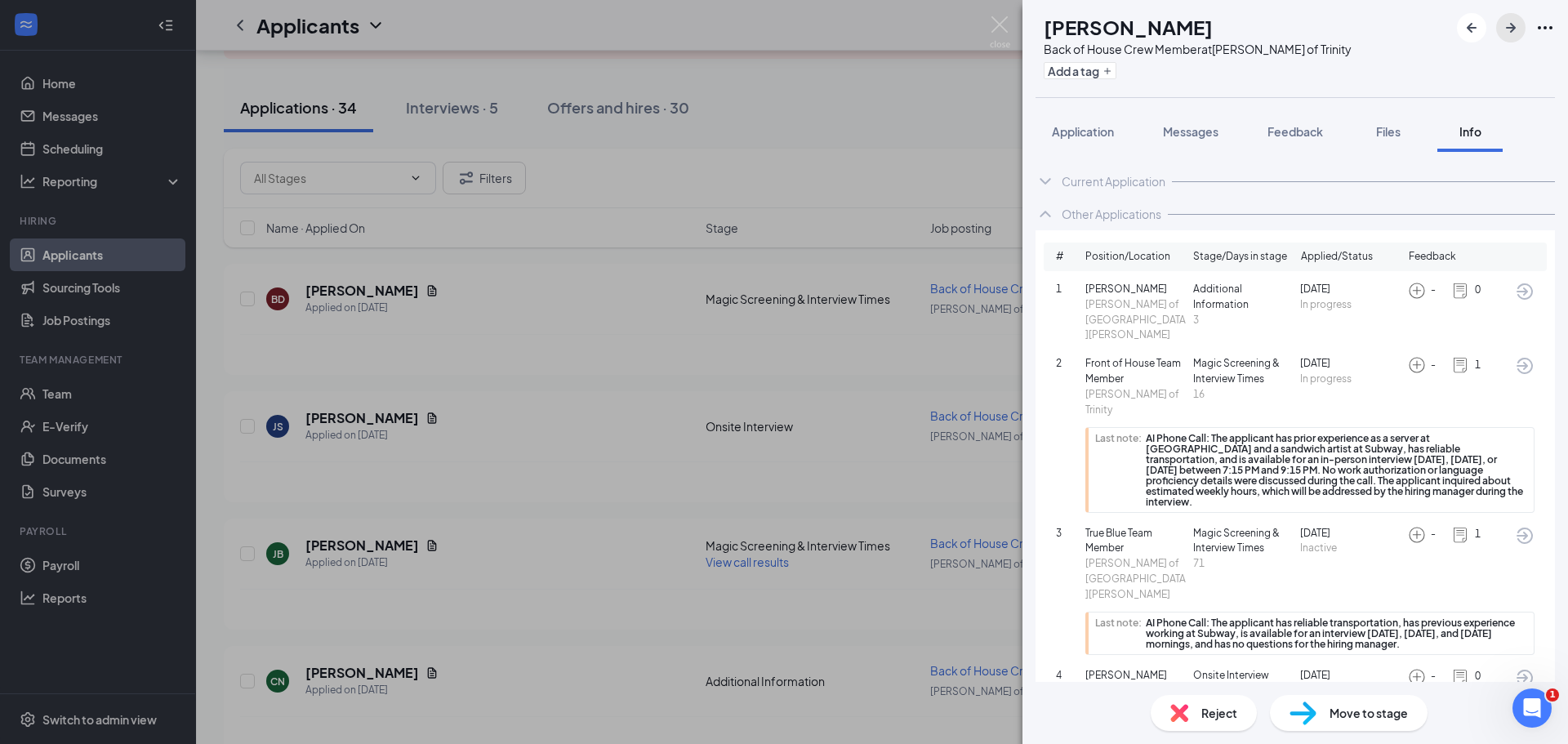
click at [1512, 24] on icon "ArrowRight" at bounding box center [1512, 28] width 10 height 10
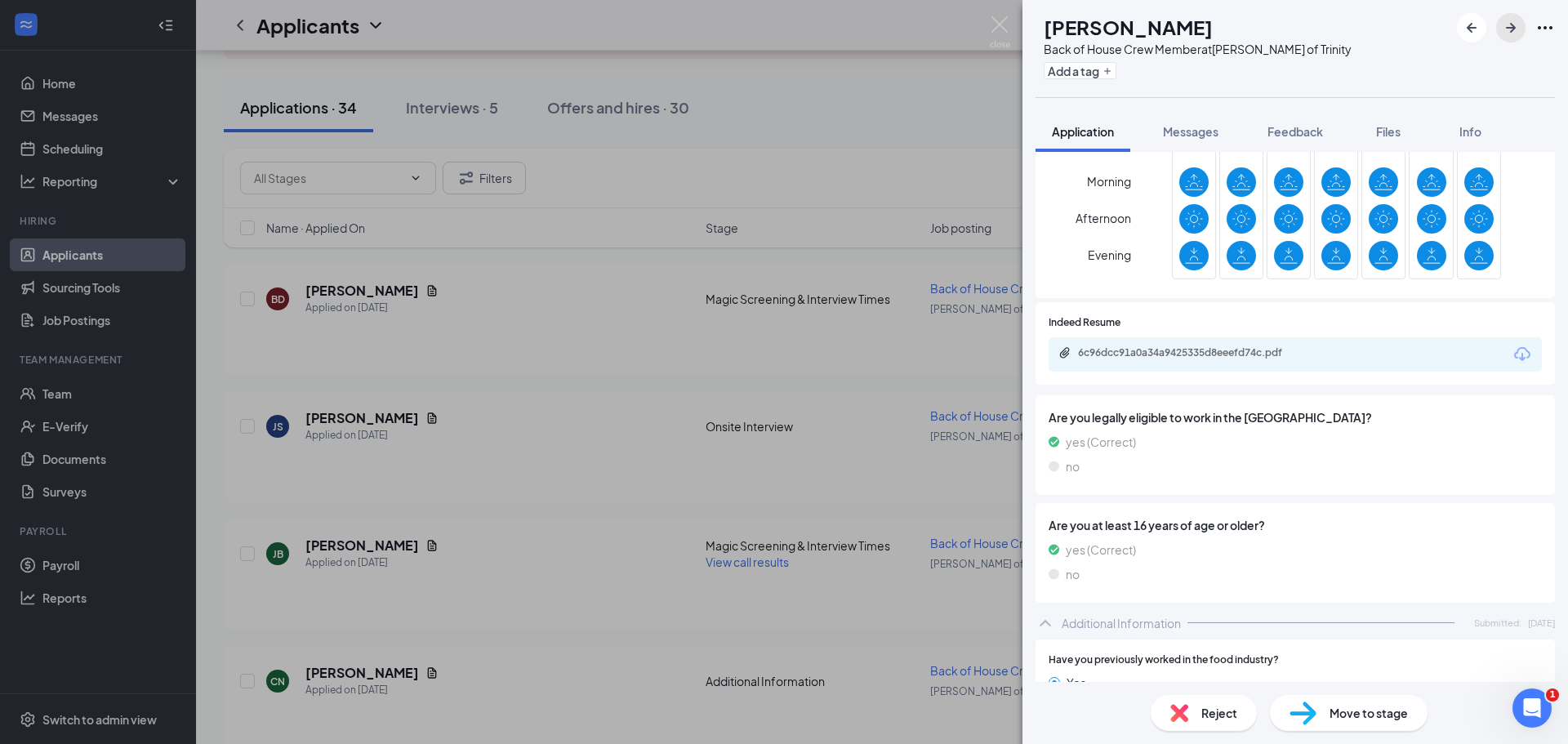
scroll to position [619, 0]
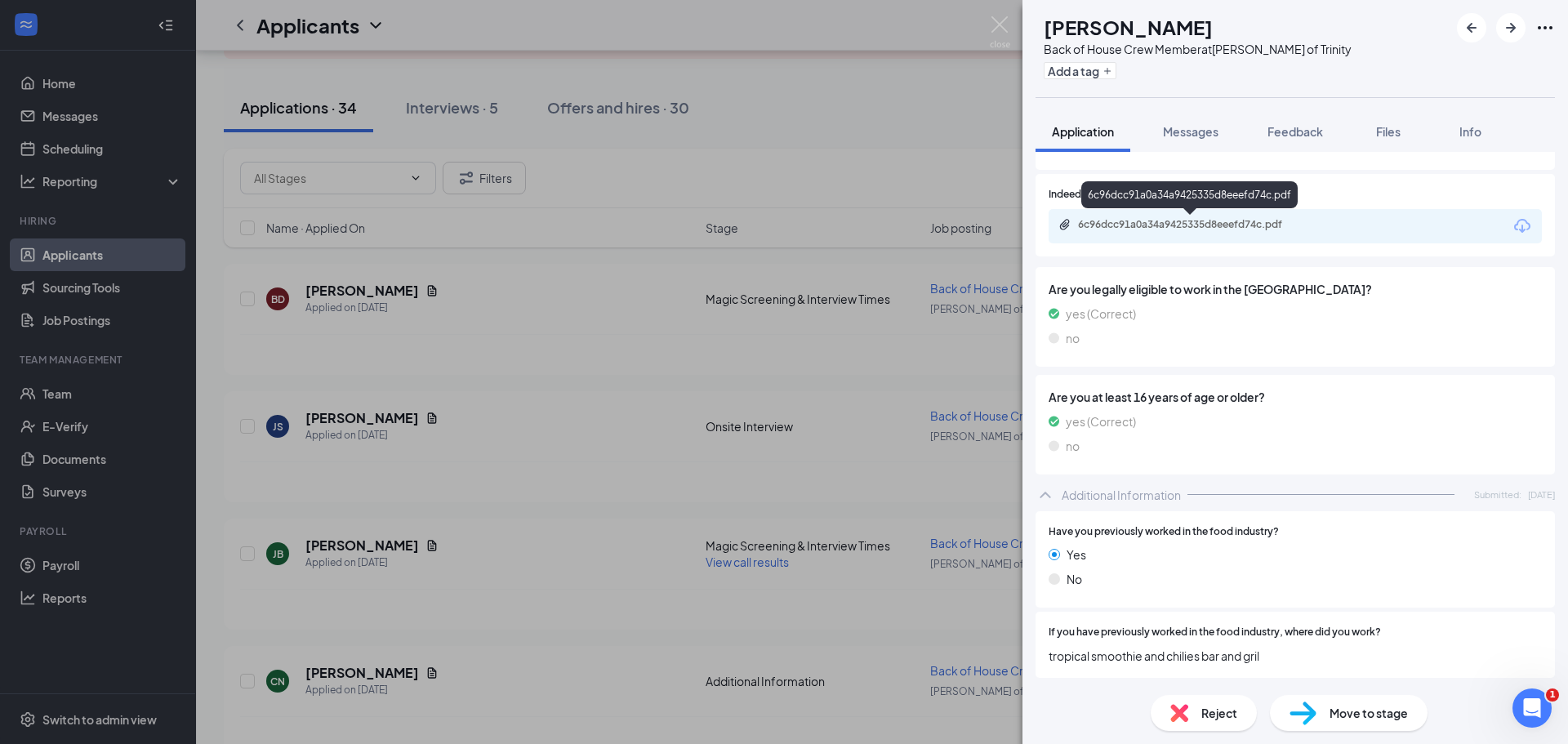
click at [1186, 224] on div "6c96dcc91a0a34a9425335d8eeefd74c.pdf" at bounding box center [1192, 225] width 228 height 13
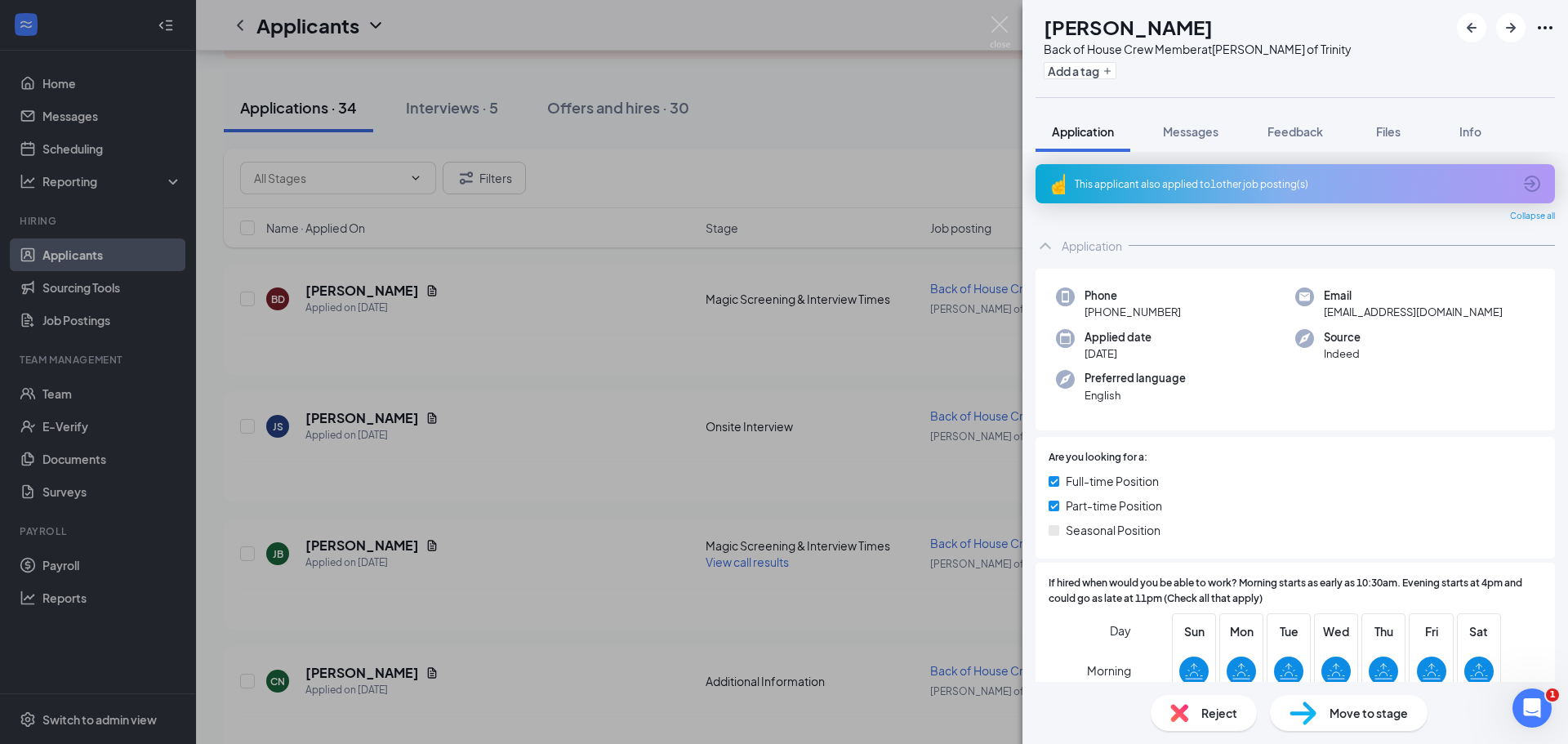
scroll to position [0, 0]
click at [1149, 185] on div "This applicant also applied to 1 other job posting(s)" at bounding box center [1293, 184] width 438 height 14
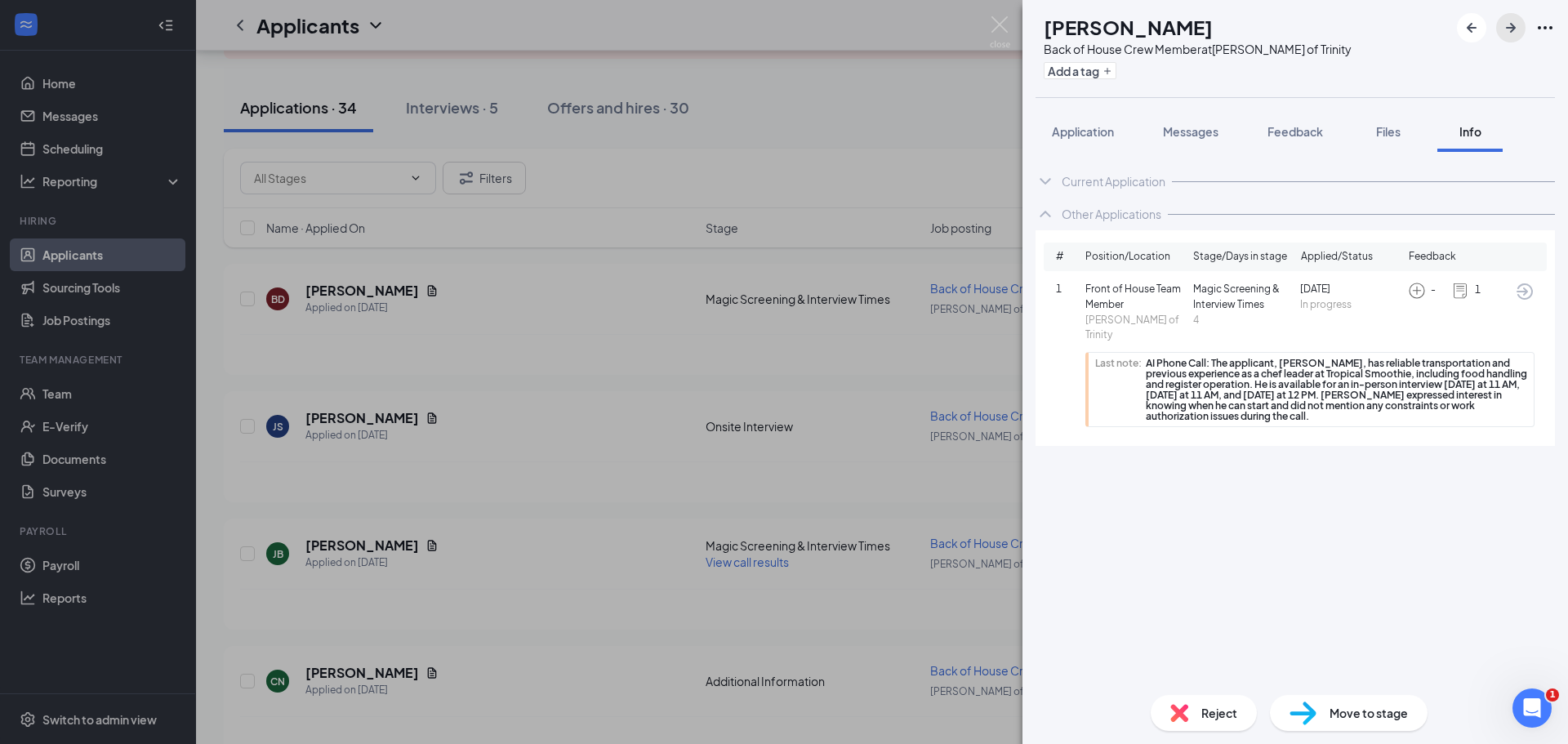
click at [1512, 32] on icon "ArrowRight" at bounding box center [1512, 28] width 10 height 10
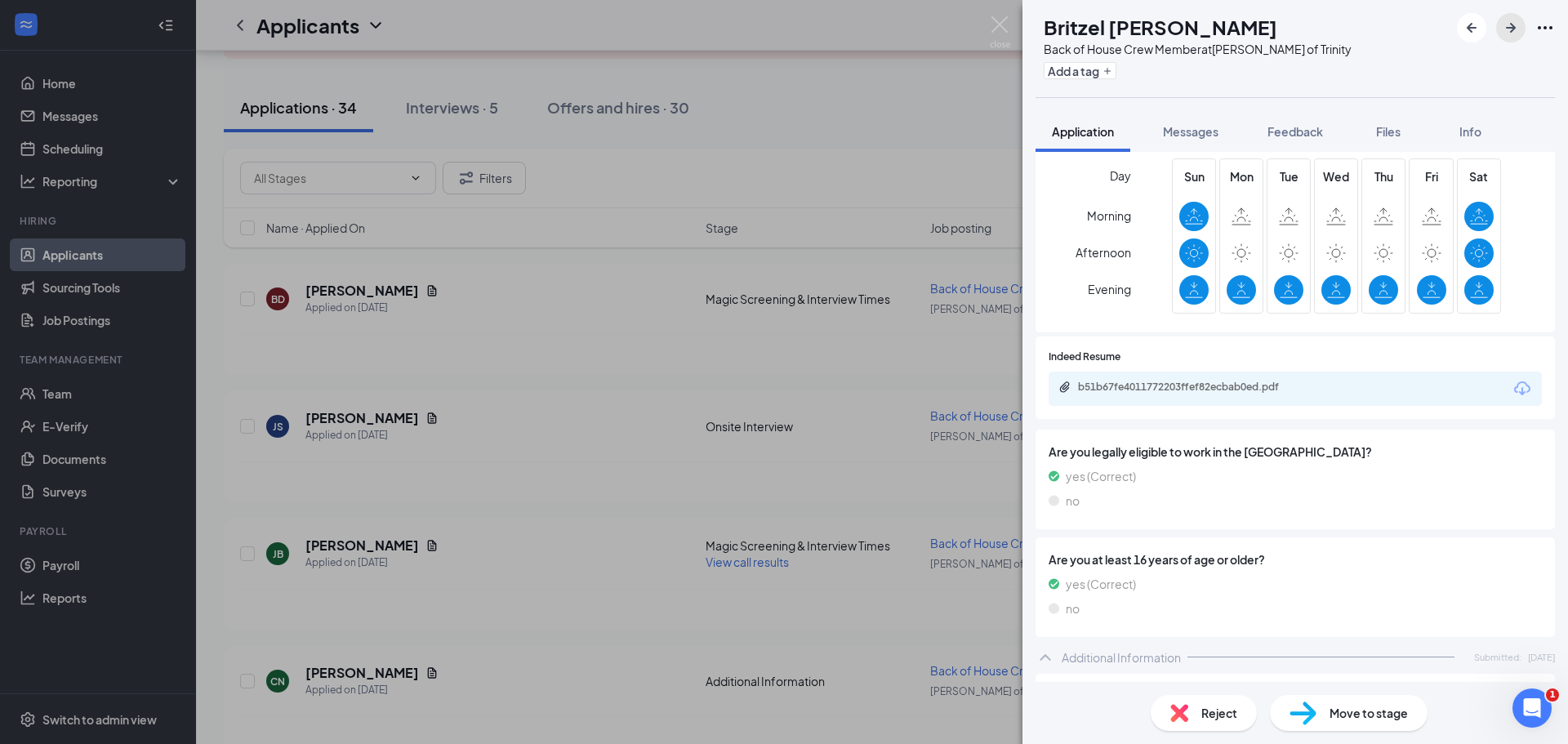
scroll to position [391, 0]
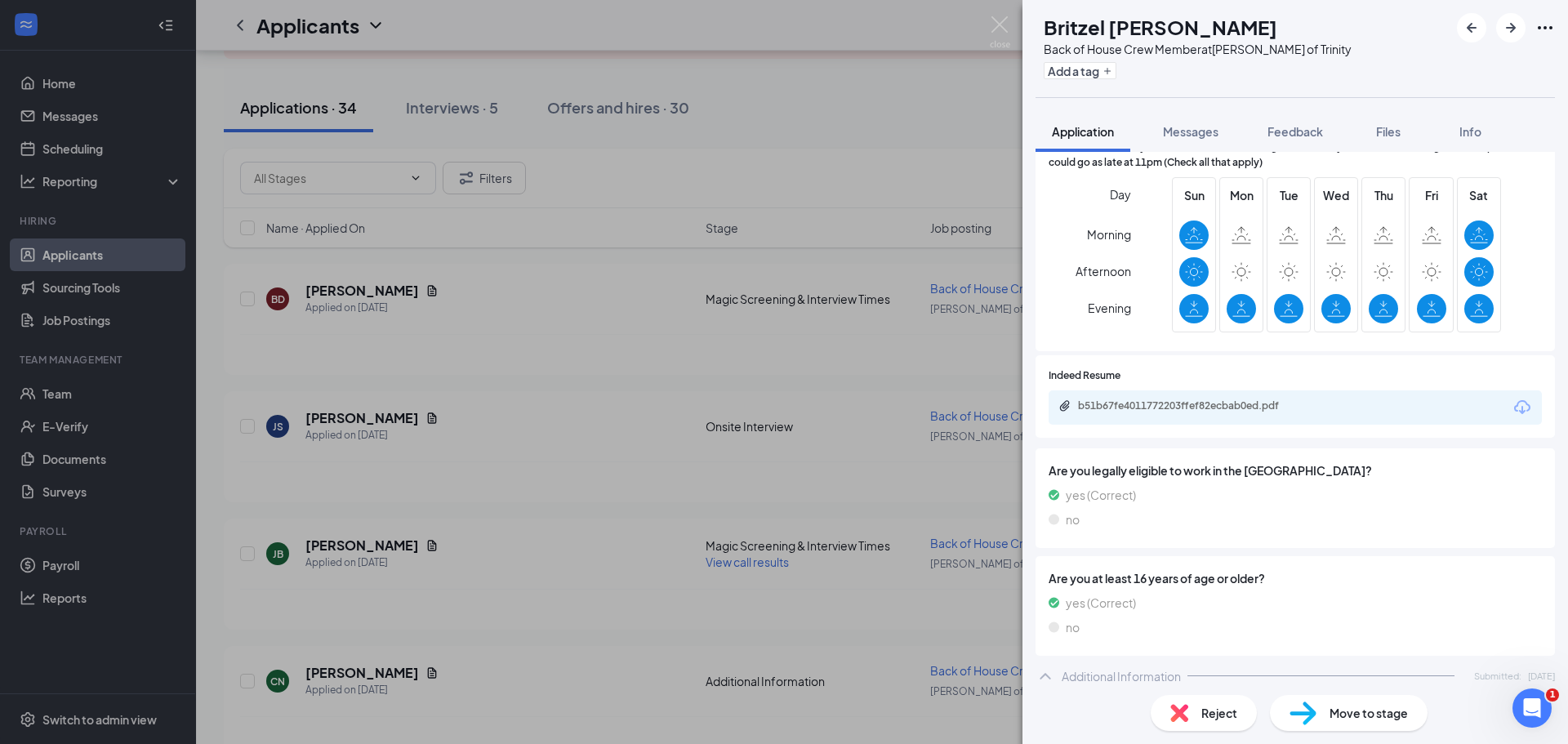
click at [1127, 414] on div "b51b67fe4011772203ffef82ecbab0ed.pdf" at bounding box center [1296, 407] width 493 height 34
click at [1125, 406] on div "b51b67fe4011772203ffef82ecbab0ed.pdf" at bounding box center [1192, 406] width 228 height 13
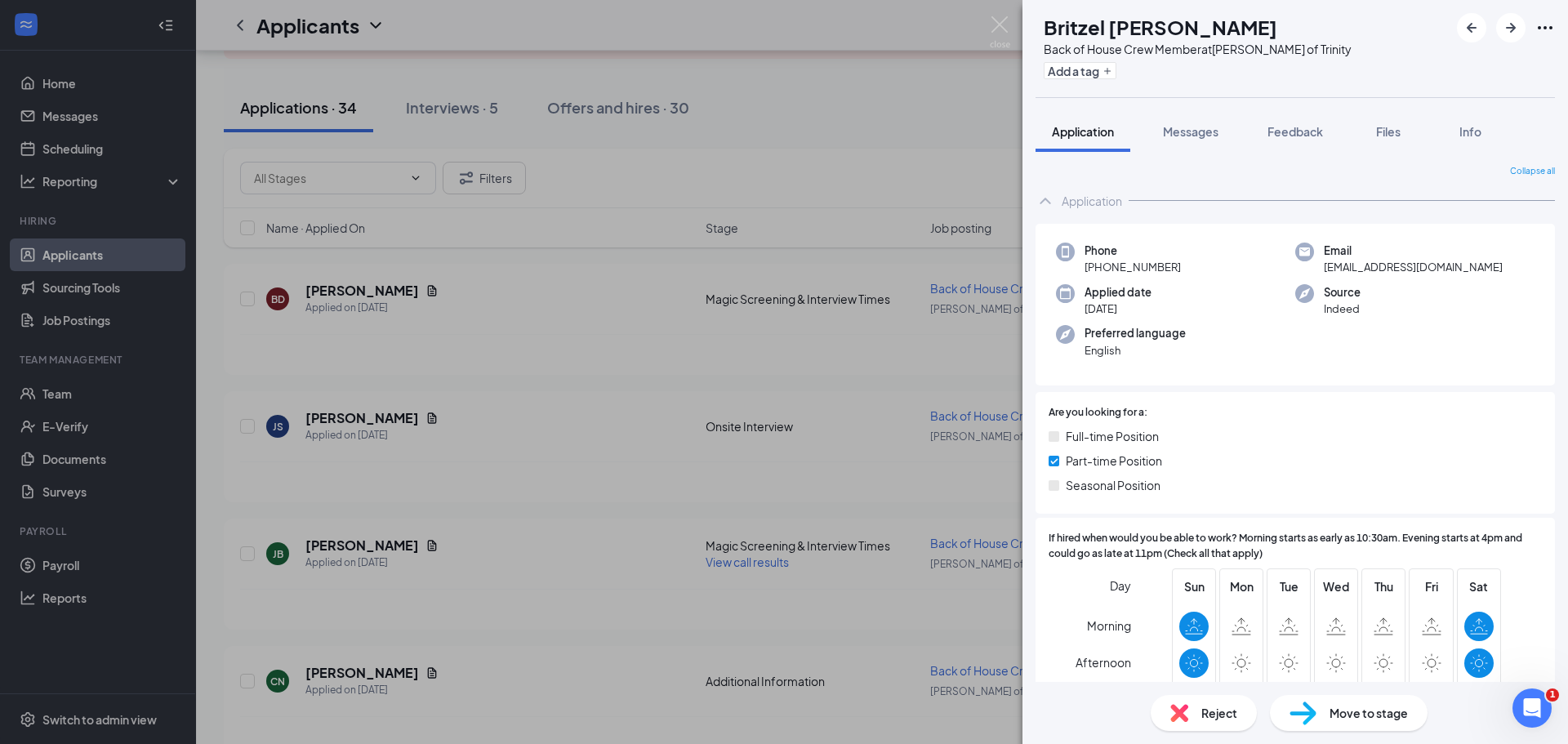
scroll to position [326, 0]
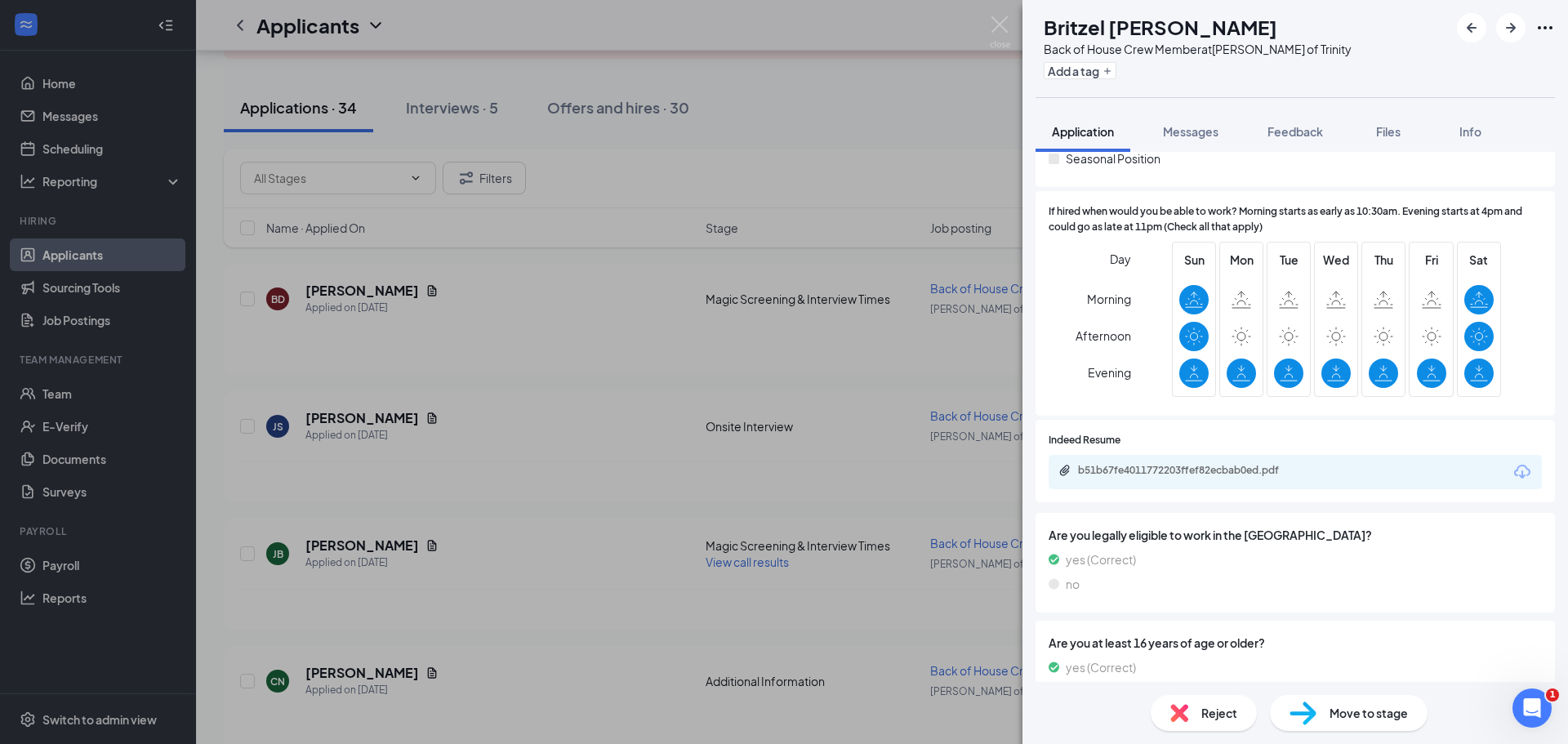
click at [1357, 706] on span "Move to stage" at bounding box center [1369, 713] width 78 height 18
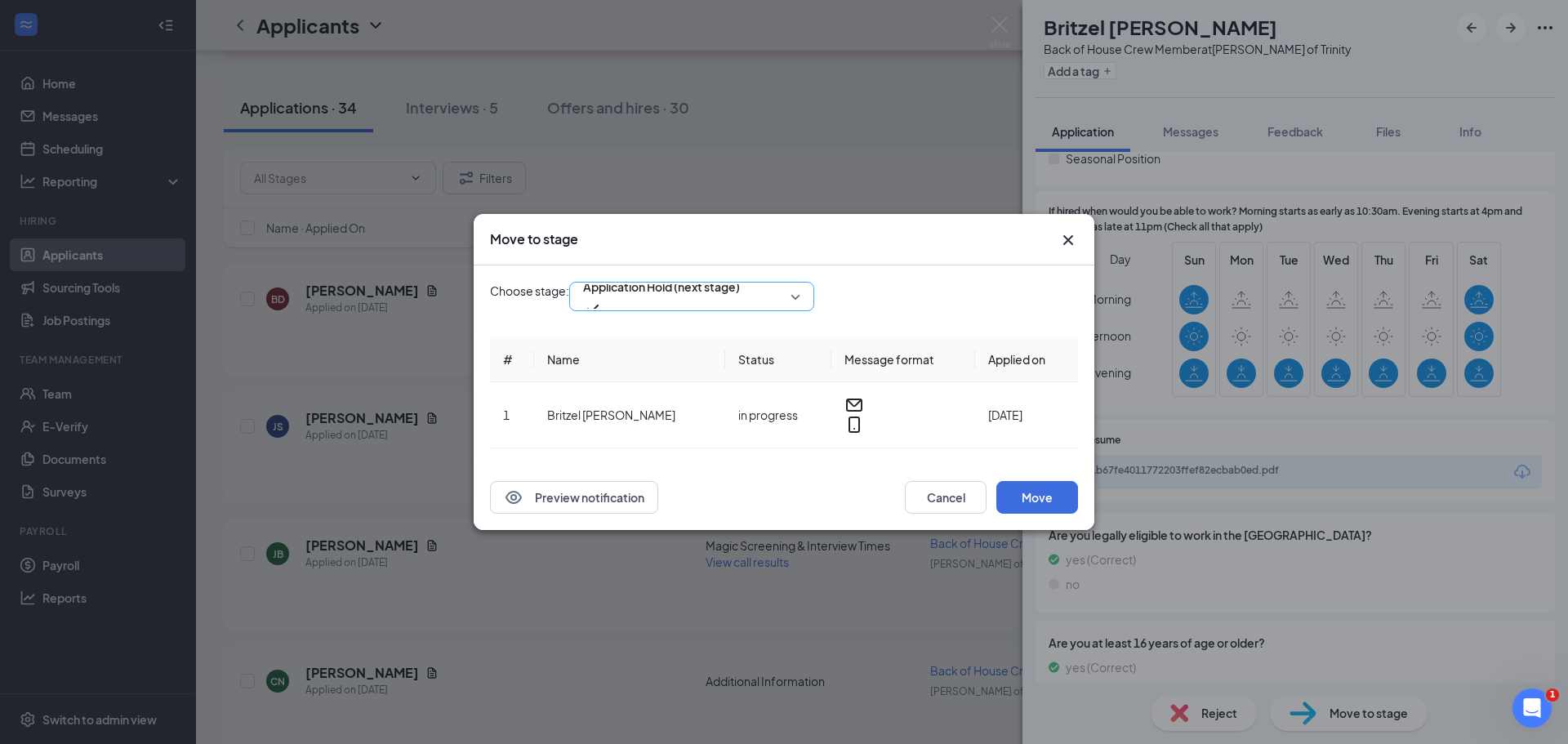
click at [684, 299] on span "Application Hold (next stage)" at bounding box center [661, 286] width 157 height 25
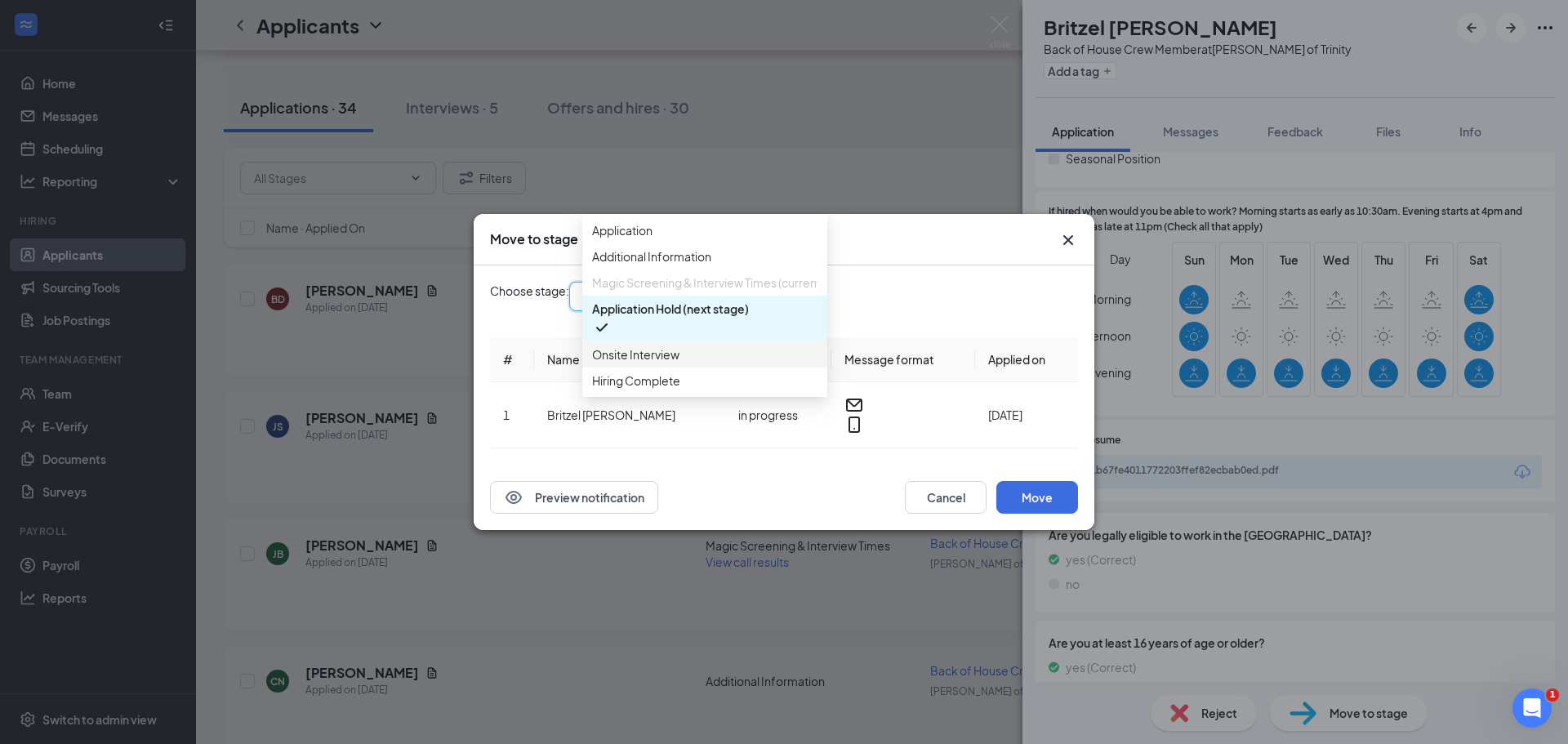
click at [668, 364] on span "Onsite Interview" at bounding box center [635, 355] width 87 height 18
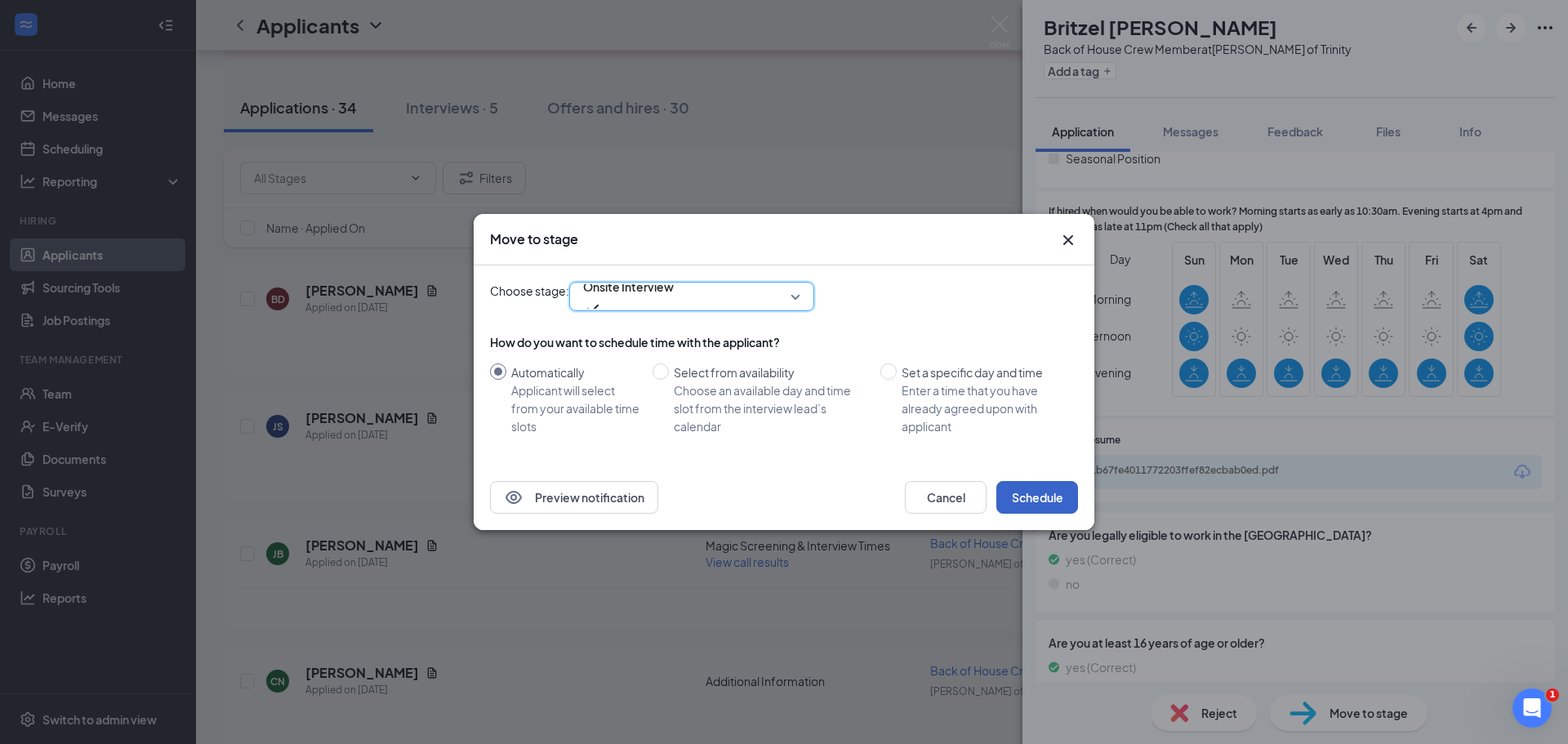
click at [1036, 494] on button "Schedule" at bounding box center [1037, 497] width 81 height 32
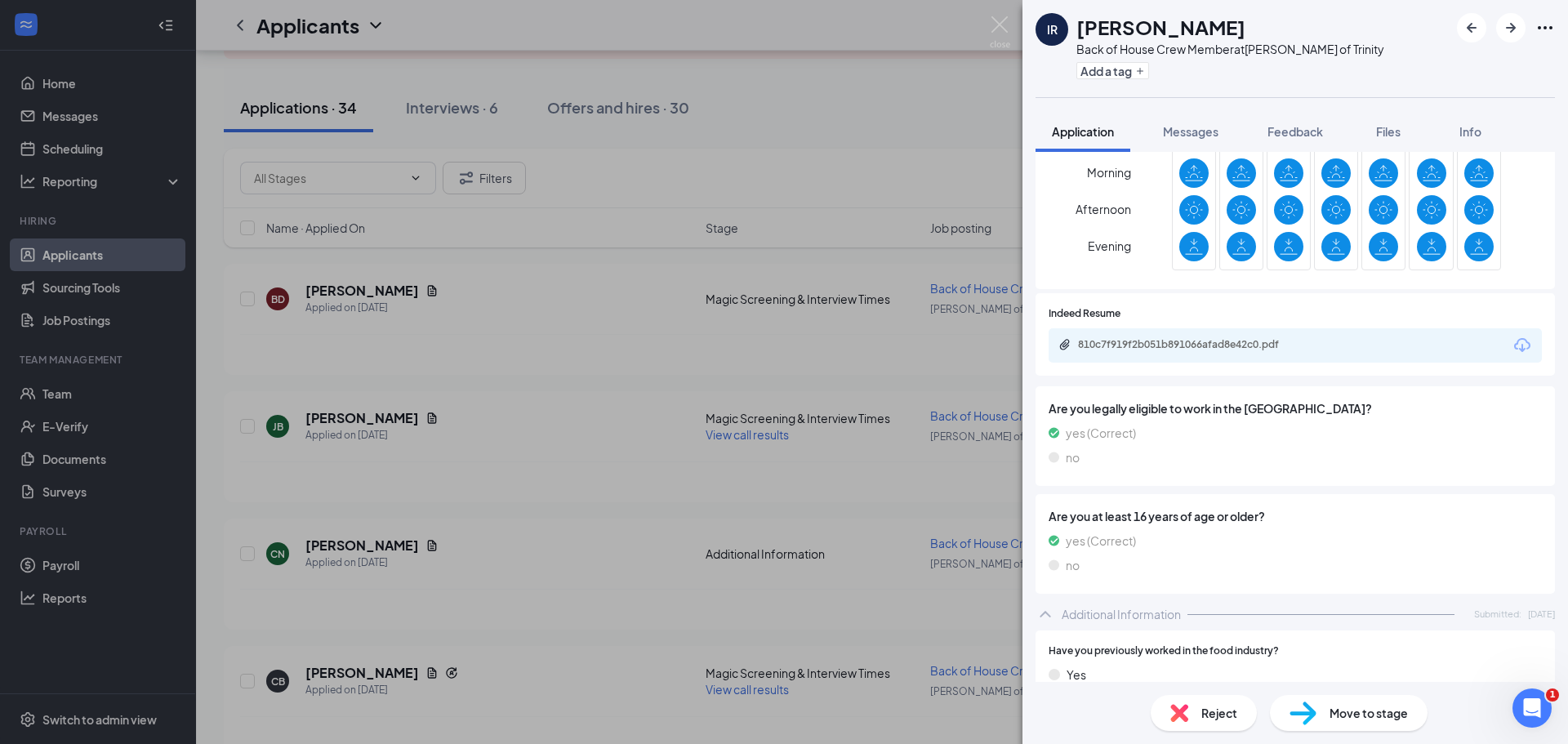
scroll to position [519, 0]
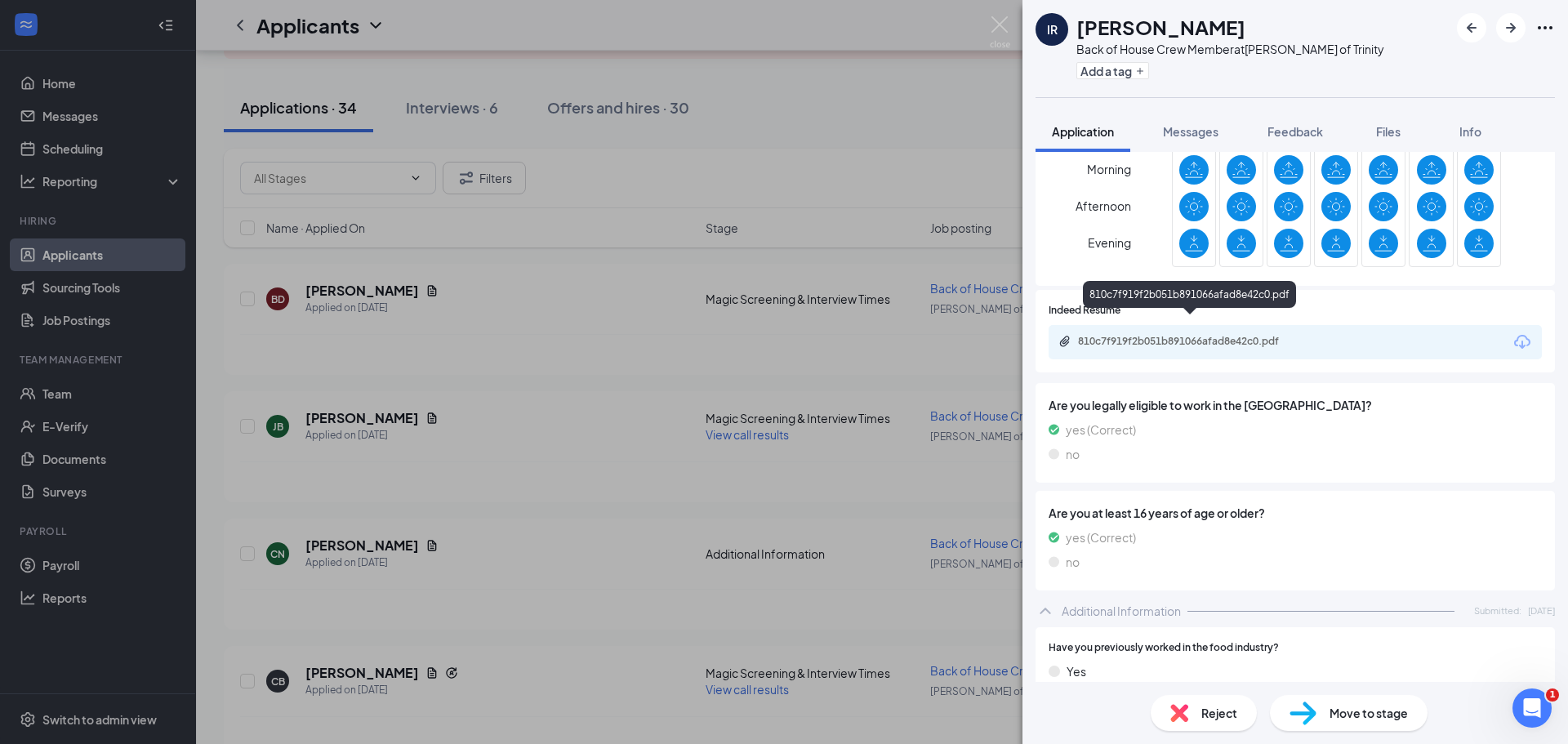
click at [1159, 335] on div "810c7f919f2b051b891066afad8e42c0.pdf" at bounding box center [1192, 341] width 228 height 13
click at [1506, 27] on icon "ArrowRight" at bounding box center [1512, 28] width 20 height 20
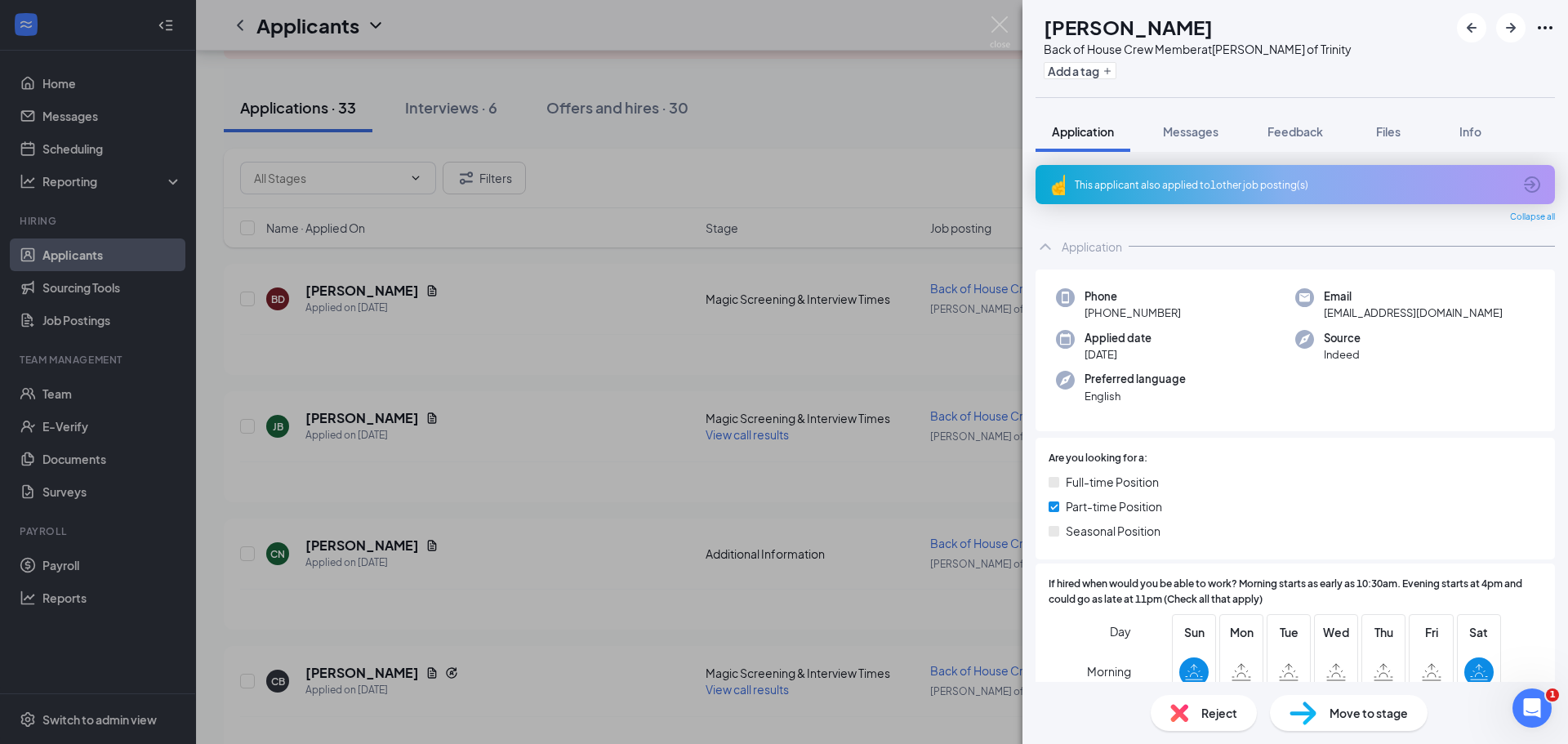
click at [1176, 184] on div "This applicant also applied to 1 other job posting(s)" at bounding box center [1293, 184] width 438 height 14
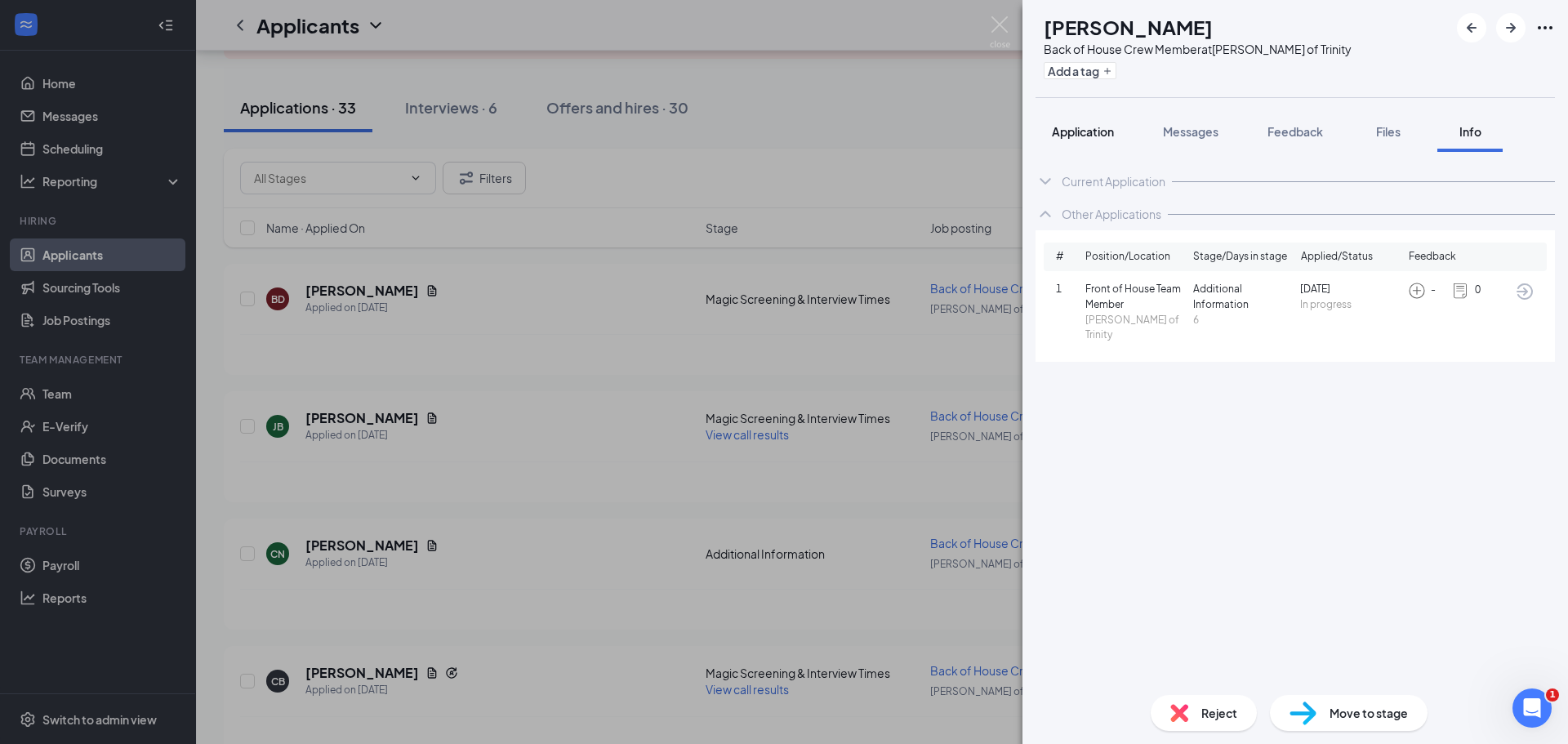
click at [1071, 132] on span "Application" at bounding box center [1083, 132] width 62 height 15
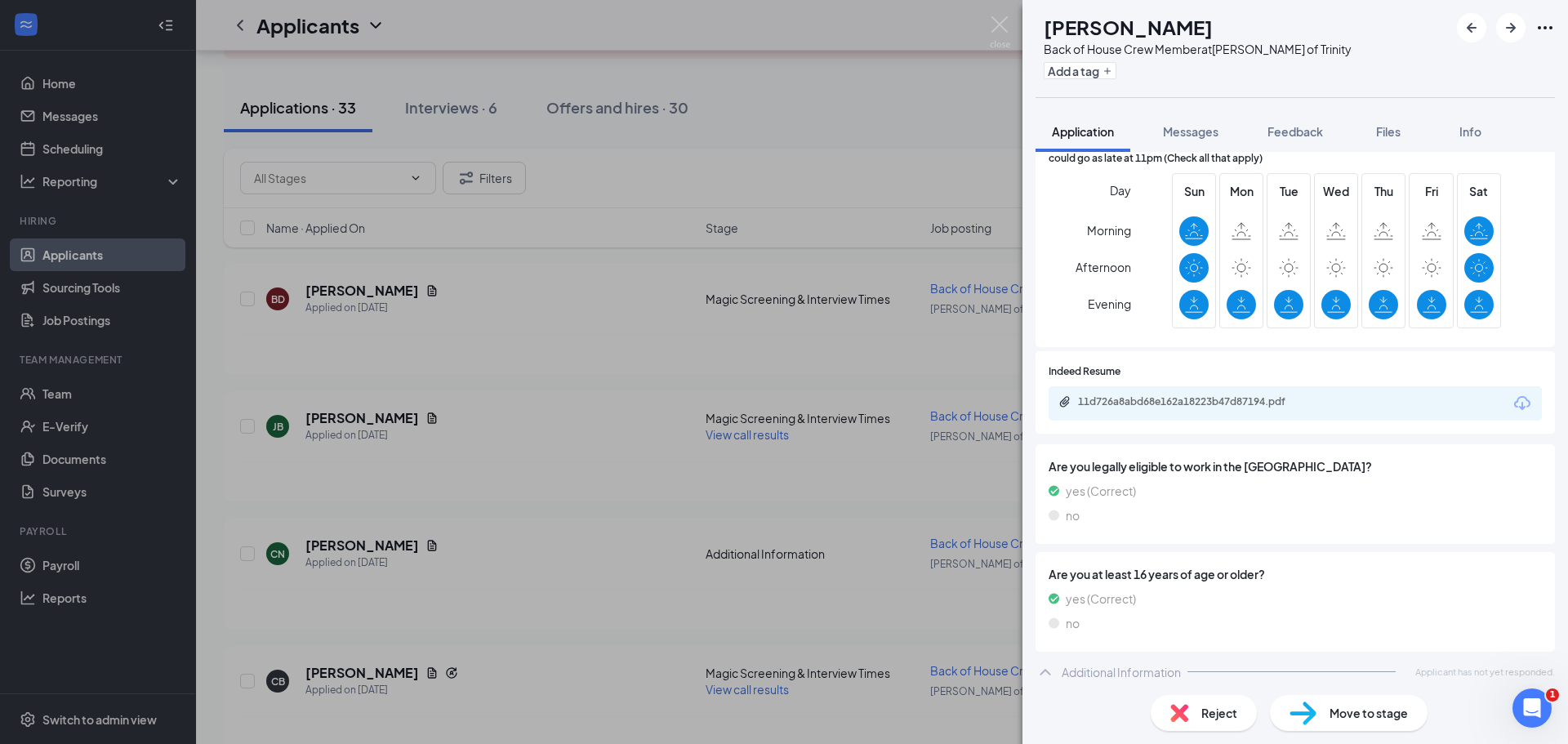
scroll to position [448, 0]
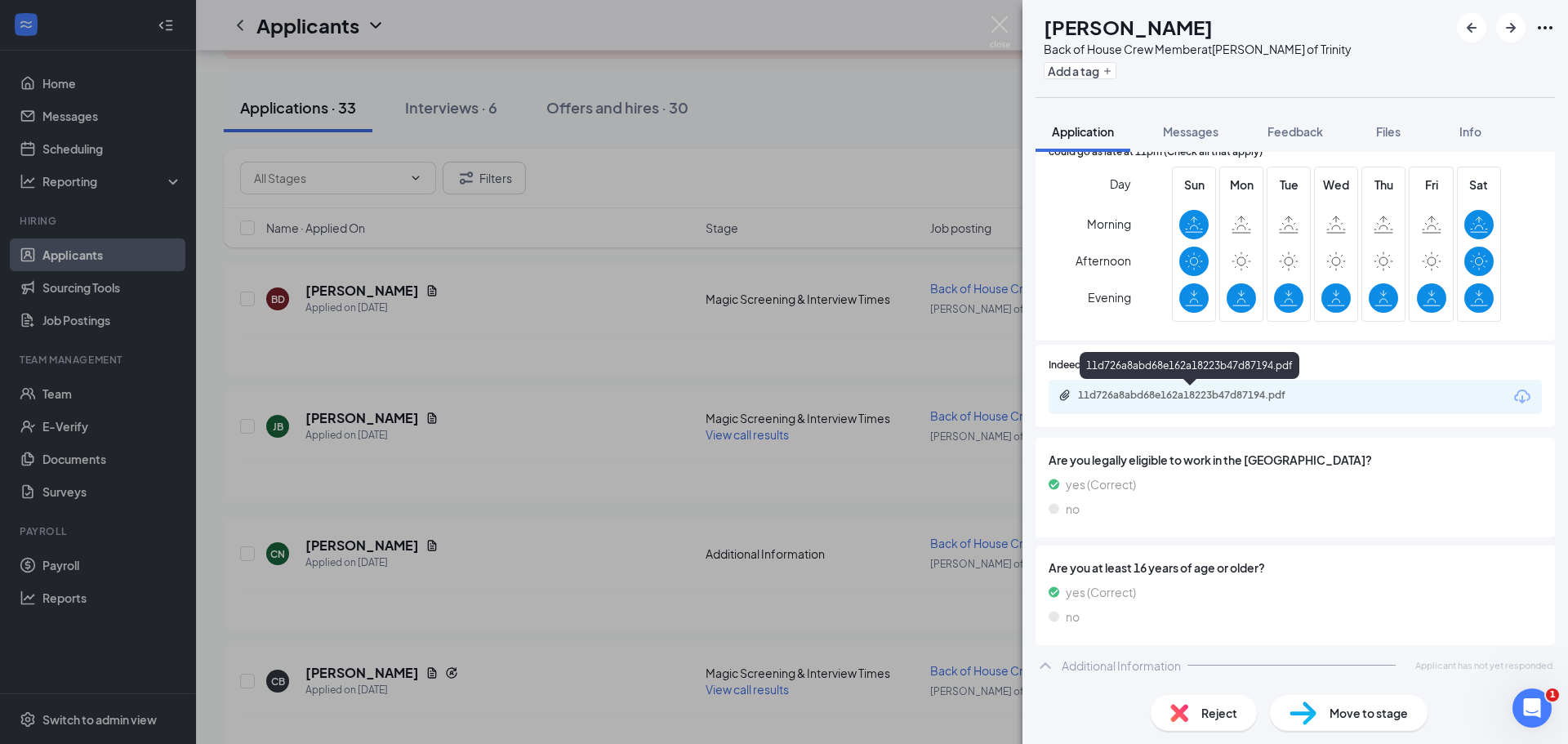
click at [1129, 396] on div "11d726a8abd68e162a18223b47d87194.pdf" at bounding box center [1192, 395] width 228 height 13
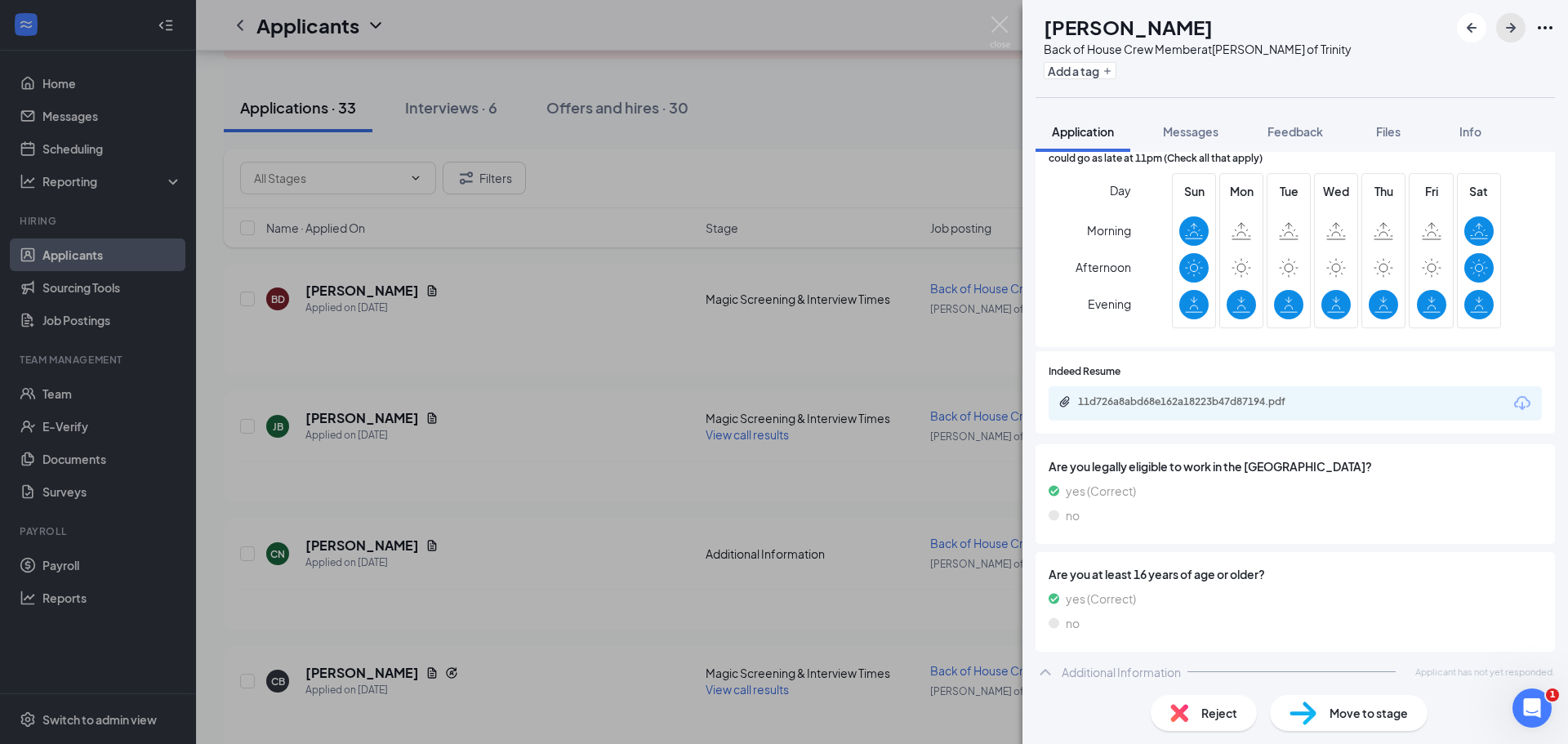
click at [1505, 28] on icon "ArrowRight" at bounding box center [1512, 28] width 20 height 20
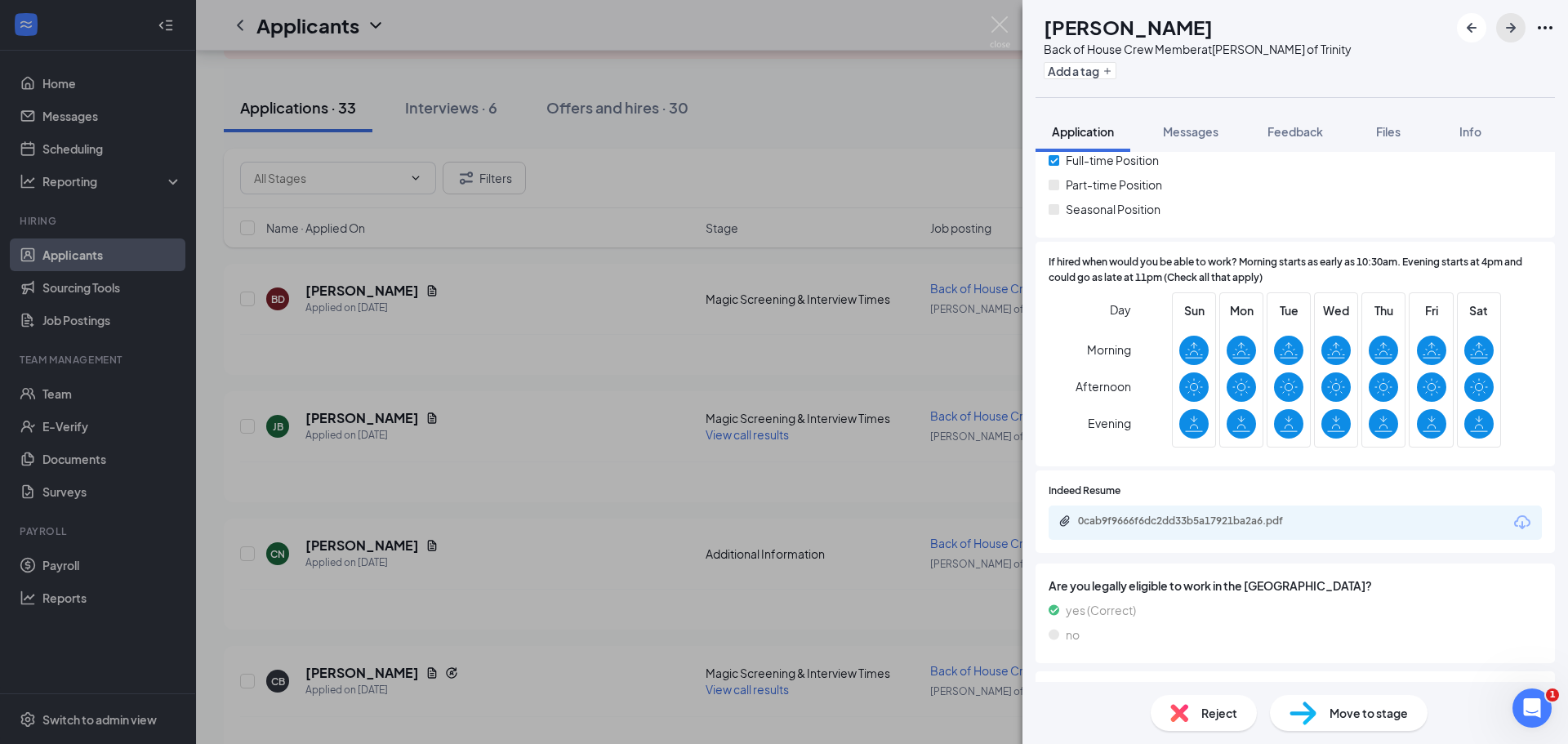
scroll to position [326, 0]
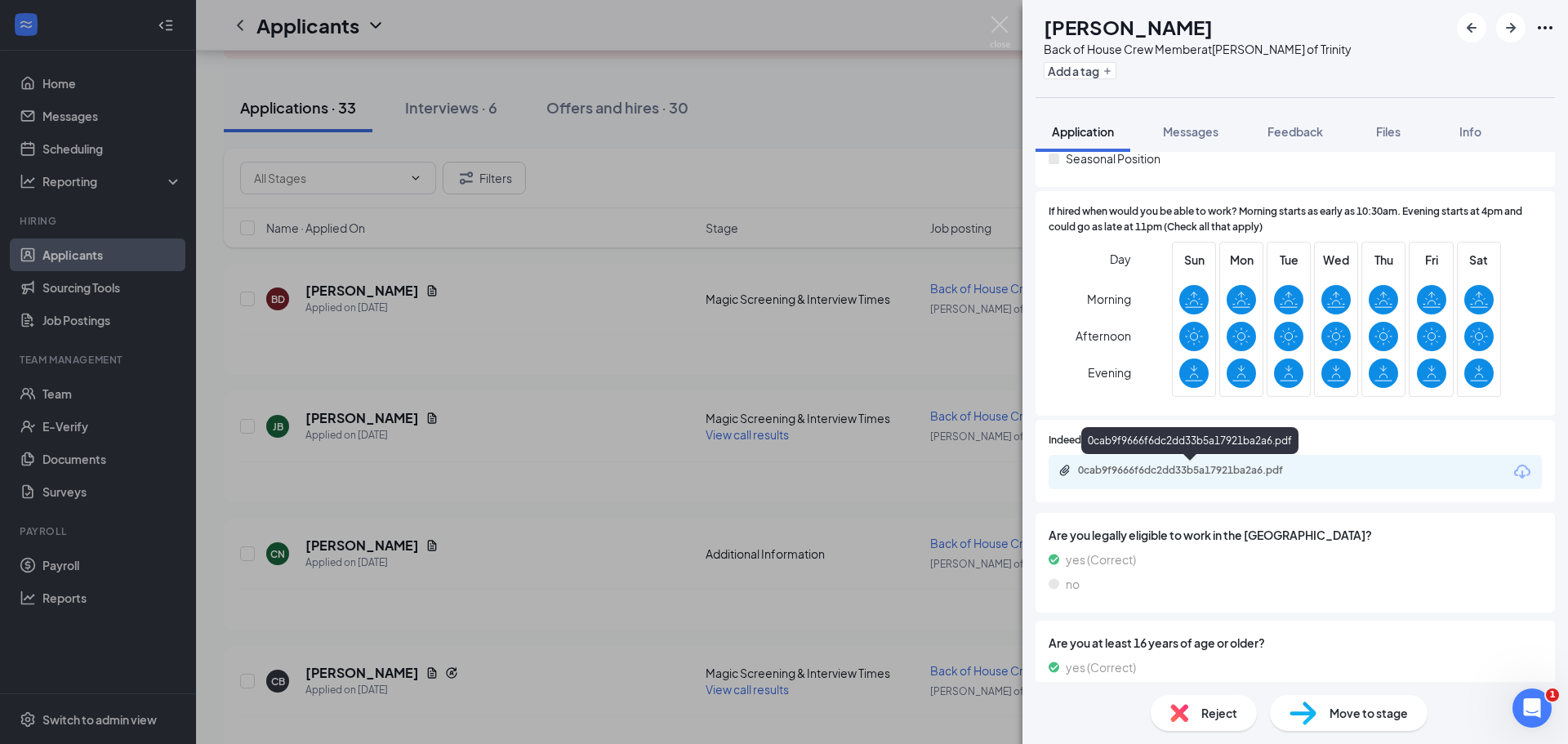
click at [1128, 473] on div "0cab9f9666f6dc2dd33b5a17921ba2a6.pdf" at bounding box center [1192, 471] width 228 height 13
click at [1511, 28] on icon "ArrowRight" at bounding box center [1512, 28] width 10 height 10
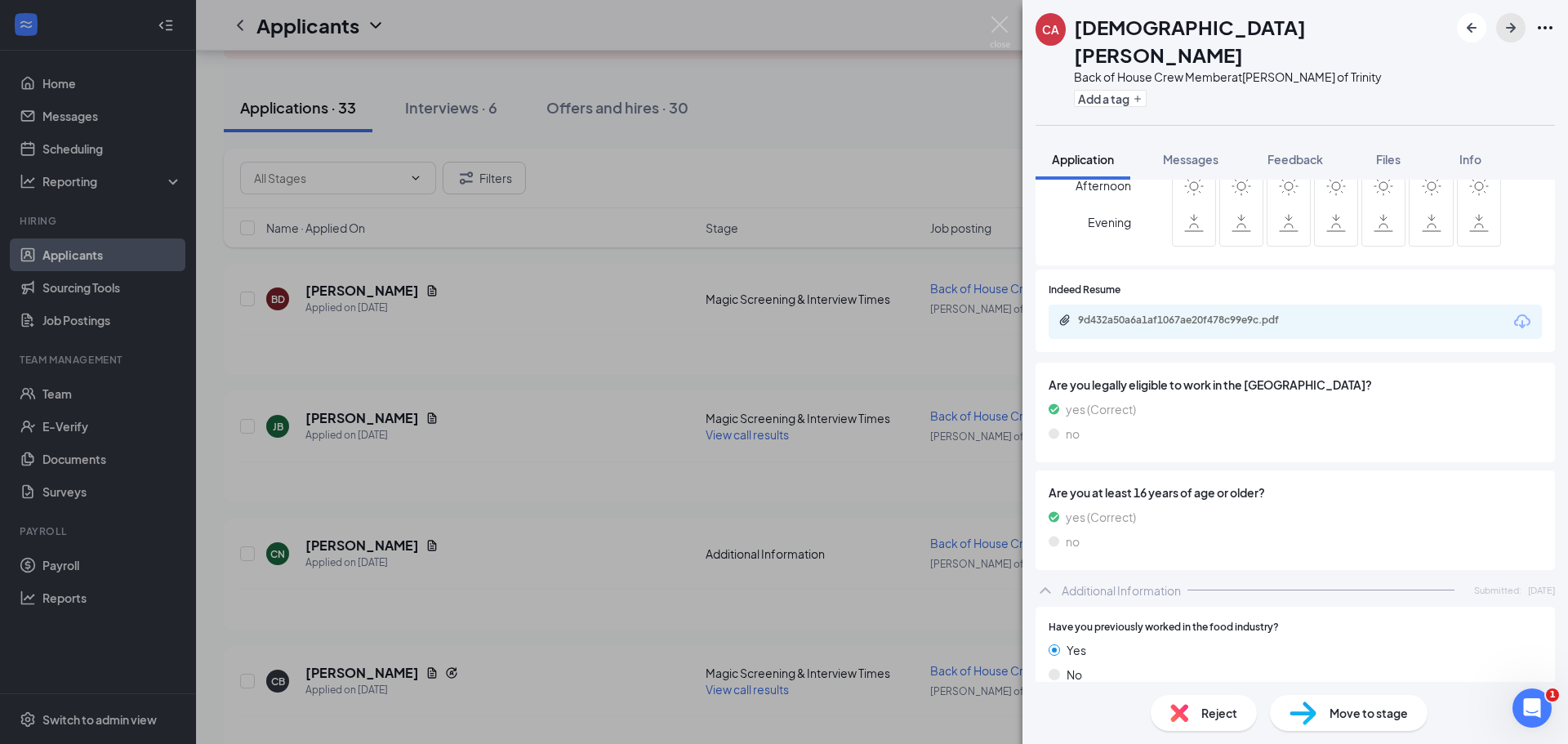
scroll to position [619, 0]
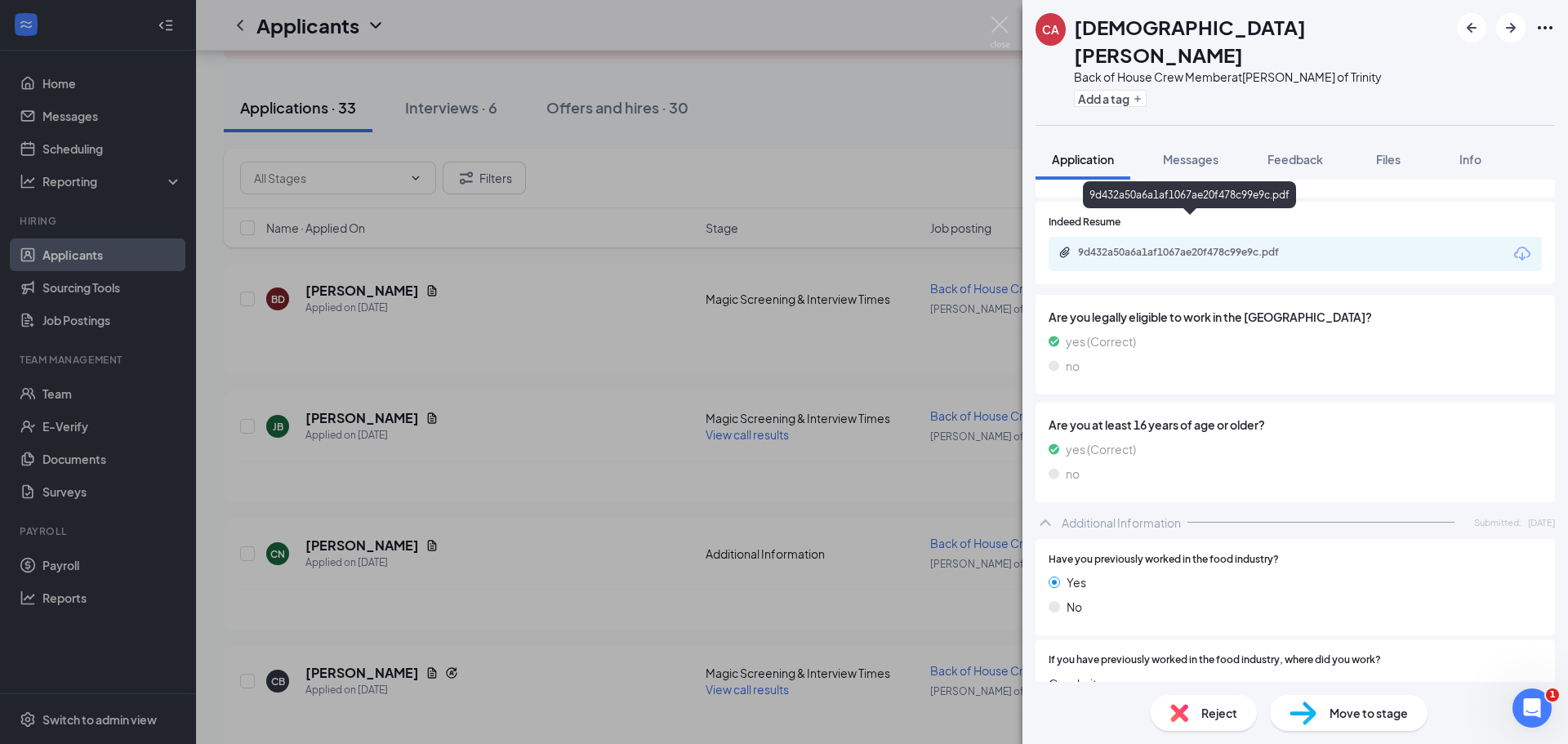
click at [1211, 246] on div "9d432a50a6a1af1067ae20f478c99e9c.pdf" at bounding box center [1192, 252] width 228 height 13
click at [1509, 22] on icon "ArrowRight" at bounding box center [1512, 28] width 20 height 20
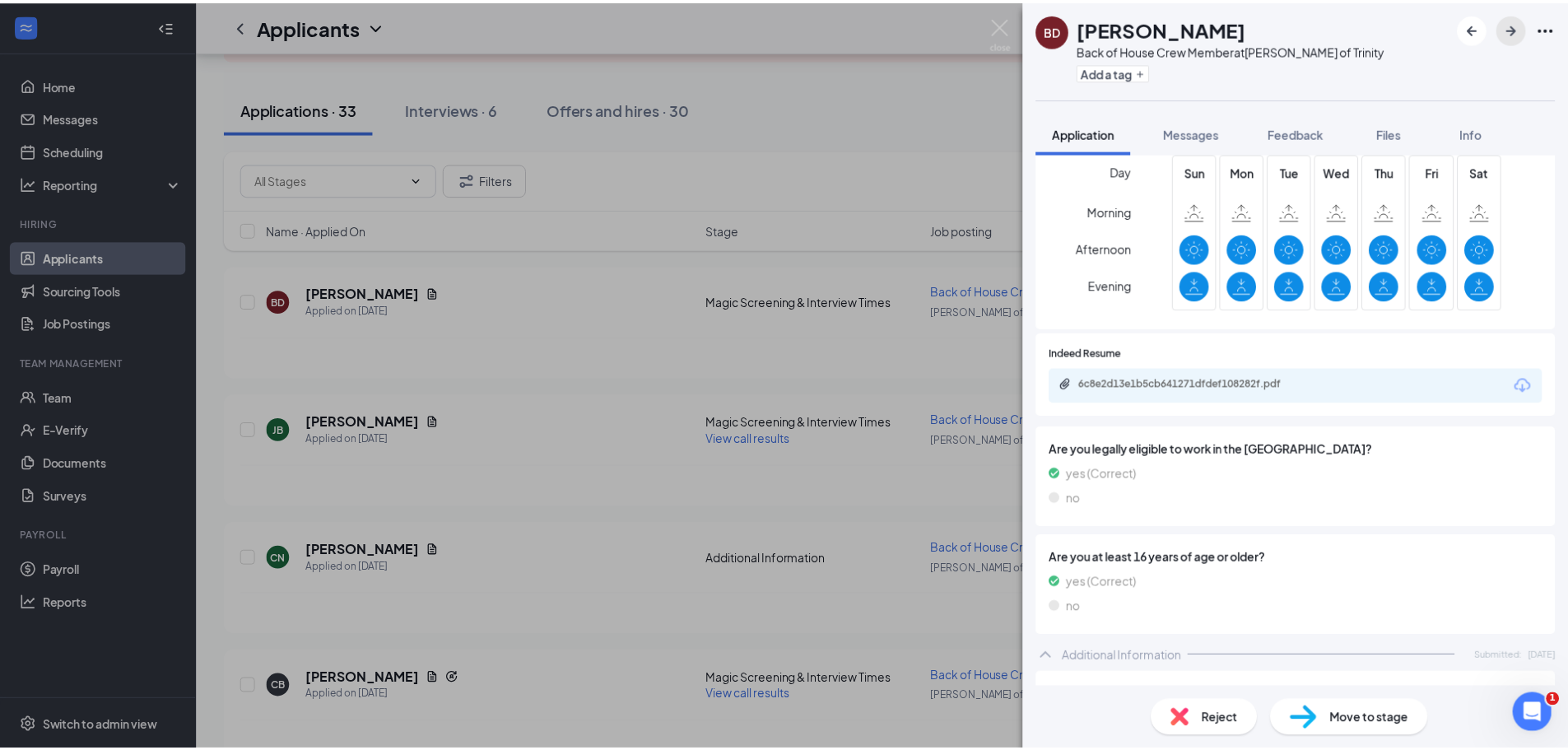
scroll to position [577, 0]
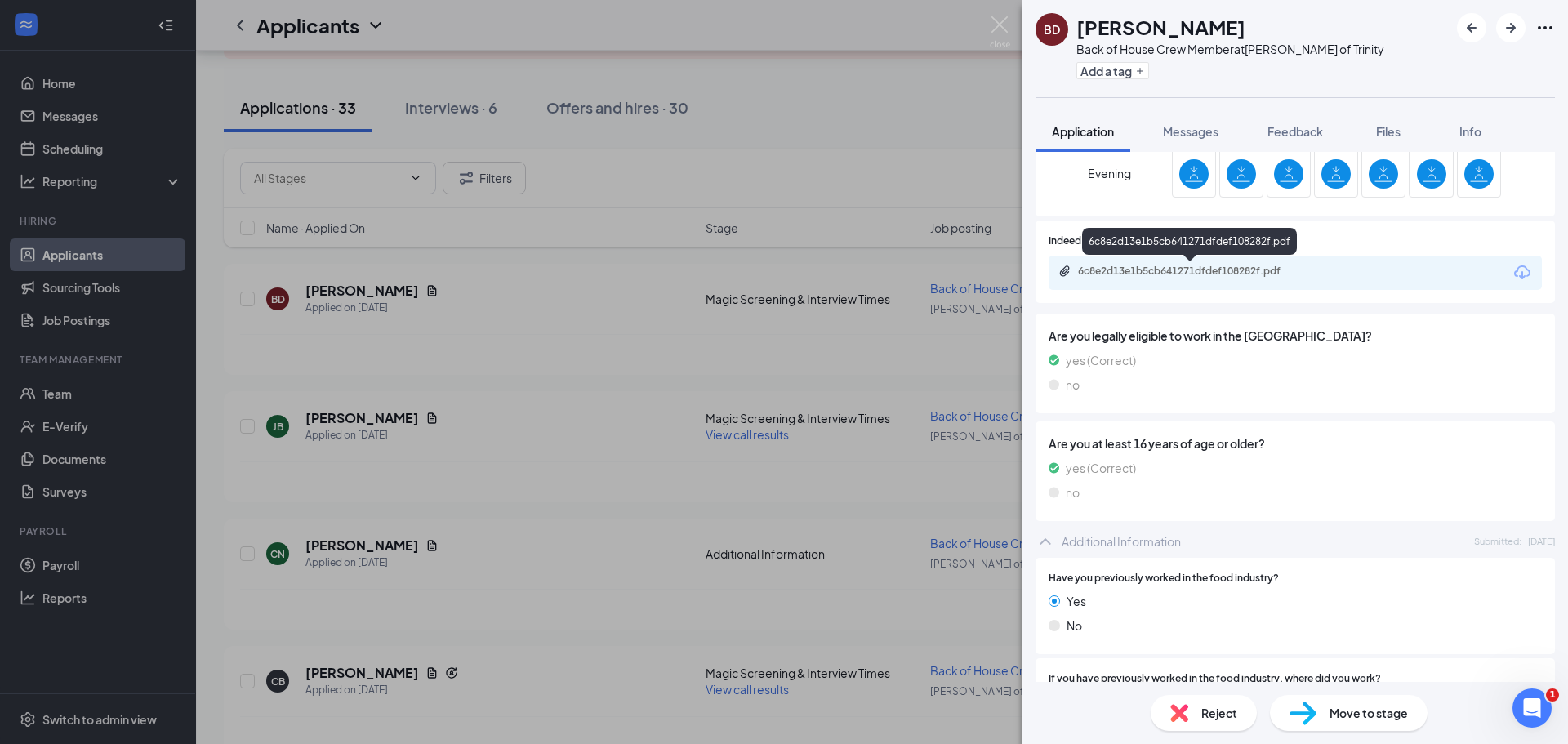
click at [1185, 272] on div "6c8e2d13e1b5cb641271dfdef108282f.pdf" at bounding box center [1192, 272] width 228 height 13
drag, startPoint x: 995, startPoint y: 27, endPoint x: 928, endPoint y: 34, distance: 67.4
click at [994, 27] on img at bounding box center [1000, 32] width 21 height 32
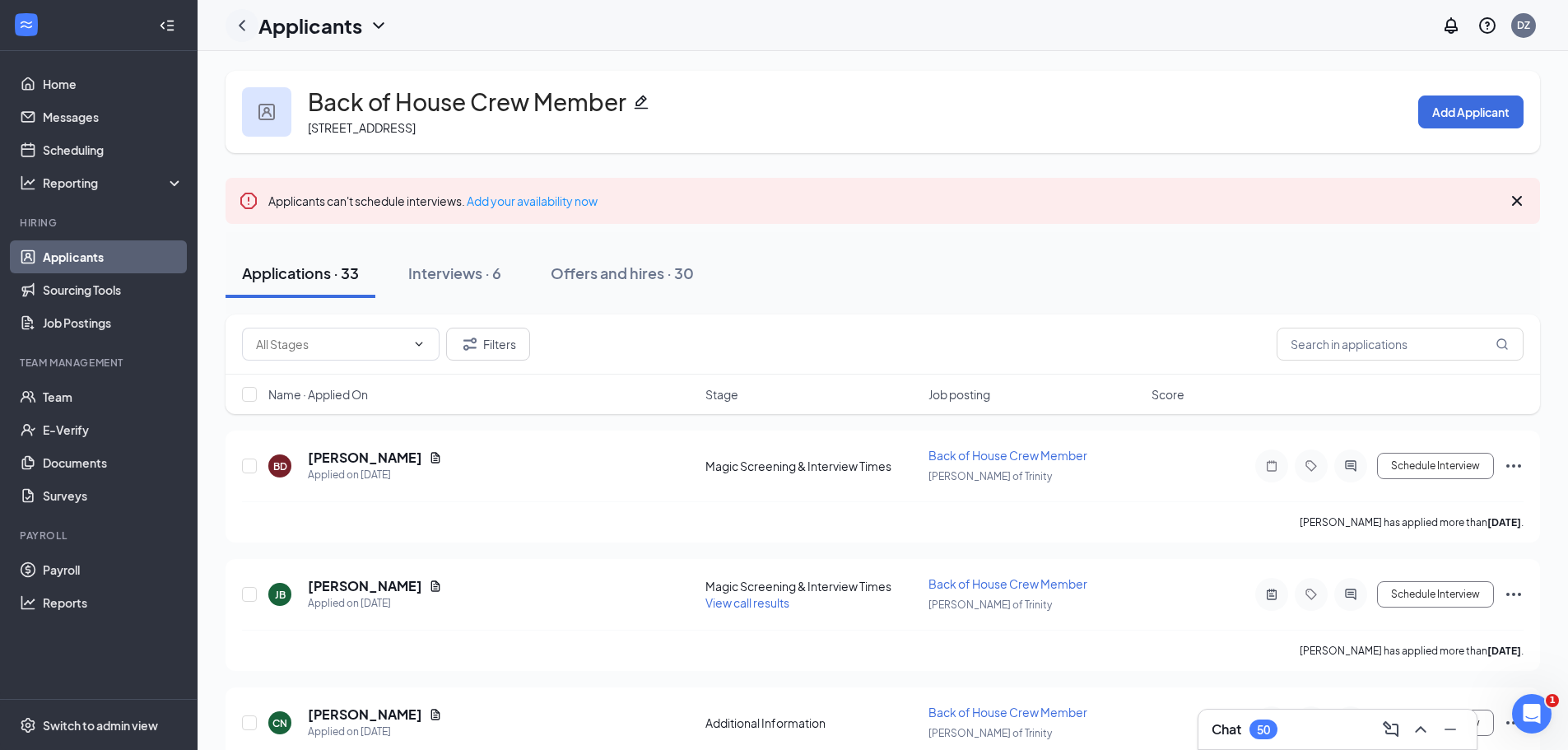
click at [239, 28] on icon "ChevronLeft" at bounding box center [242, 26] width 20 height 20
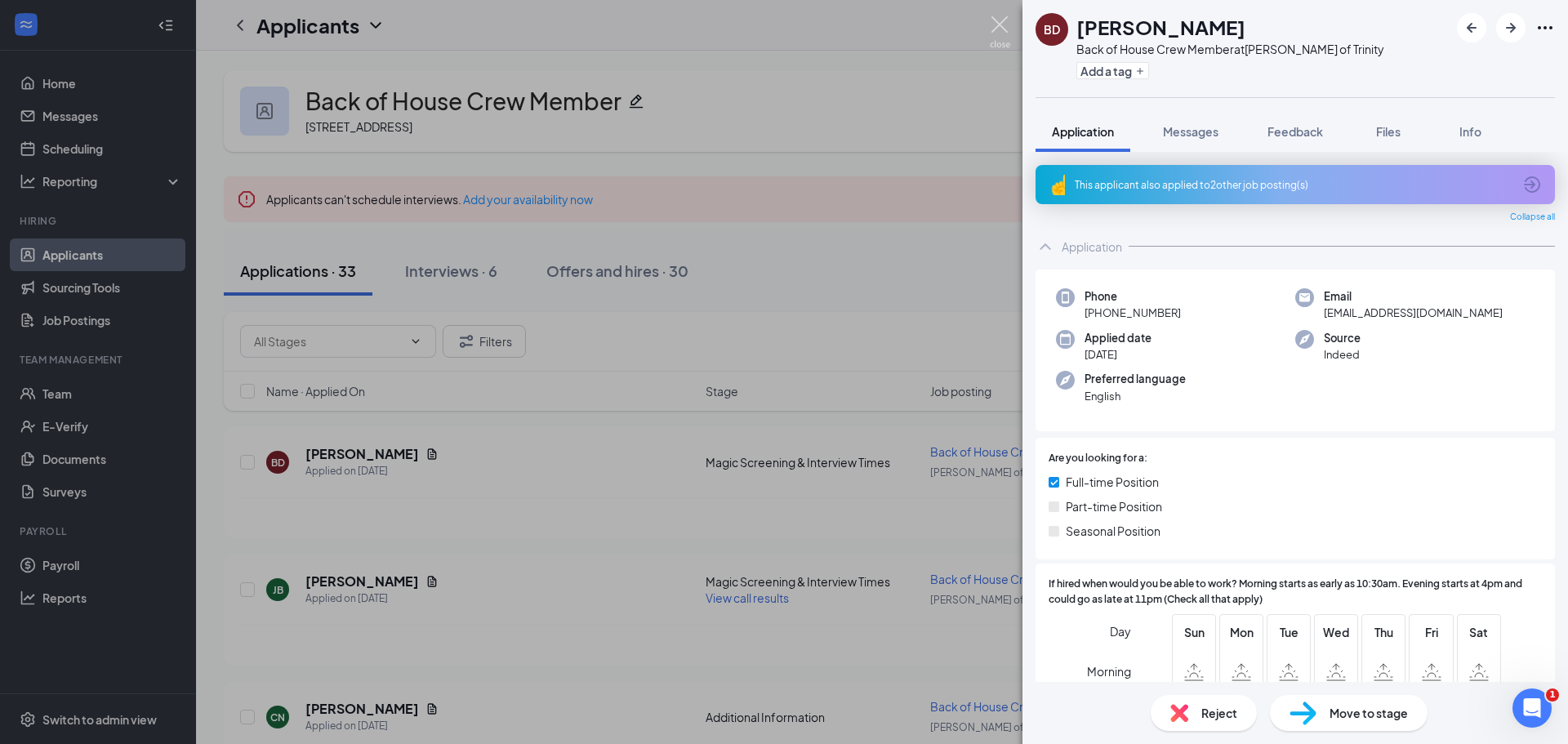
click at [999, 13] on div "BD [PERSON_NAME] Back of House Crew Member at [PERSON_NAME] of Trinity Add a ta…" at bounding box center [784, 372] width 1568 height 744
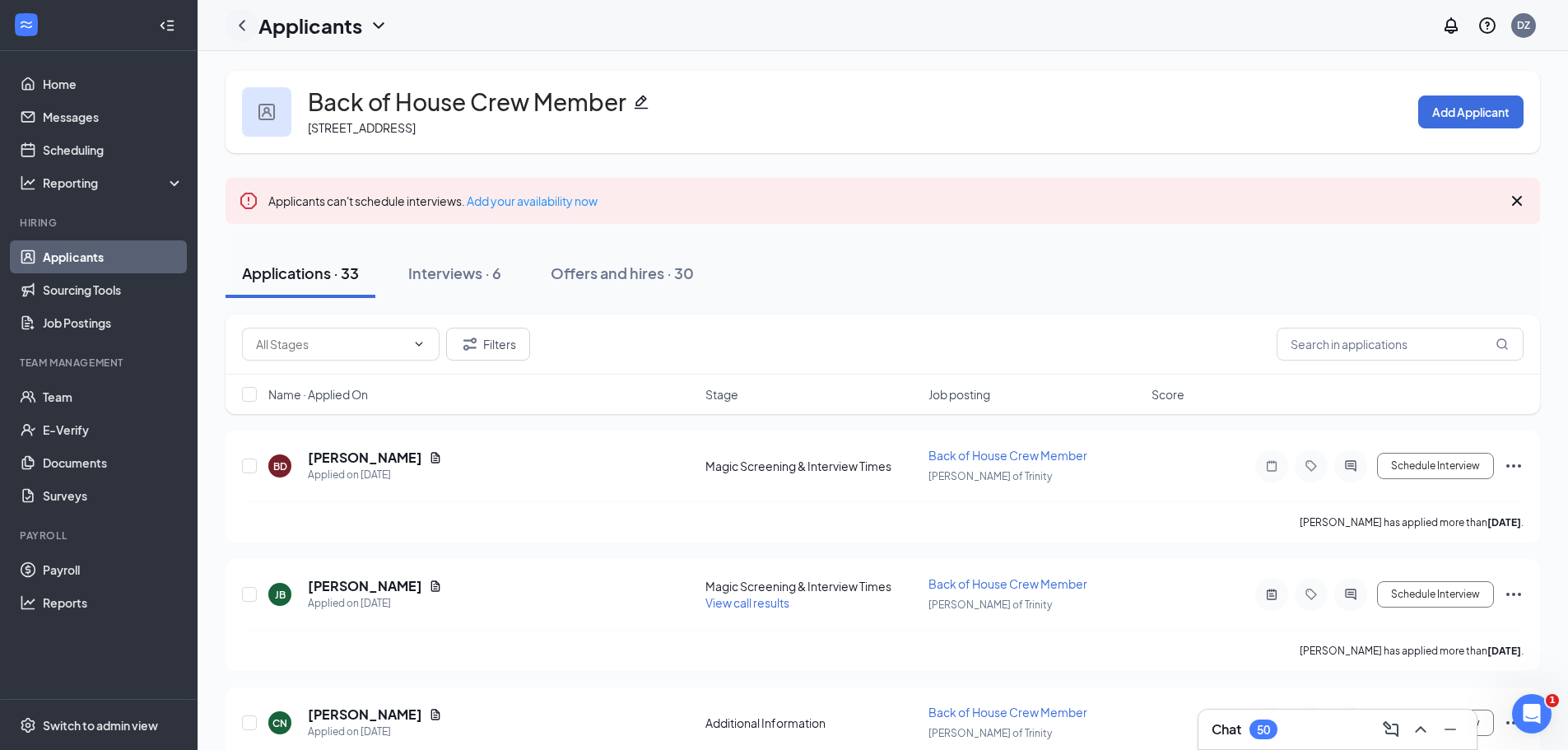
click at [243, 27] on icon "ChevronLeft" at bounding box center [242, 25] width 7 height 11
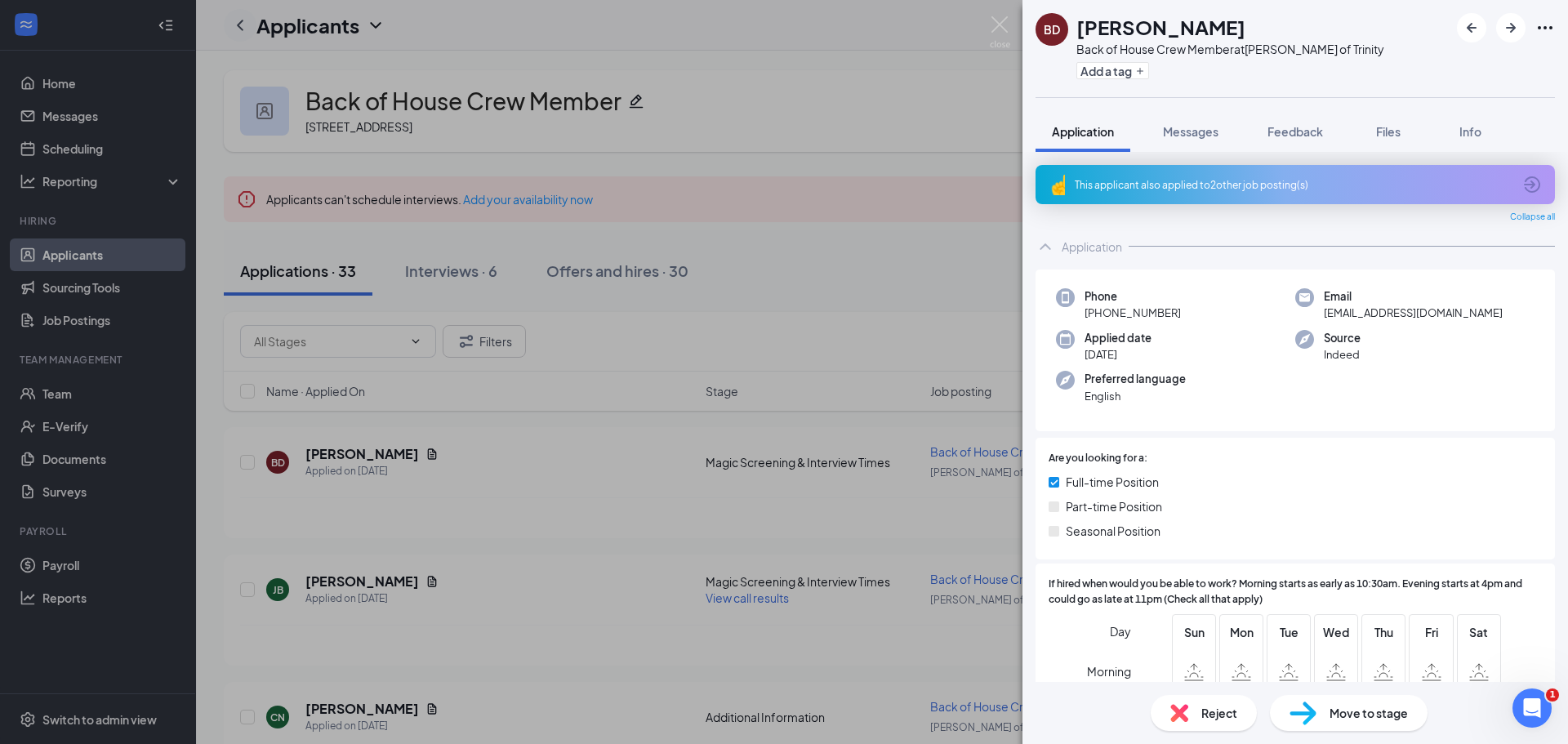
click at [241, 27] on div "BD [PERSON_NAME] Back of House Crew Member at [PERSON_NAME] of Trinity Add a ta…" at bounding box center [784, 372] width 1568 height 744
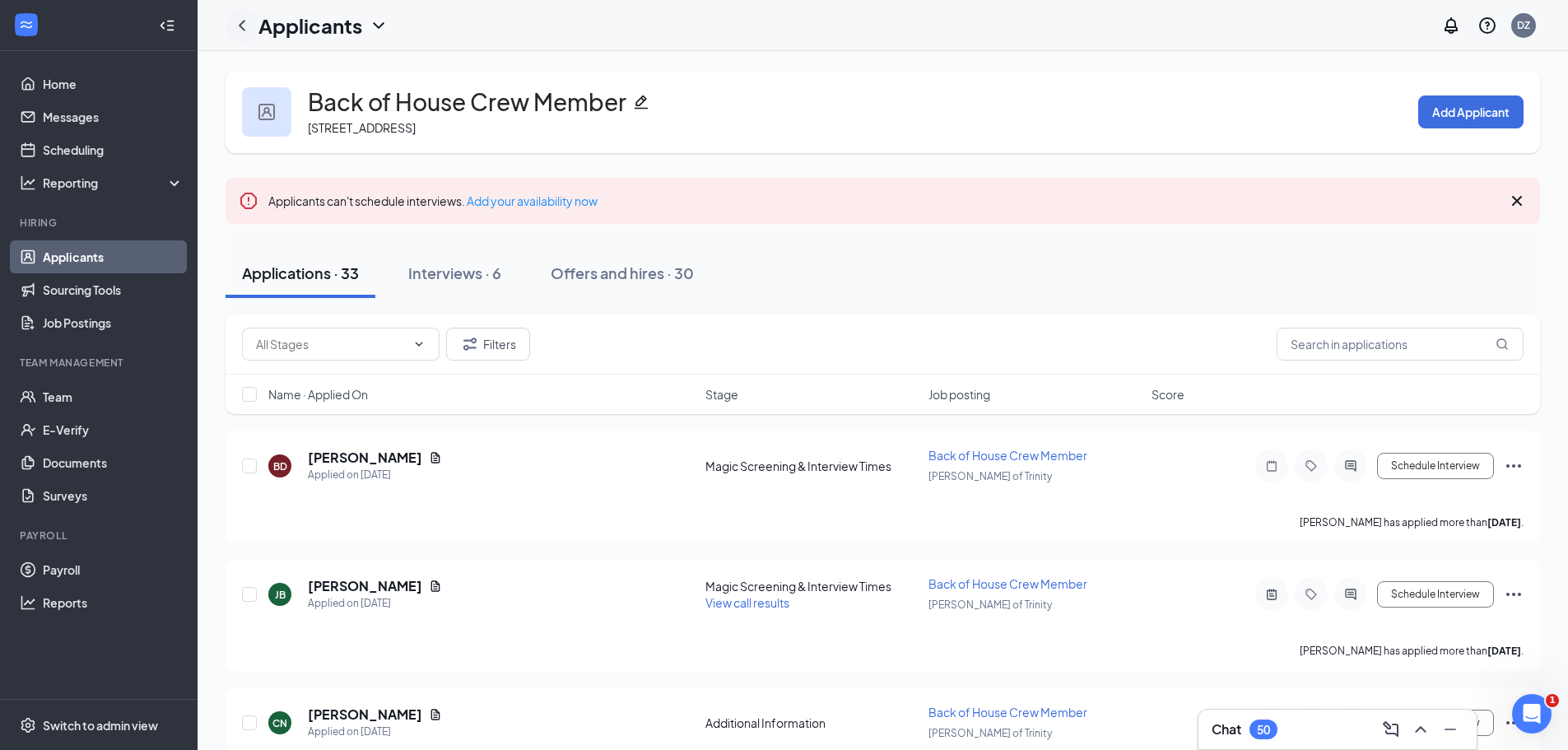
click at [239, 28] on icon "ChevronLeft" at bounding box center [242, 26] width 20 height 20
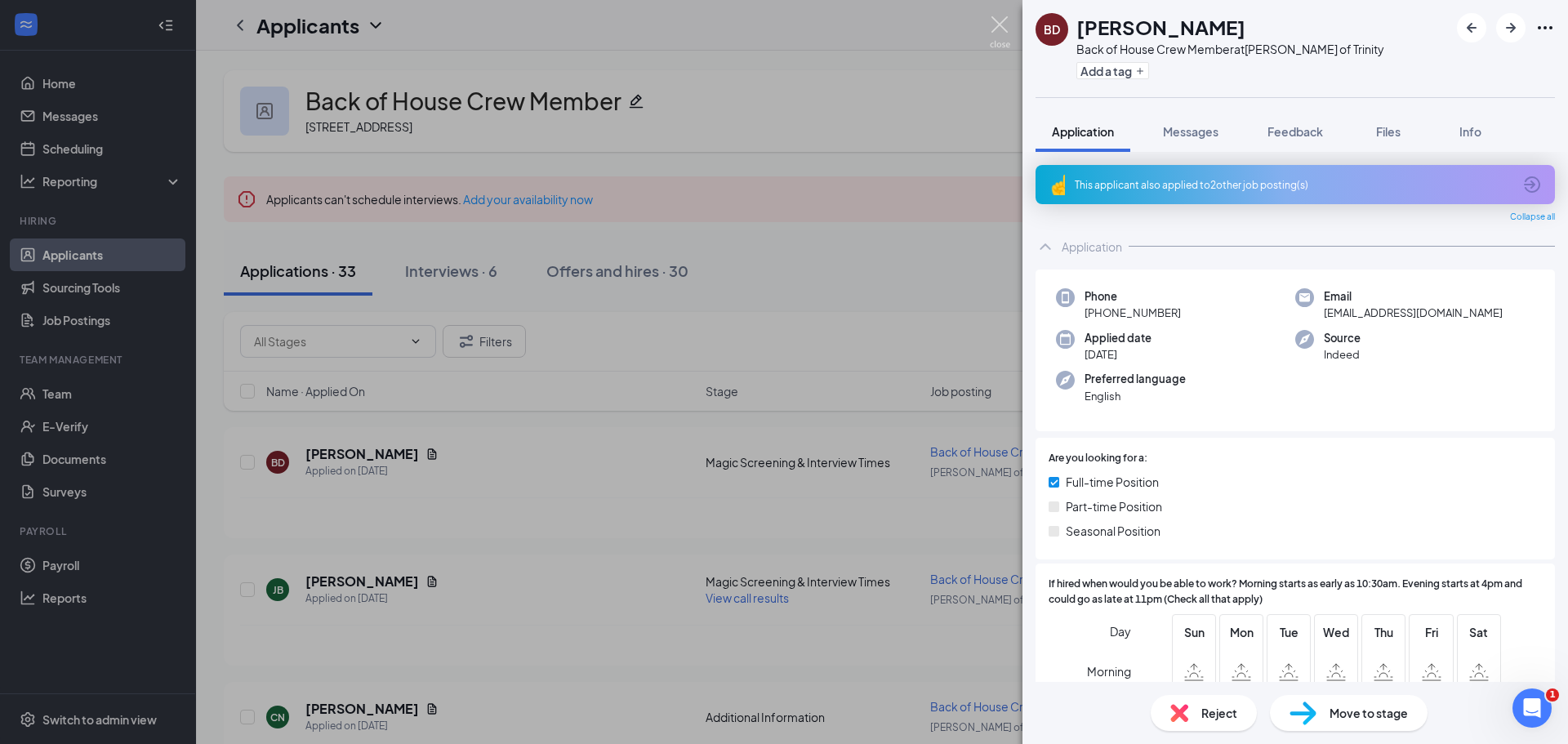
click at [992, 25] on img at bounding box center [1000, 32] width 21 height 32
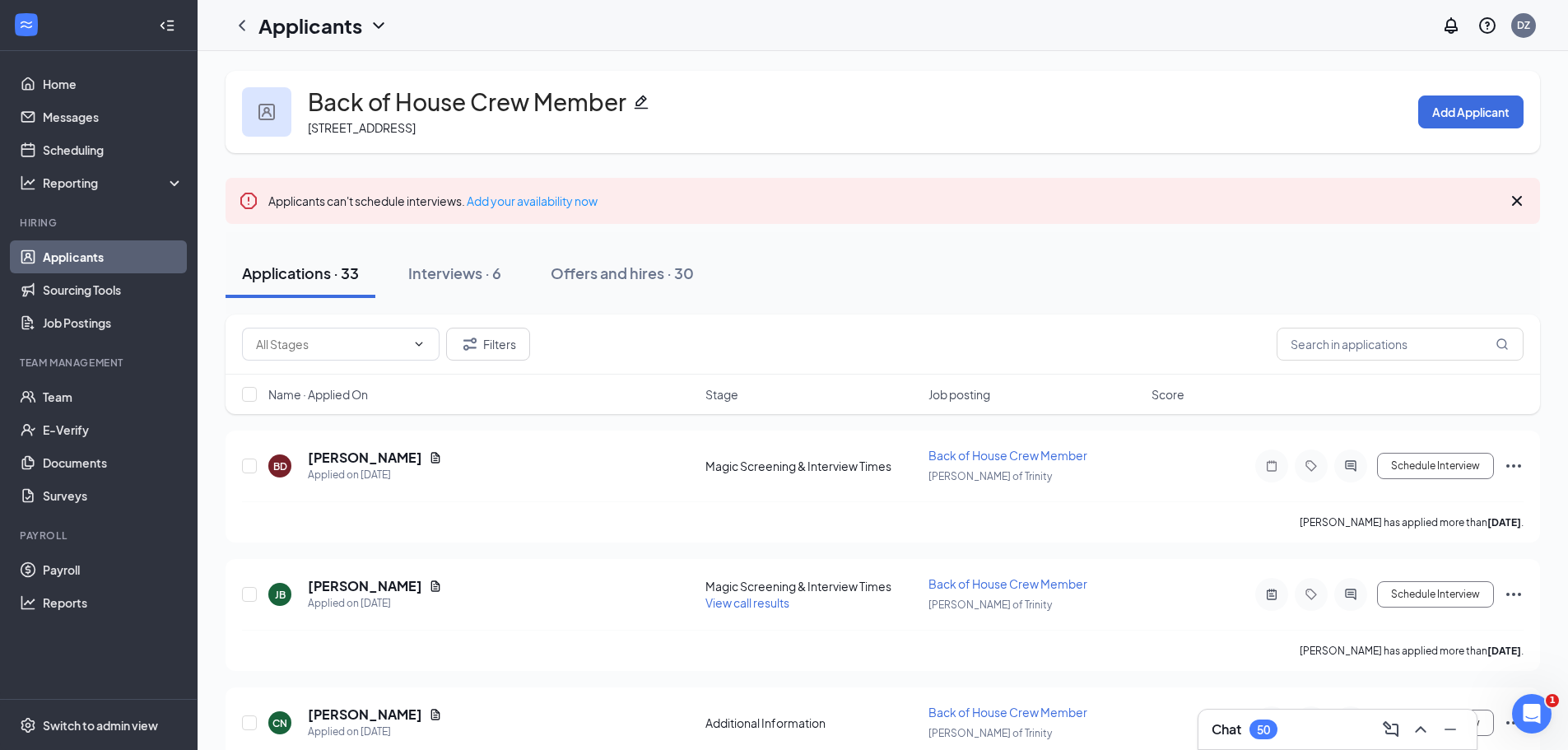
click at [58, 263] on link "Applicants" at bounding box center [113, 256] width 141 height 33
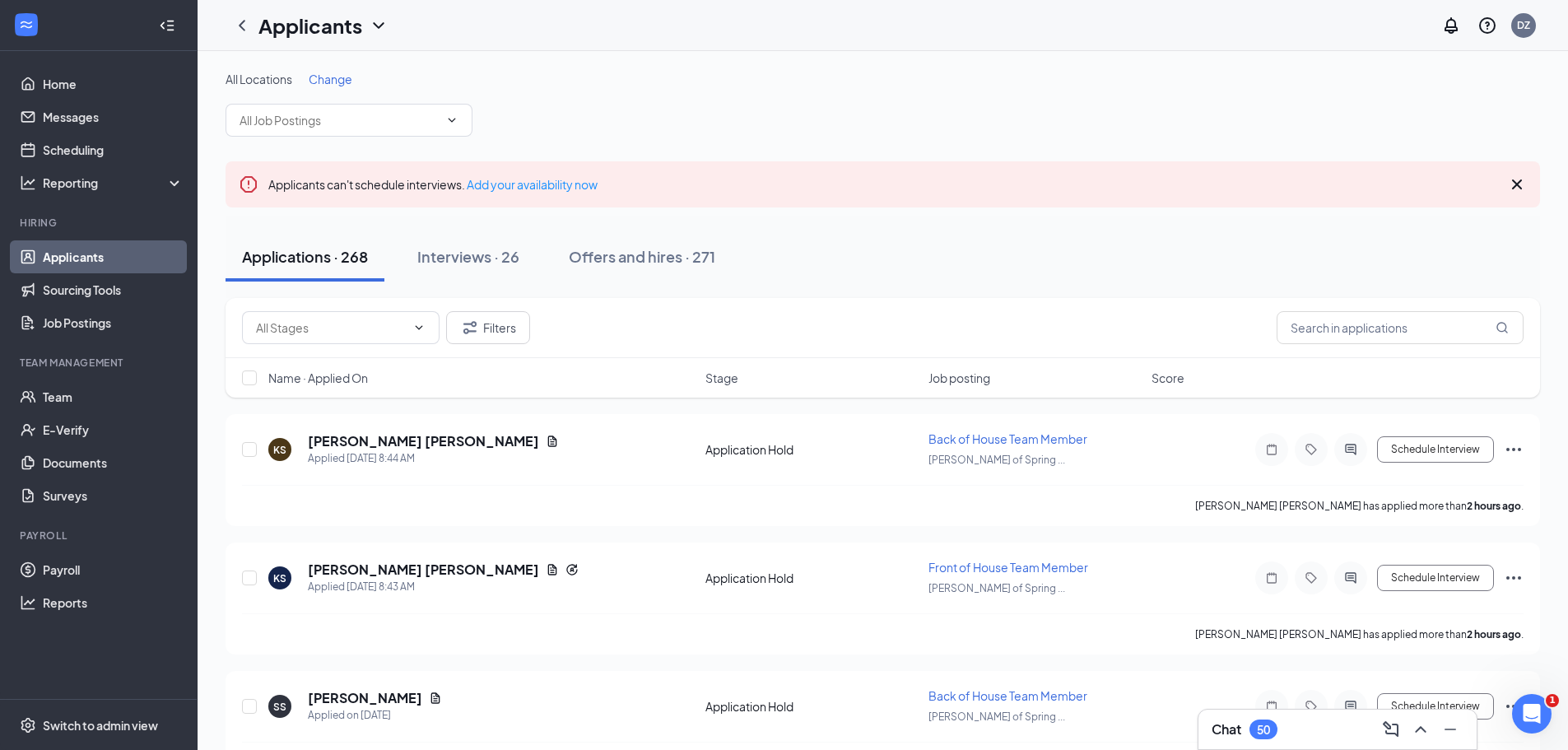
click at [320, 75] on span "Change" at bounding box center [331, 80] width 44 height 15
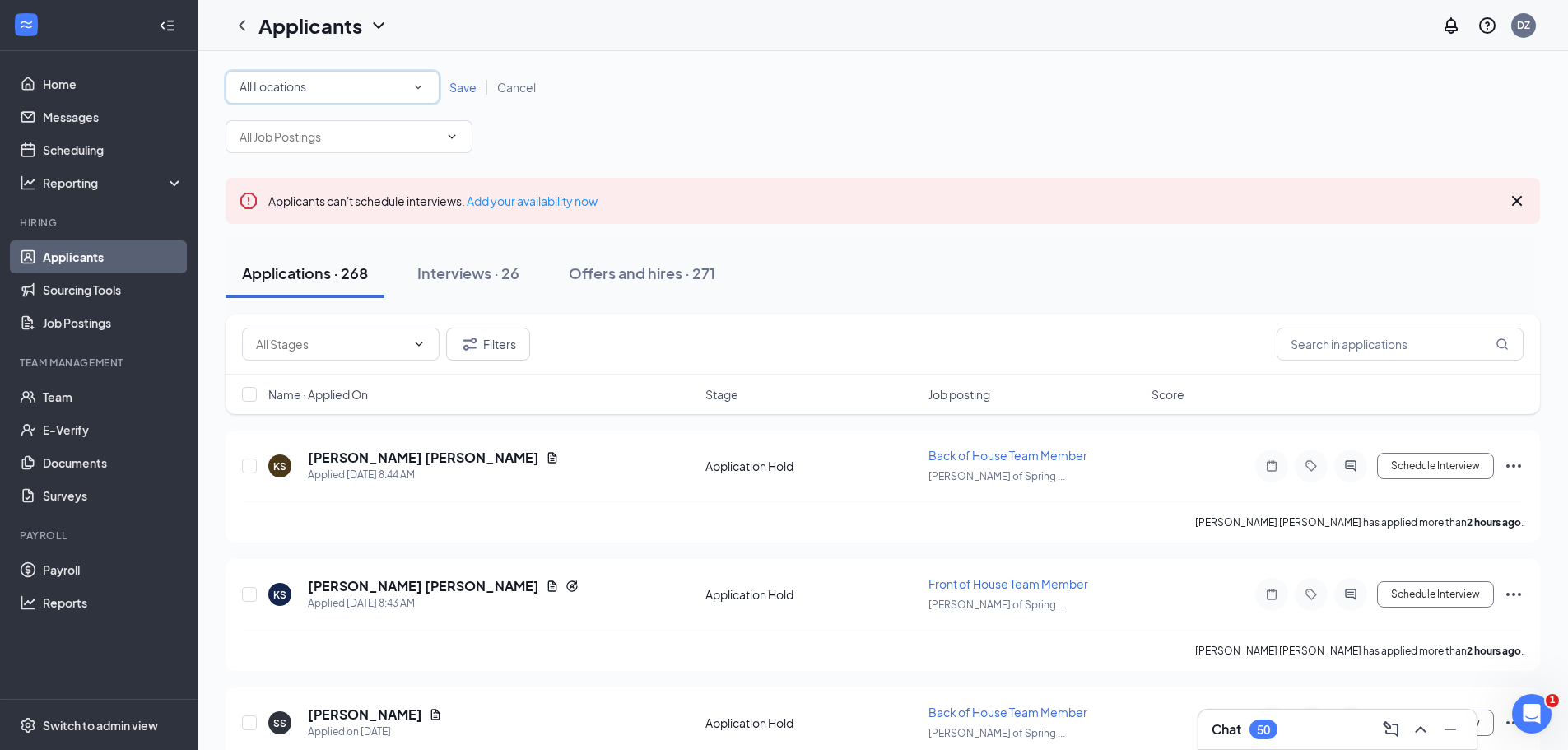
click at [373, 87] on div "All Locations" at bounding box center [332, 87] width 186 height 20
click at [264, 193] on span "[PERSON_NAME] of Trinity" at bounding box center [302, 185] width 141 height 15
click at [467, 84] on span "Save" at bounding box center [463, 87] width 27 height 15
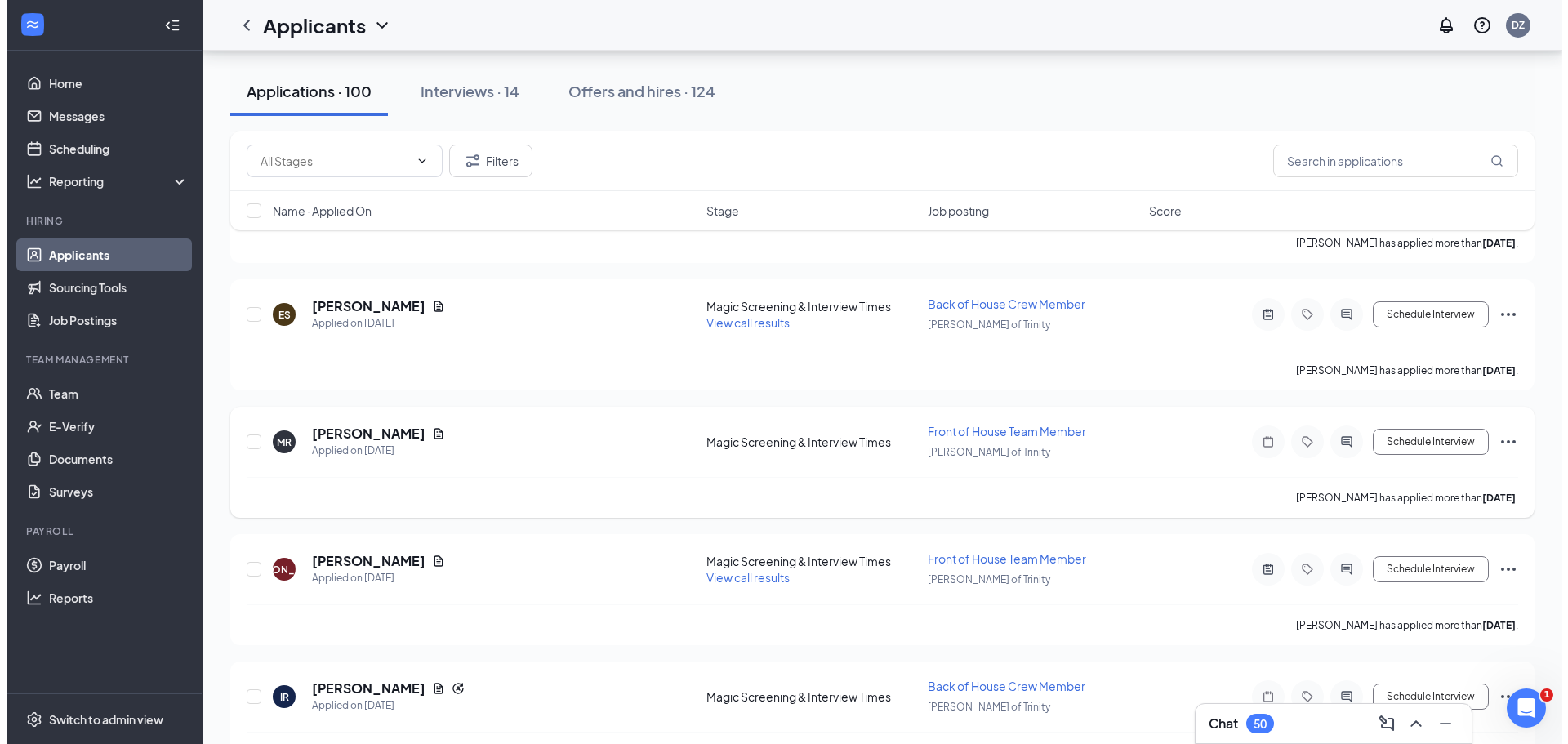
scroll to position [1307, 0]
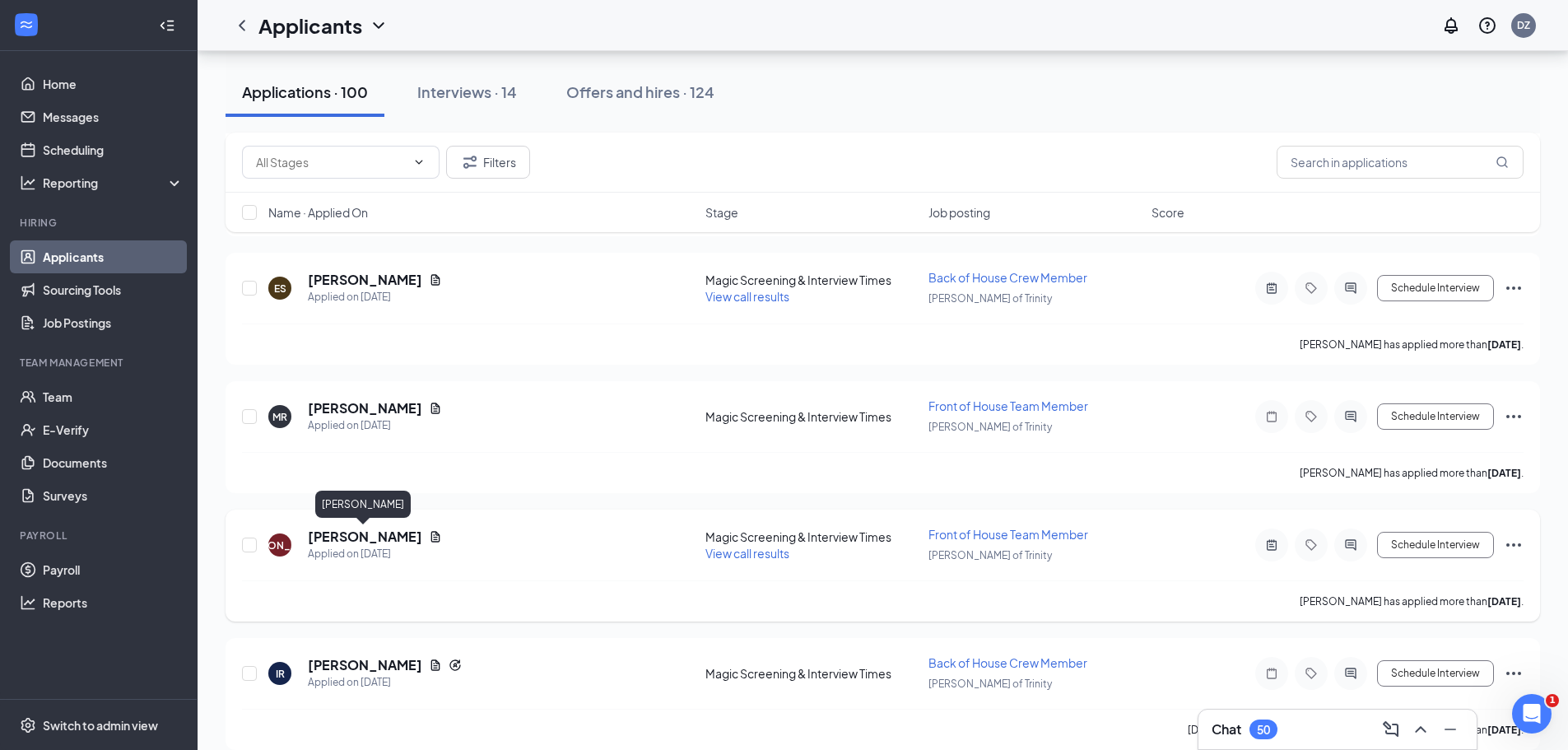
click at [360, 542] on h5 "[PERSON_NAME]" at bounding box center [365, 537] width 115 height 18
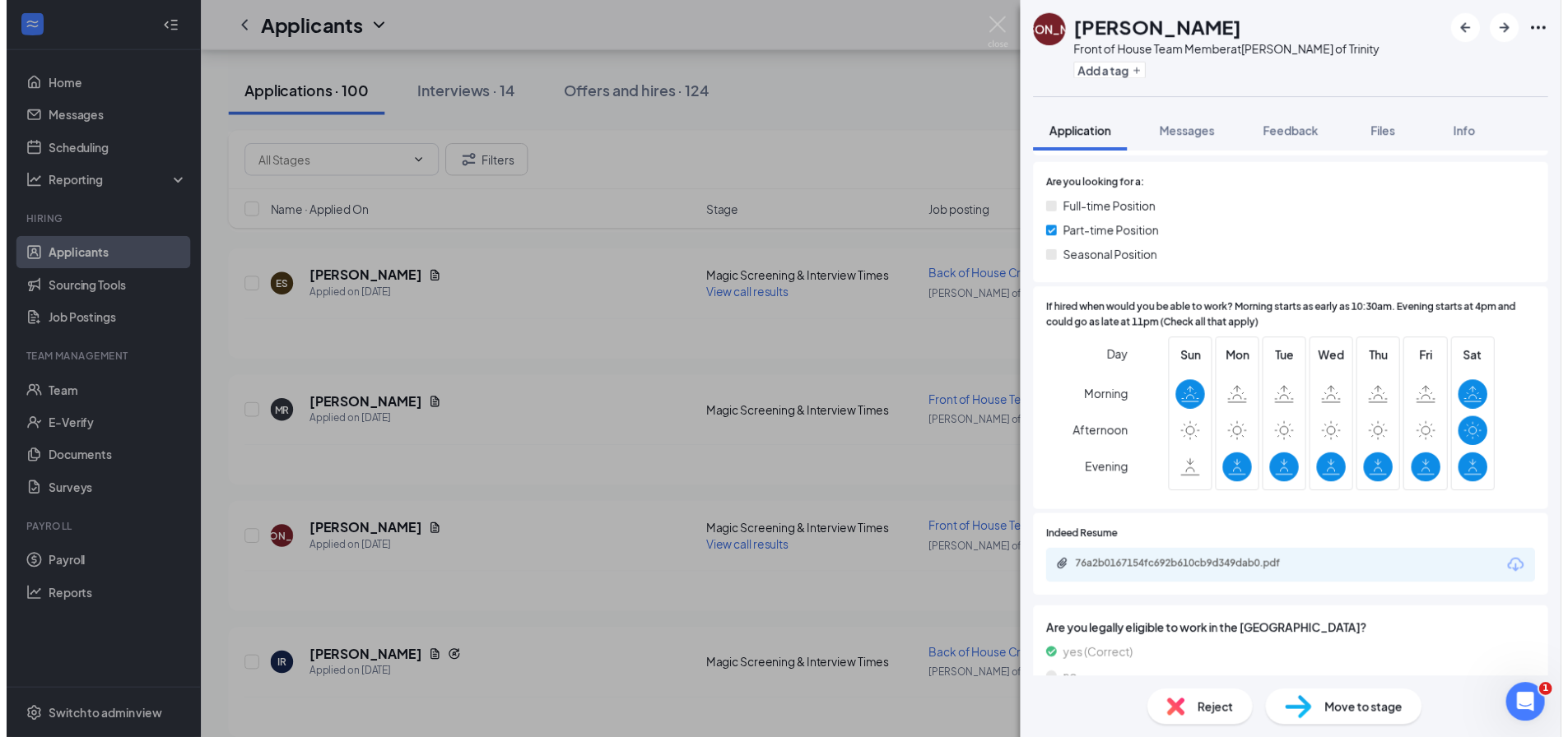
scroll to position [247, 0]
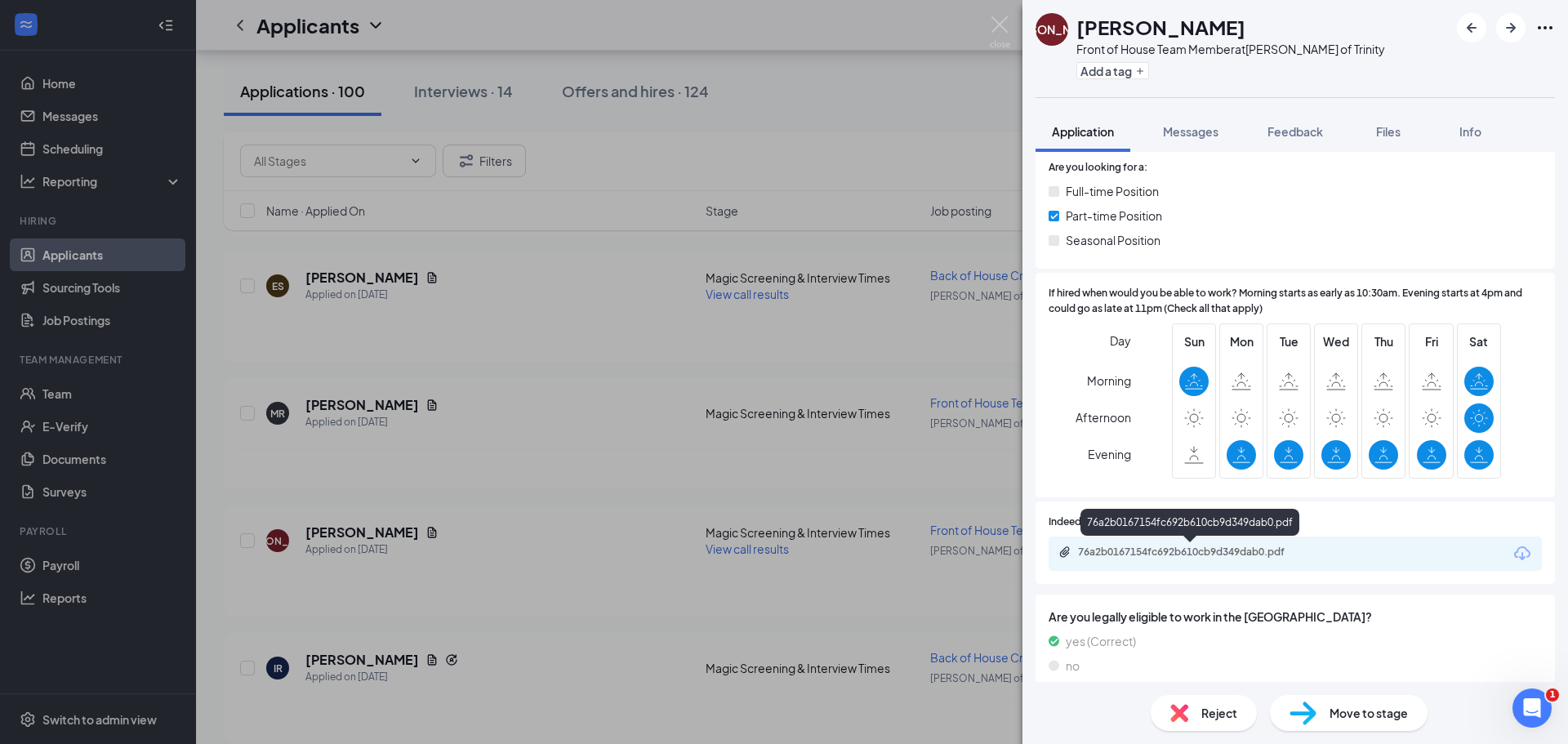
click at [1204, 553] on div "76a2b0167154fc692b610cb9d349dab0.pdf" at bounding box center [1192, 552] width 228 height 13
click at [1336, 711] on span "Move to stage" at bounding box center [1369, 713] width 78 height 18
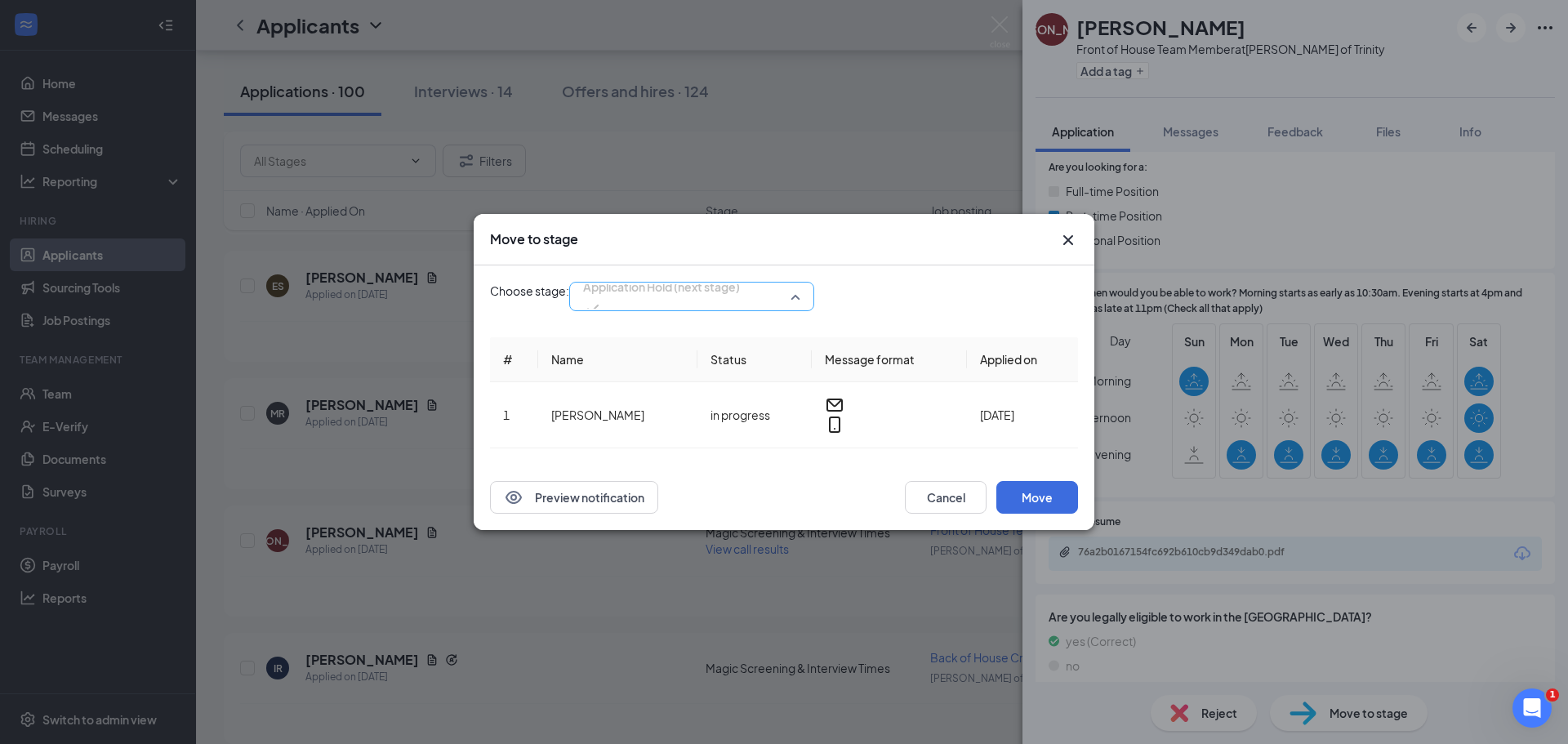
click at [721, 299] on span "Application Hold (next stage)" at bounding box center [661, 286] width 157 height 25
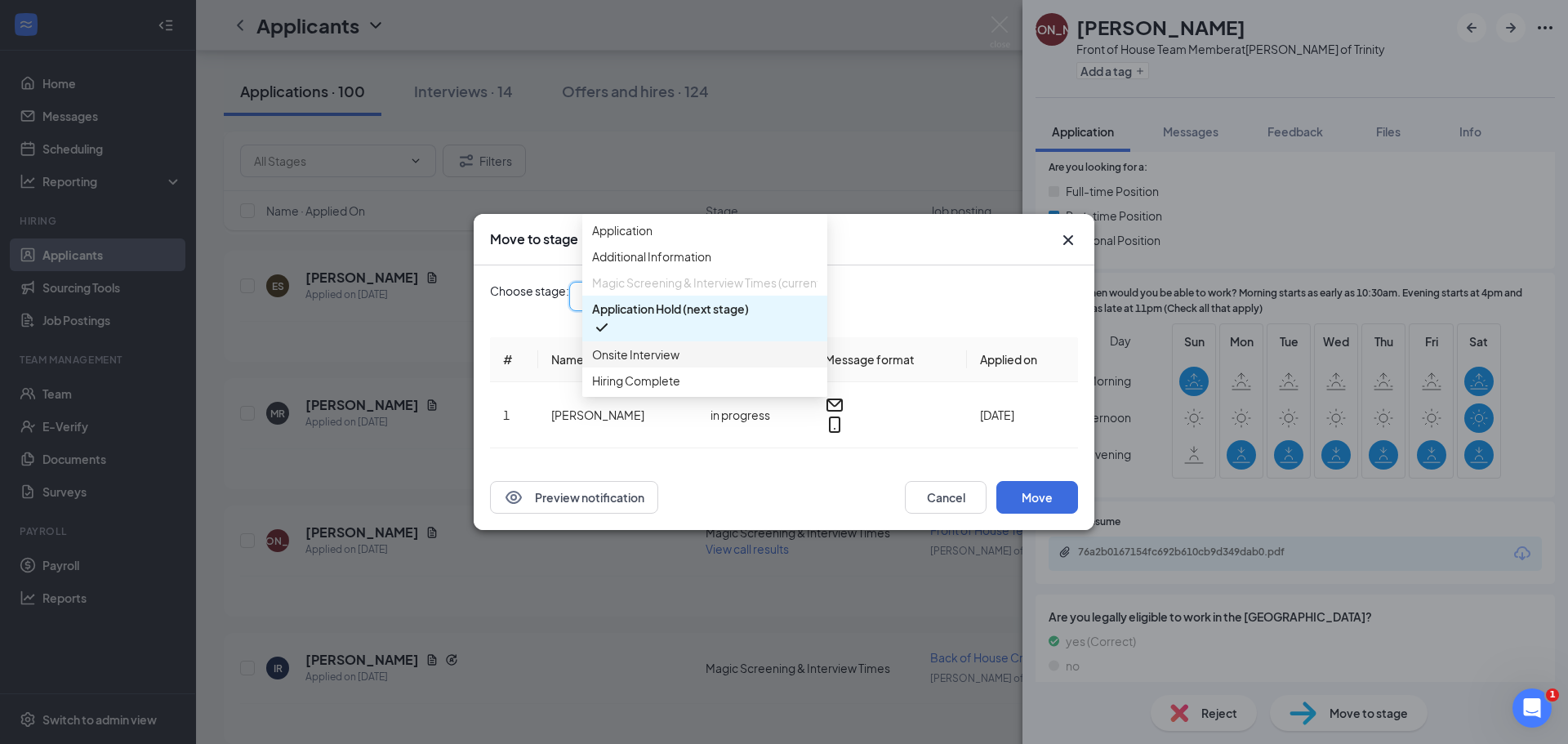
click at [637, 364] on span "Onsite Interview" at bounding box center [635, 355] width 87 height 18
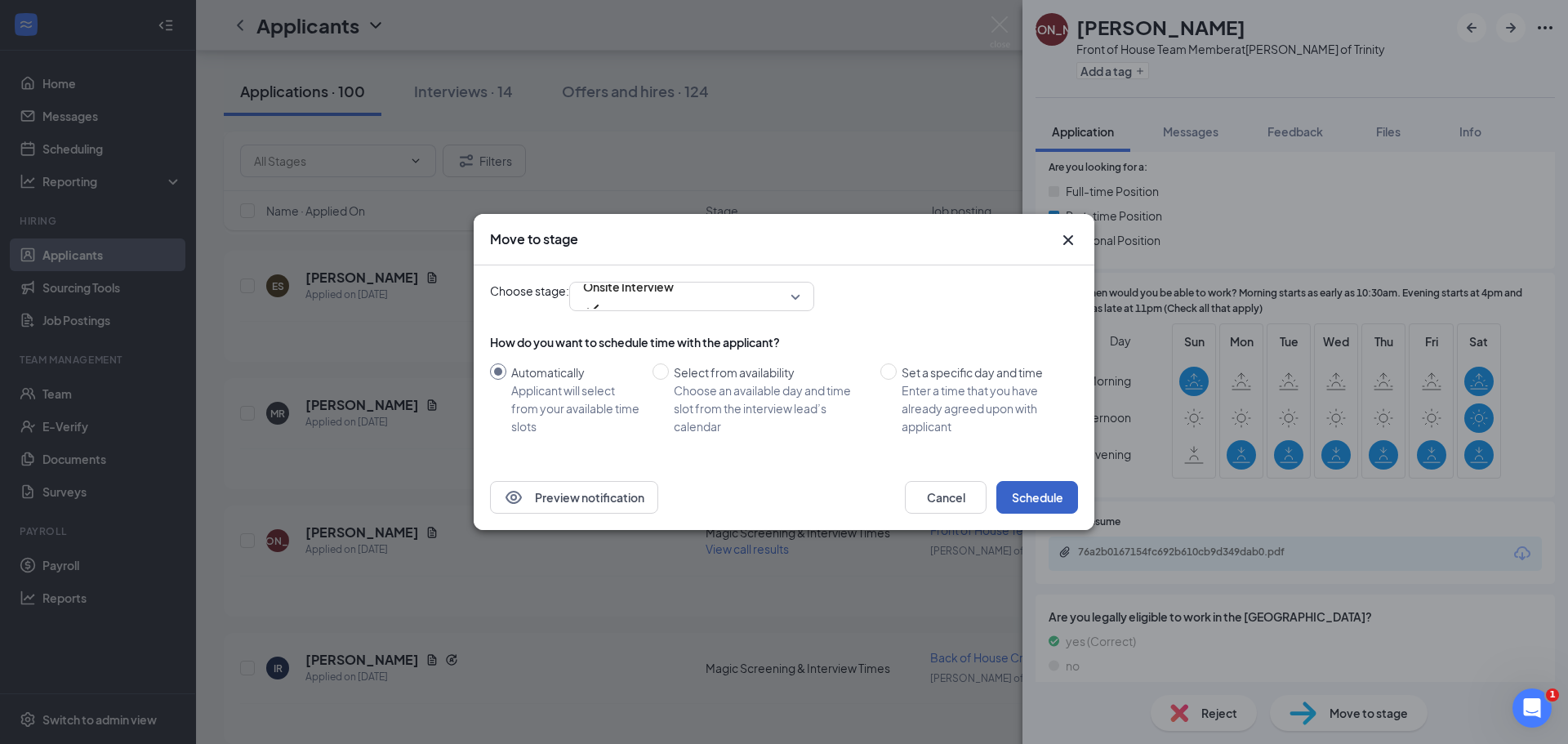
click at [1034, 505] on button "Schedule" at bounding box center [1037, 497] width 81 height 32
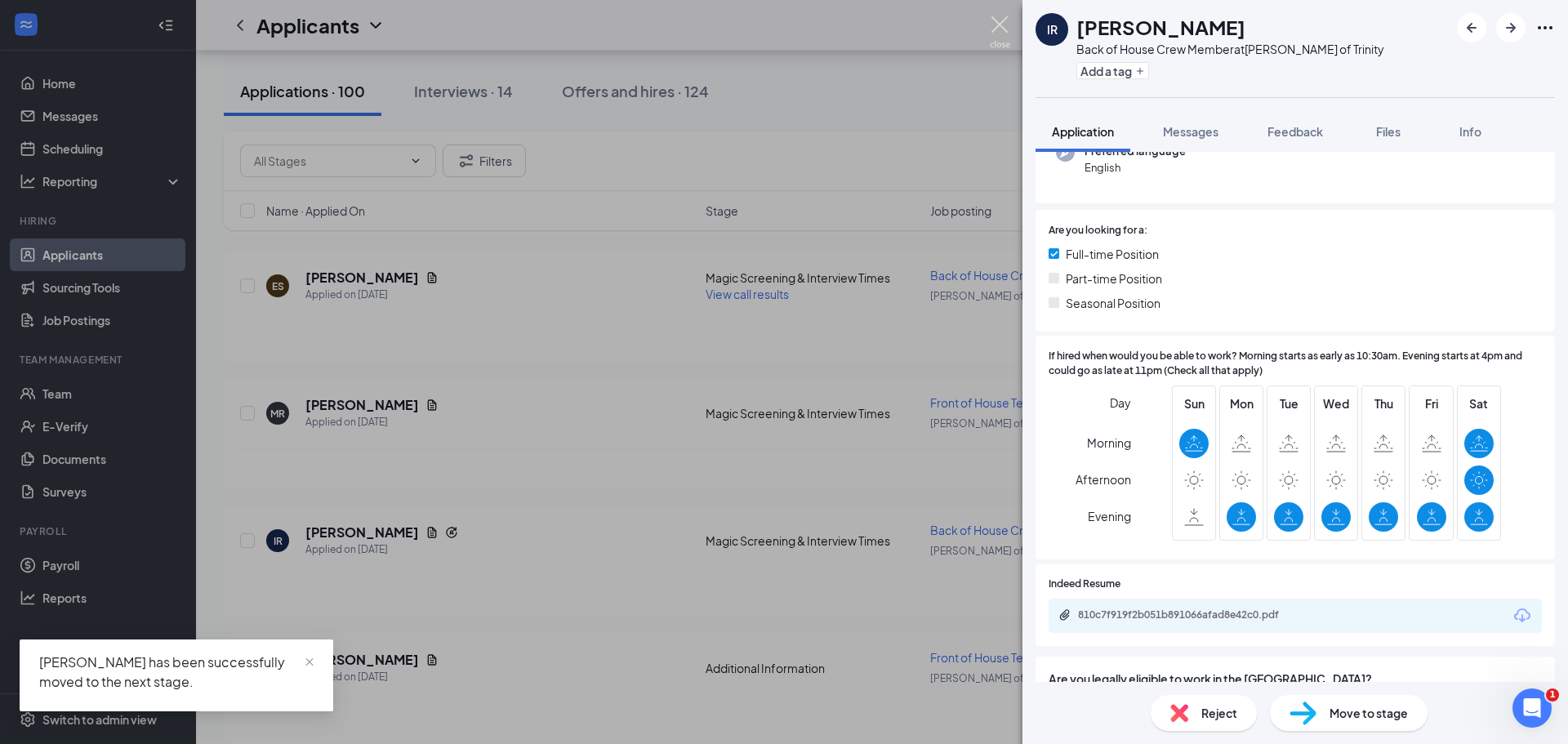
click at [993, 21] on img at bounding box center [1000, 32] width 21 height 32
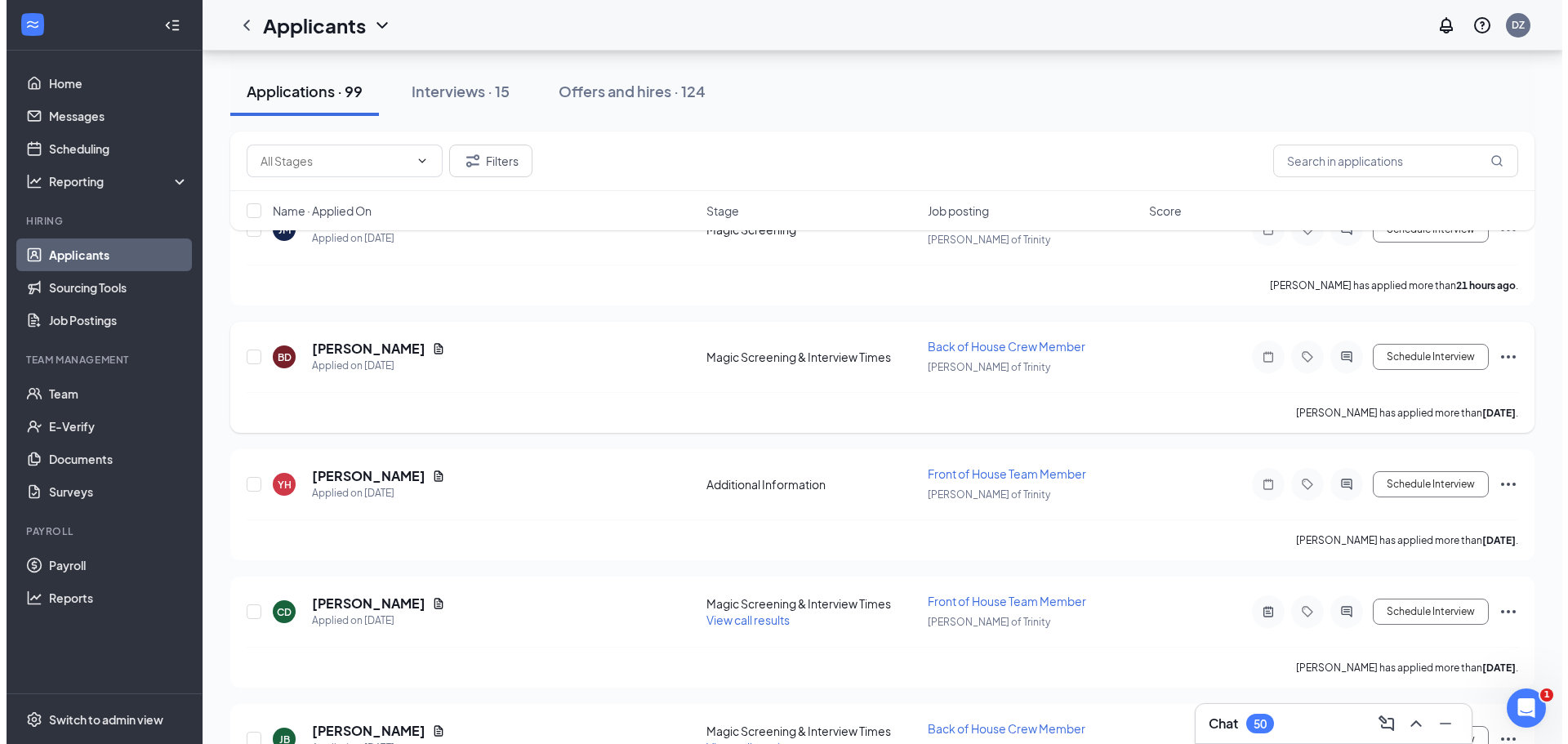
scroll to position [245, 0]
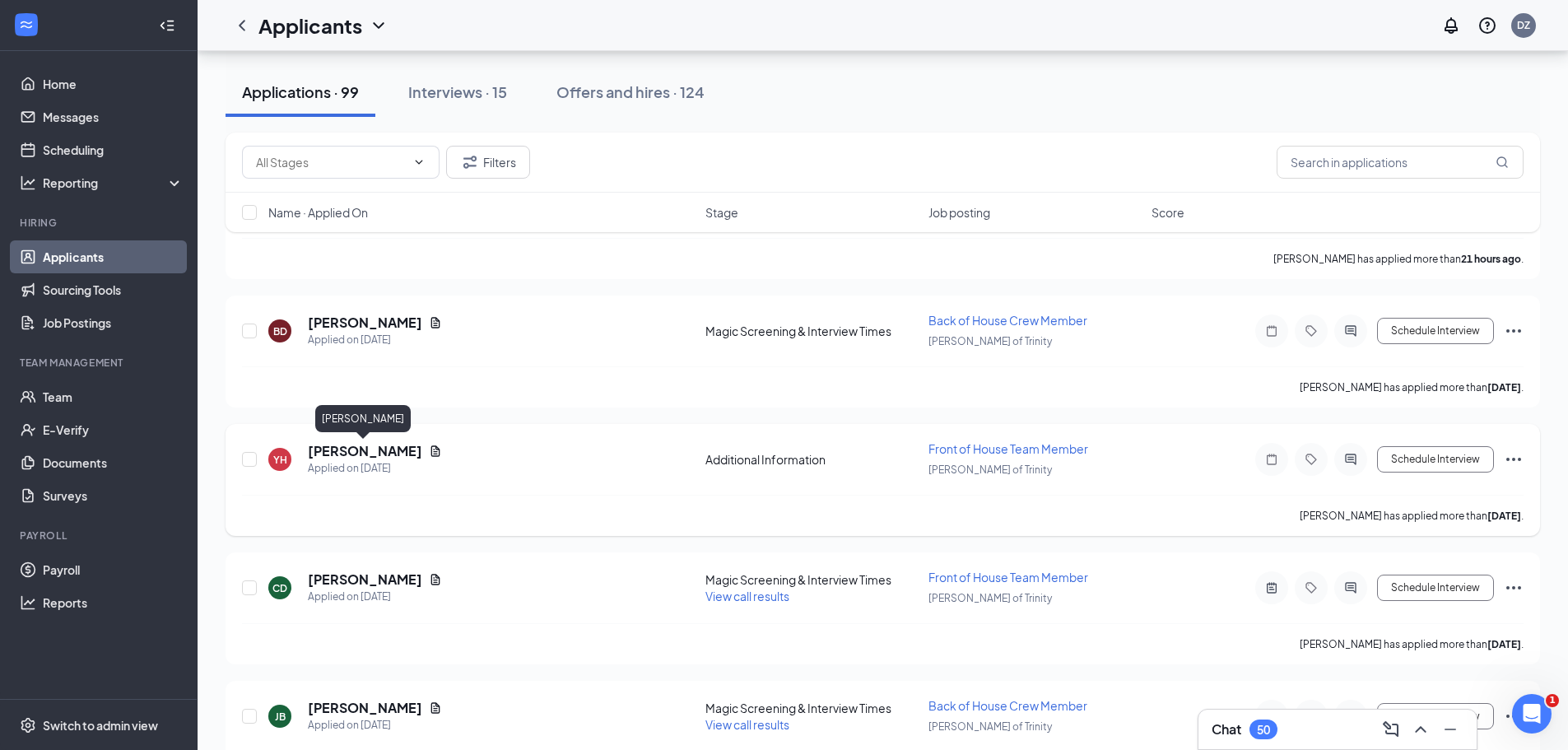
click at [341, 450] on h5 "[PERSON_NAME]" at bounding box center [365, 451] width 115 height 18
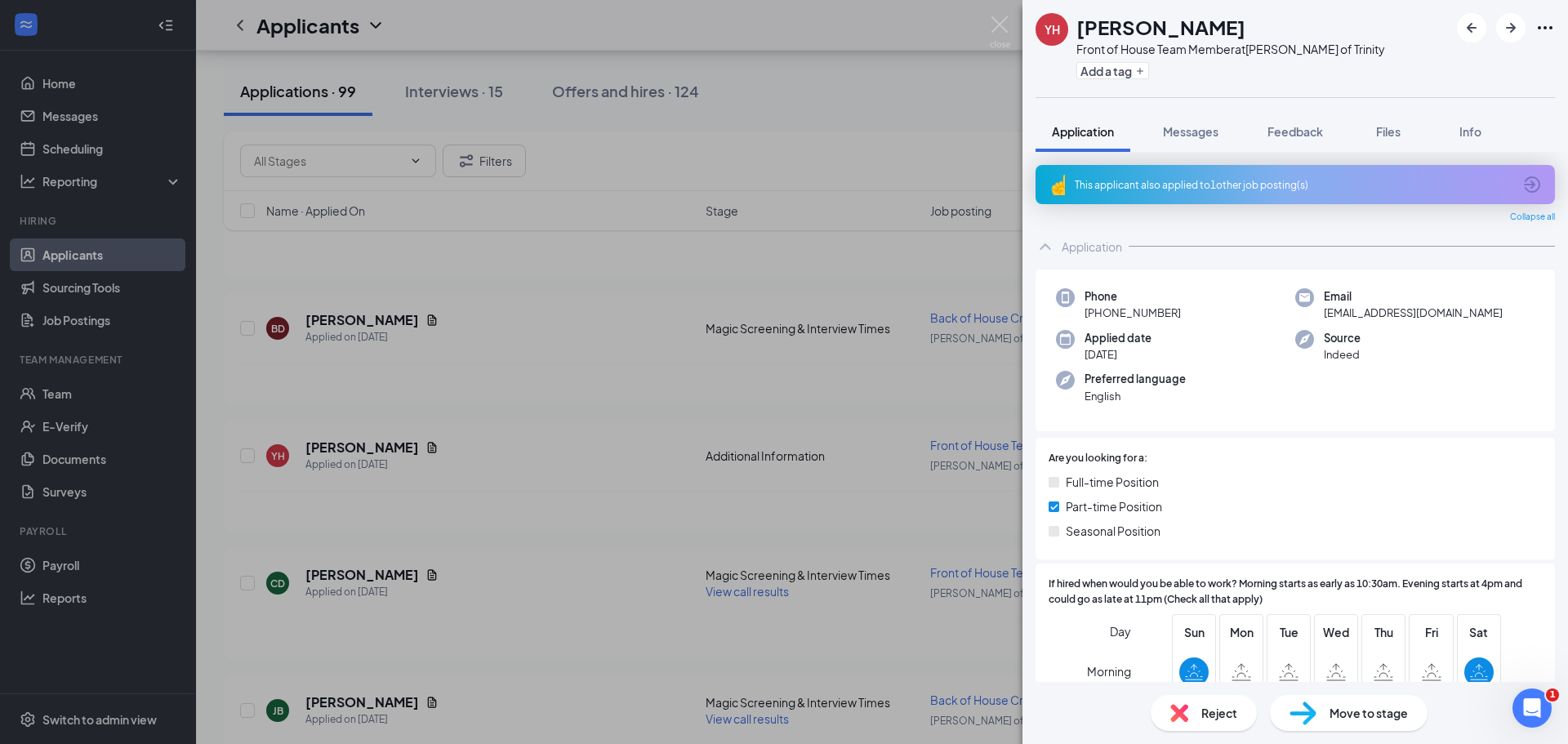
click at [1204, 192] on div "This applicant also applied to 1 other job posting(s)" at bounding box center [1296, 184] width 520 height 39
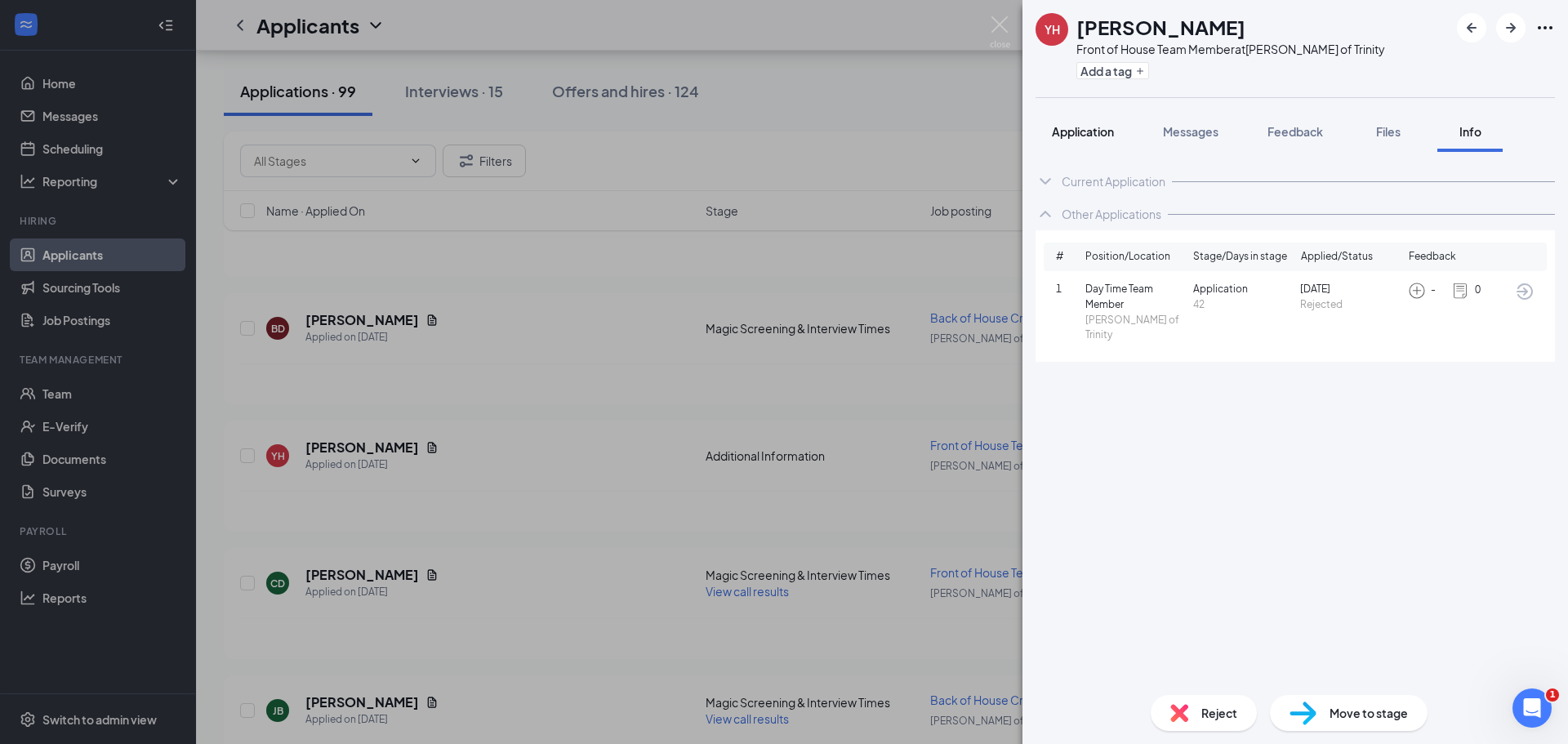
click at [1071, 136] on span "Application" at bounding box center [1083, 132] width 62 height 15
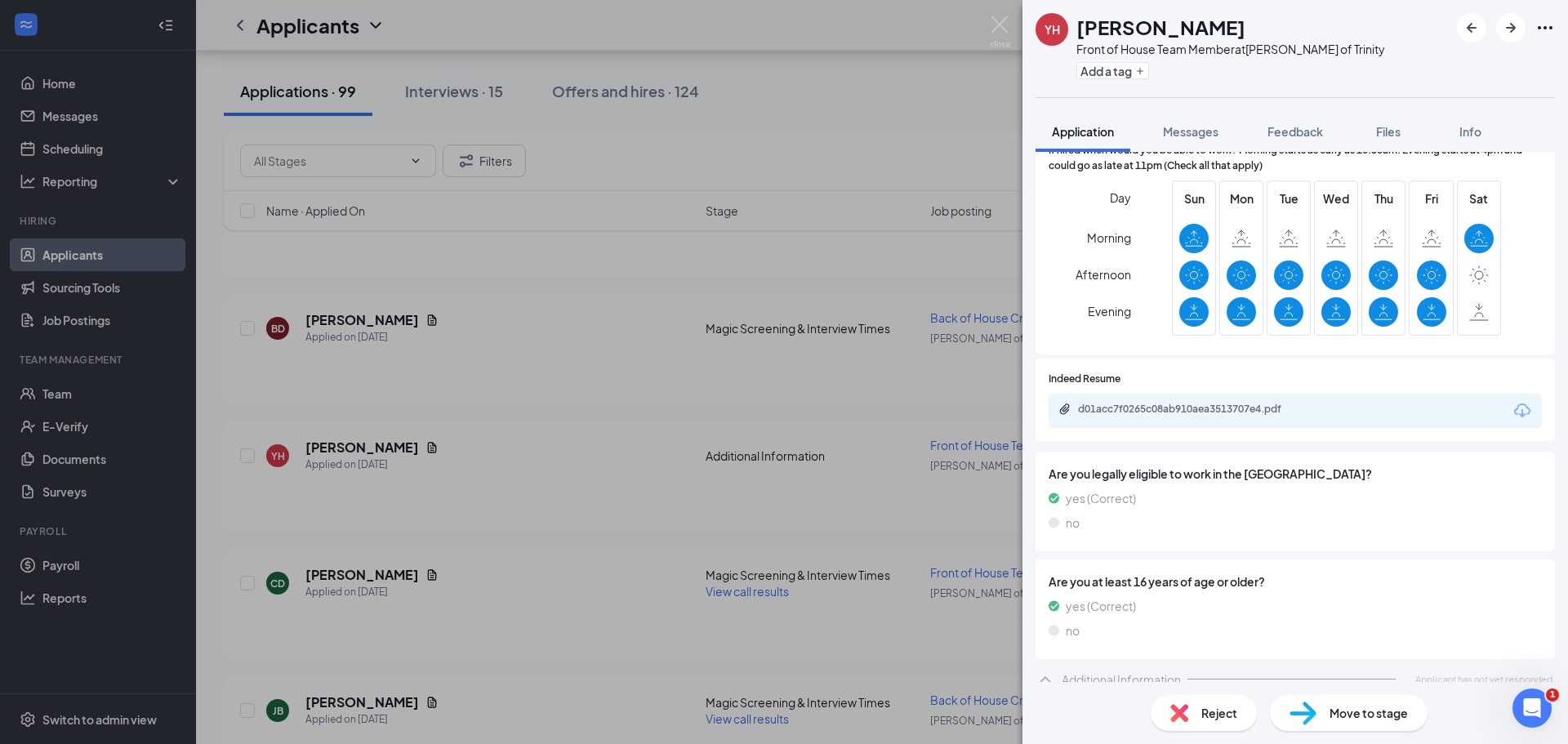
scroll to position [448, 0]
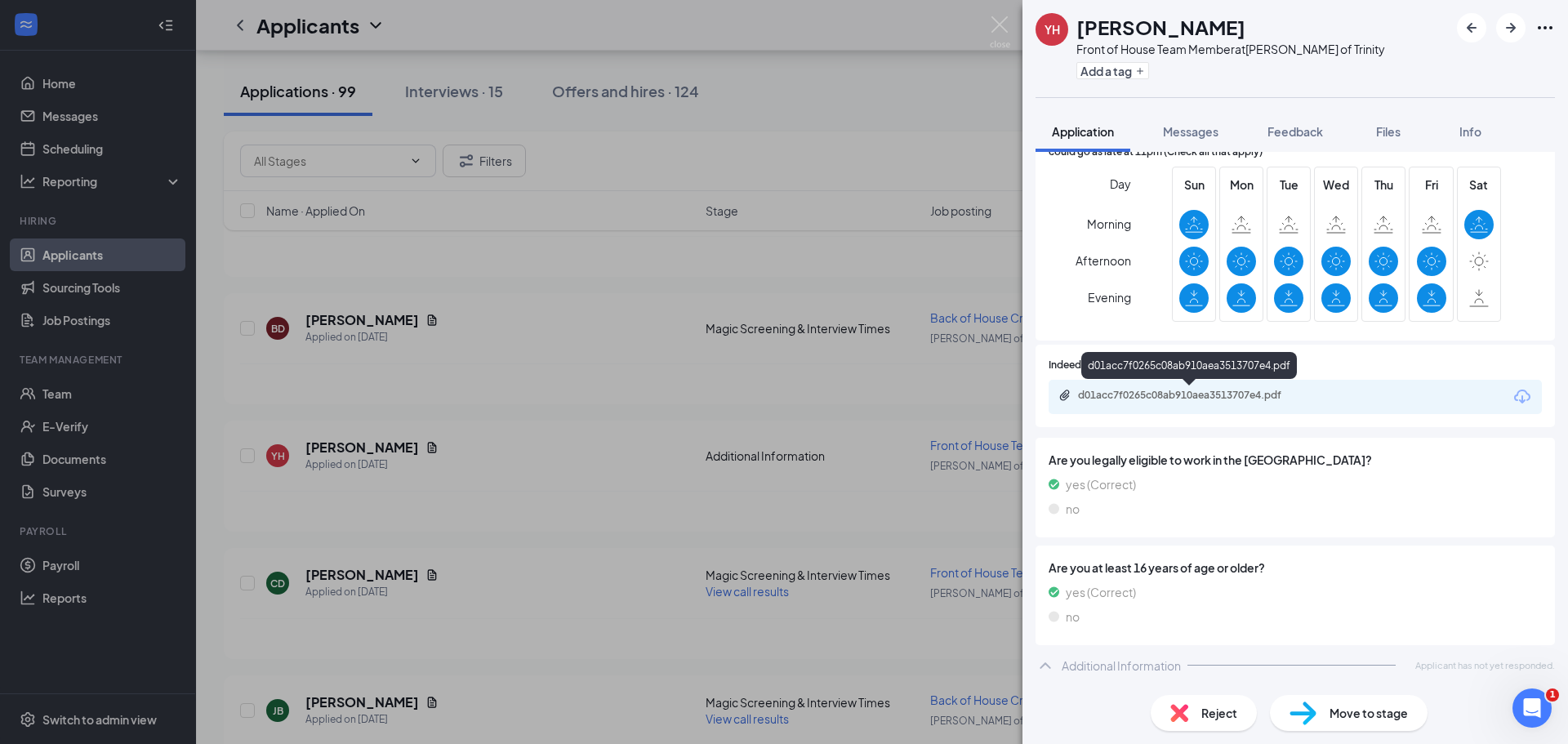
click at [1116, 395] on div "d01acc7f0265c08ab910aea3513707e4.pdf" at bounding box center [1192, 395] width 228 height 13
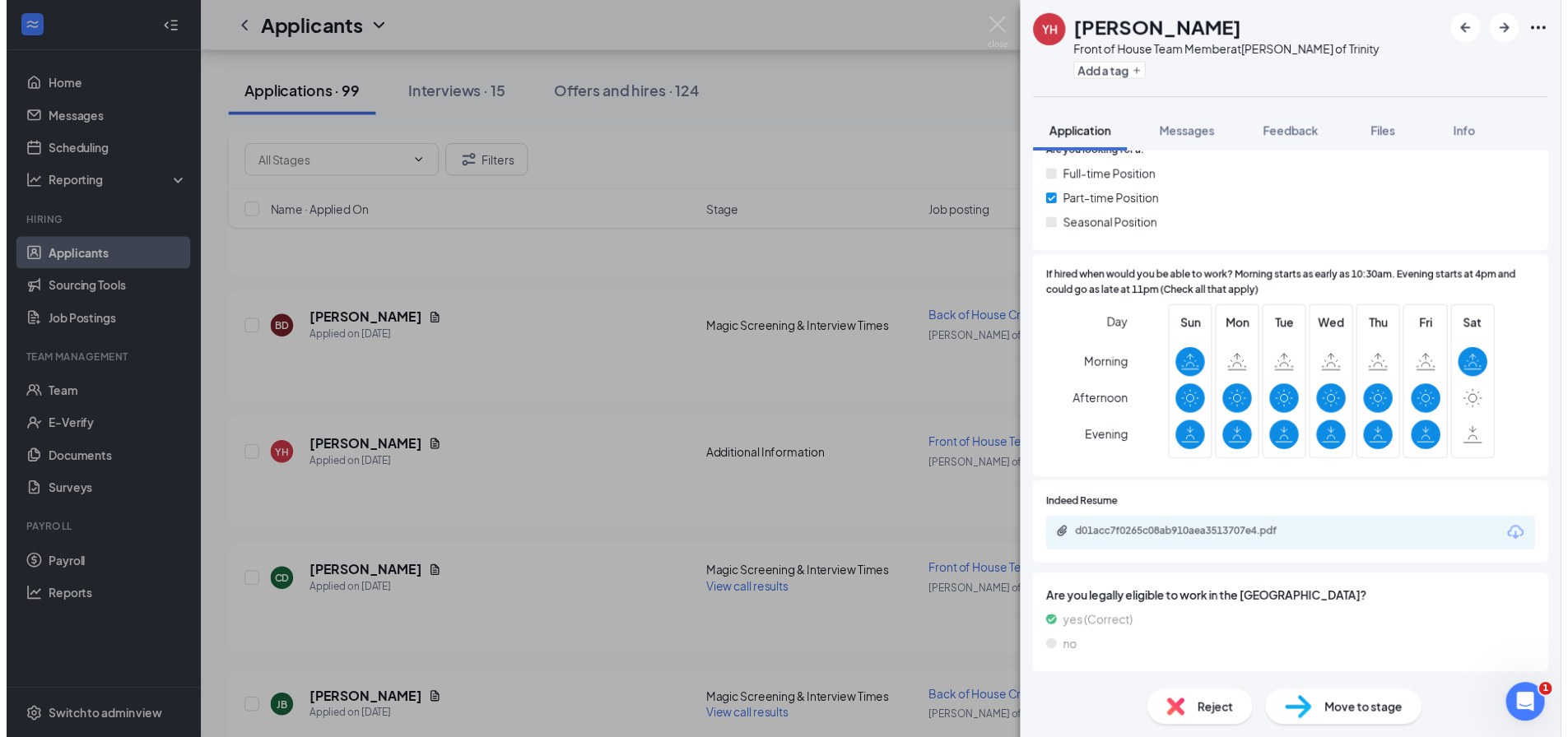
scroll to position [0, 0]
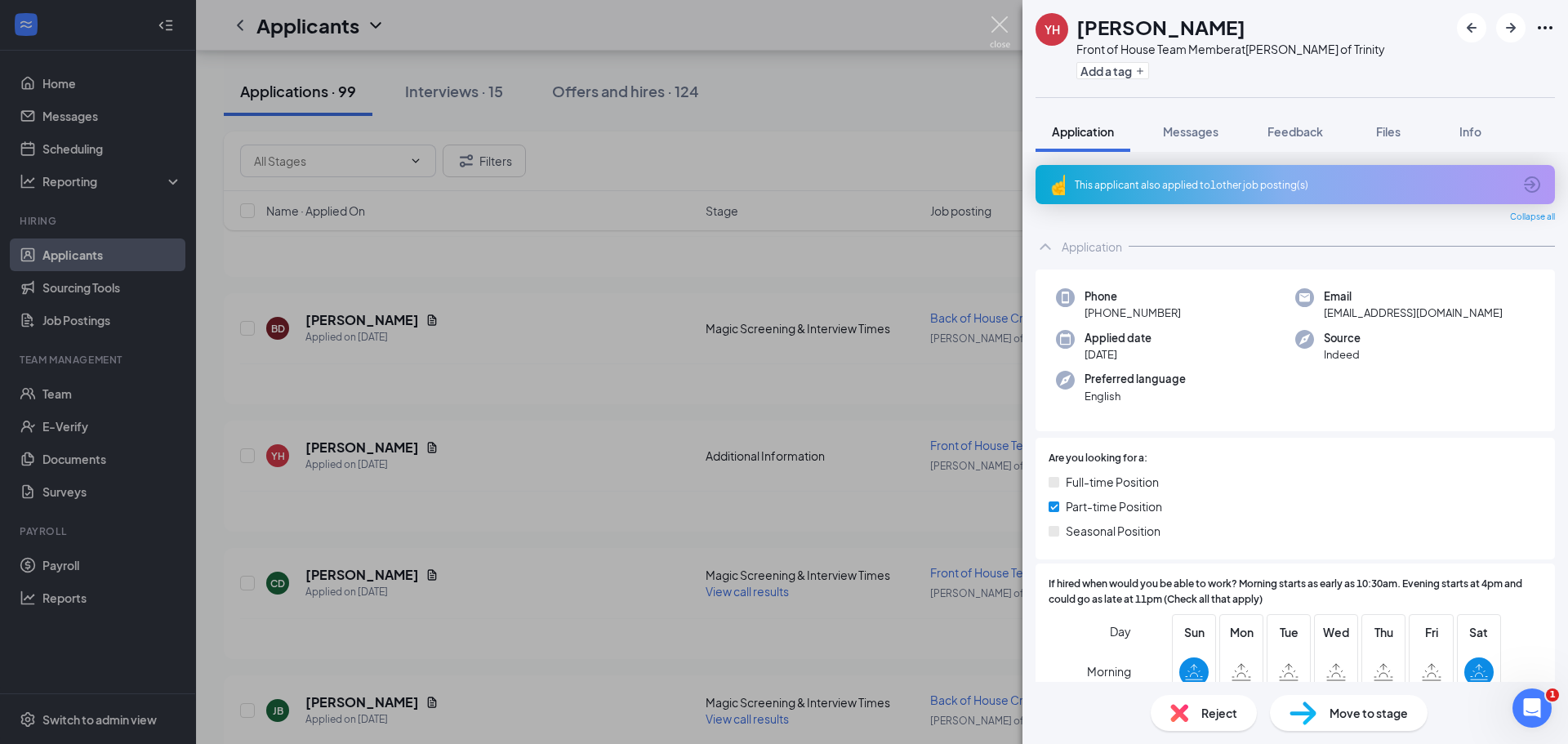
click at [1001, 22] on img at bounding box center [1000, 32] width 21 height 32
